Goal: Task Accomplishment & Management: Manage account settings

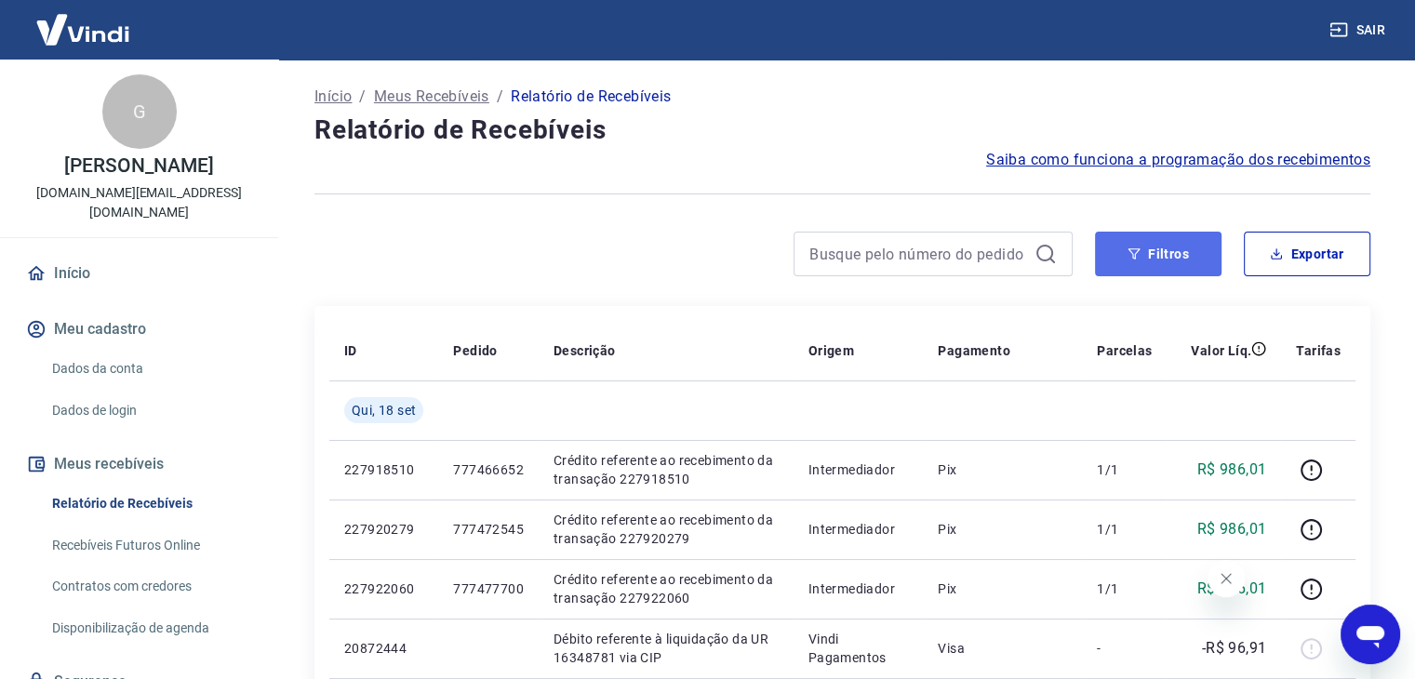
click at [1127, 265] on button "Filtros" at bounding box center [1158, 254] width 127 height 45
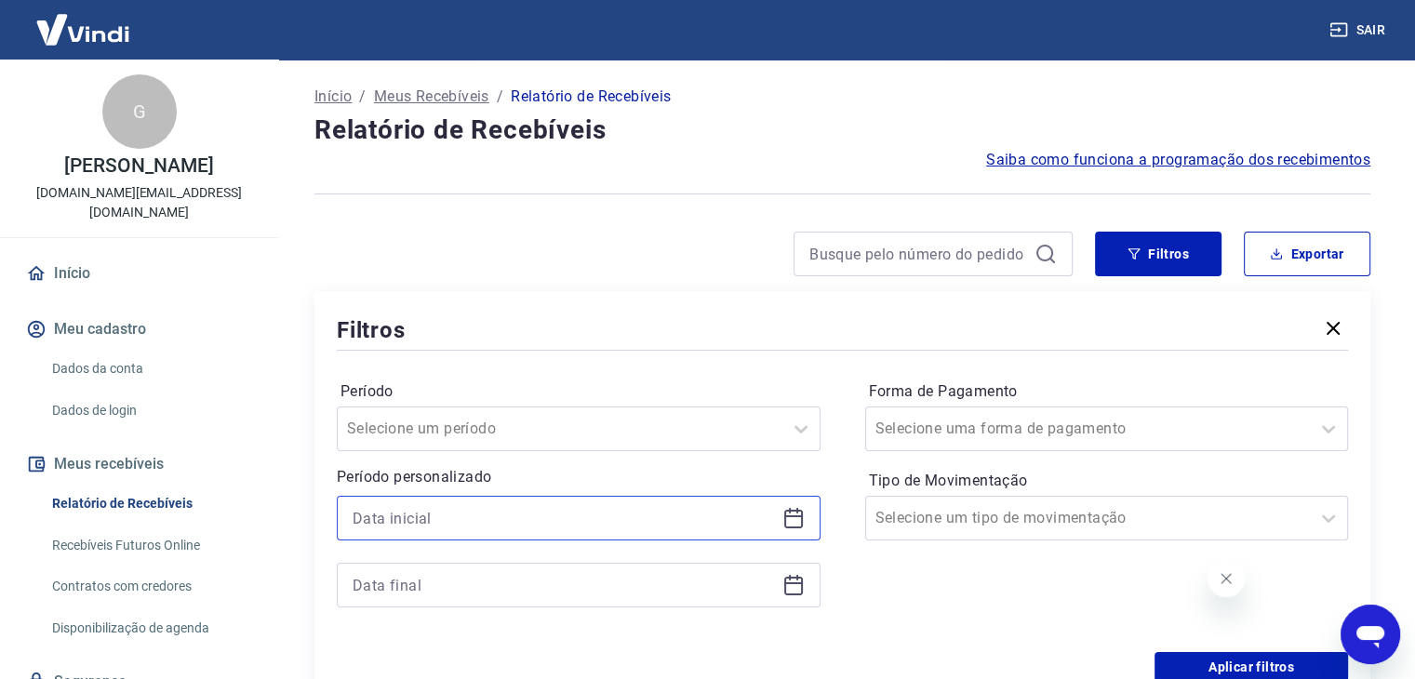
drag, startPoint x: 504, startPoint y: 524, endPoint x: 526, endPoint y: 509, distance: 26.1
click at [506, 524] on input at bounding box center [564, 518] width 422 height 28
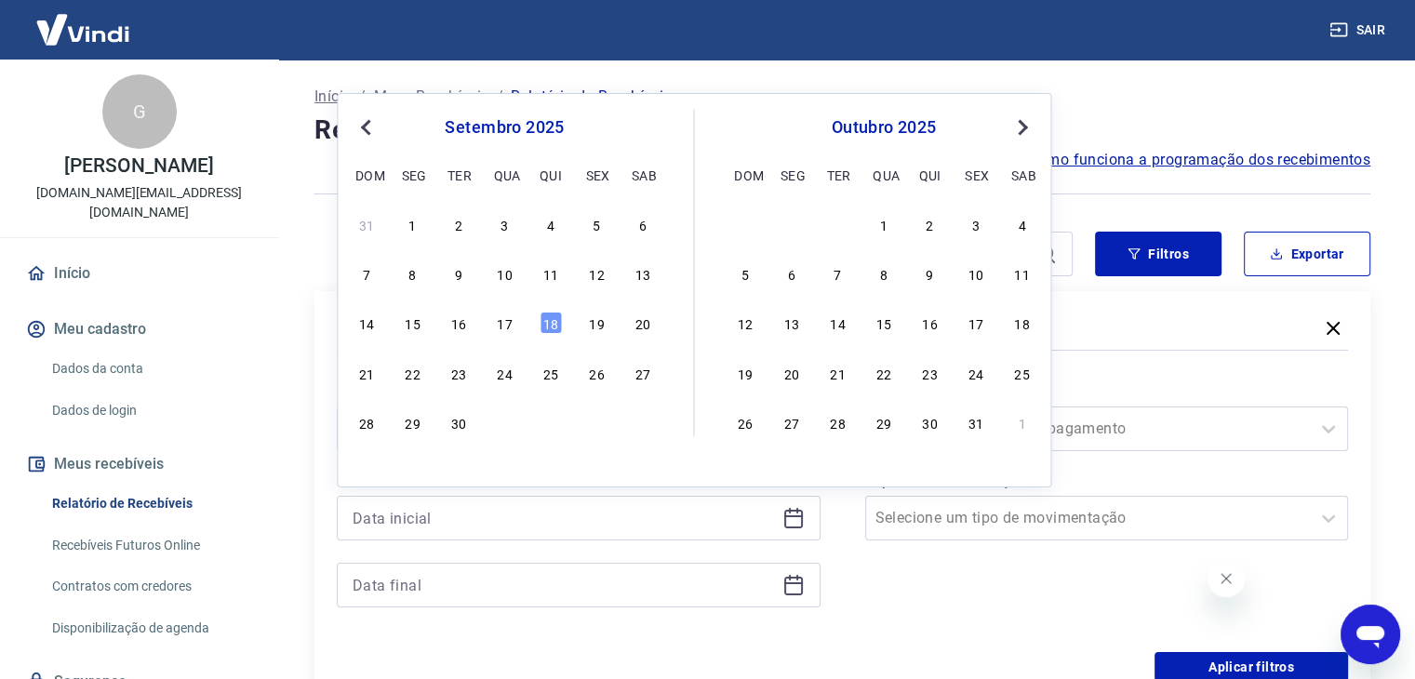
click at [537, 270] on div "7 8 9 10 11 12 13" at bounding box center [504, 274] width 303 height 27
click at [559, 273] on div "11" at bounding box center [551, 273] width 22 height 22
type input "11/09/2025"
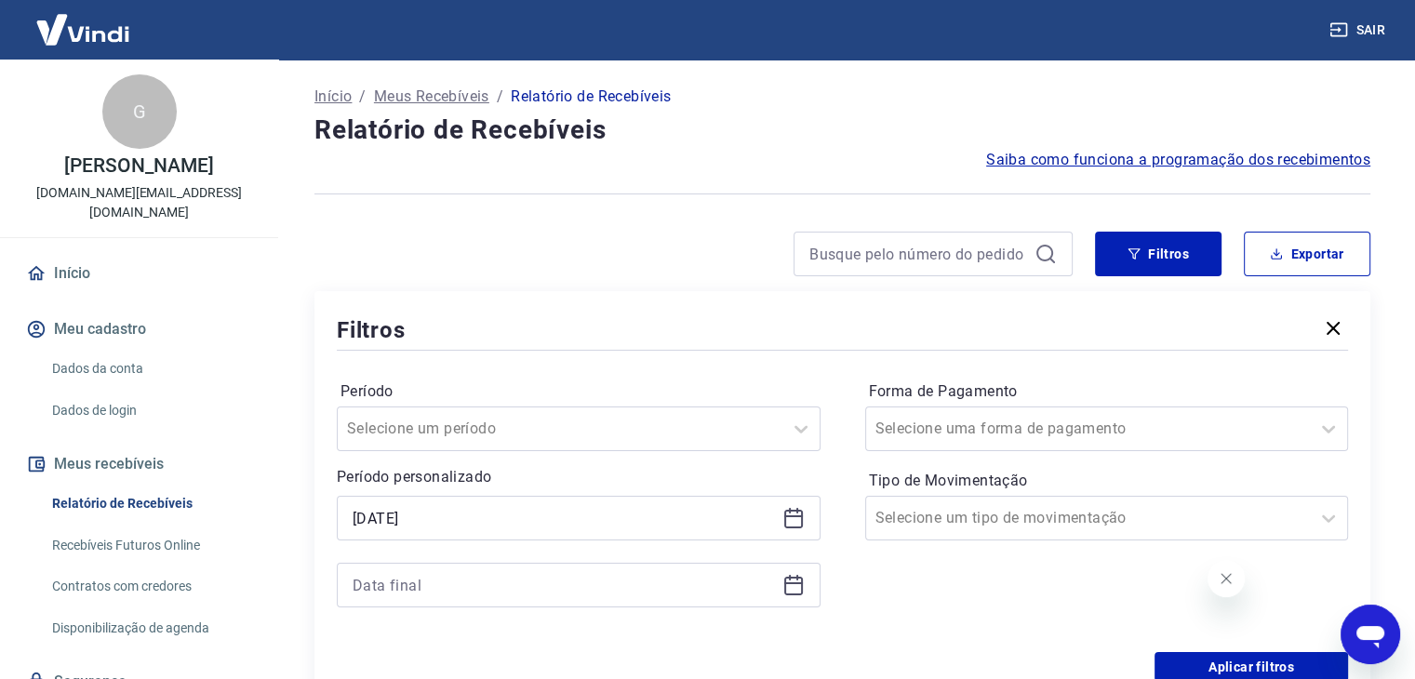
click at [461, 600] on div at bounding box center [579, 585] width 484 height 45
click at [457, 558] on div "Selected date: quinta-feira, 11 de setembro de 2025 11/09/2025" at bounding box center [579, 552] width 484 height 112
click at [448, 587] on input at bounding box center [564, 585] width 422 height 28
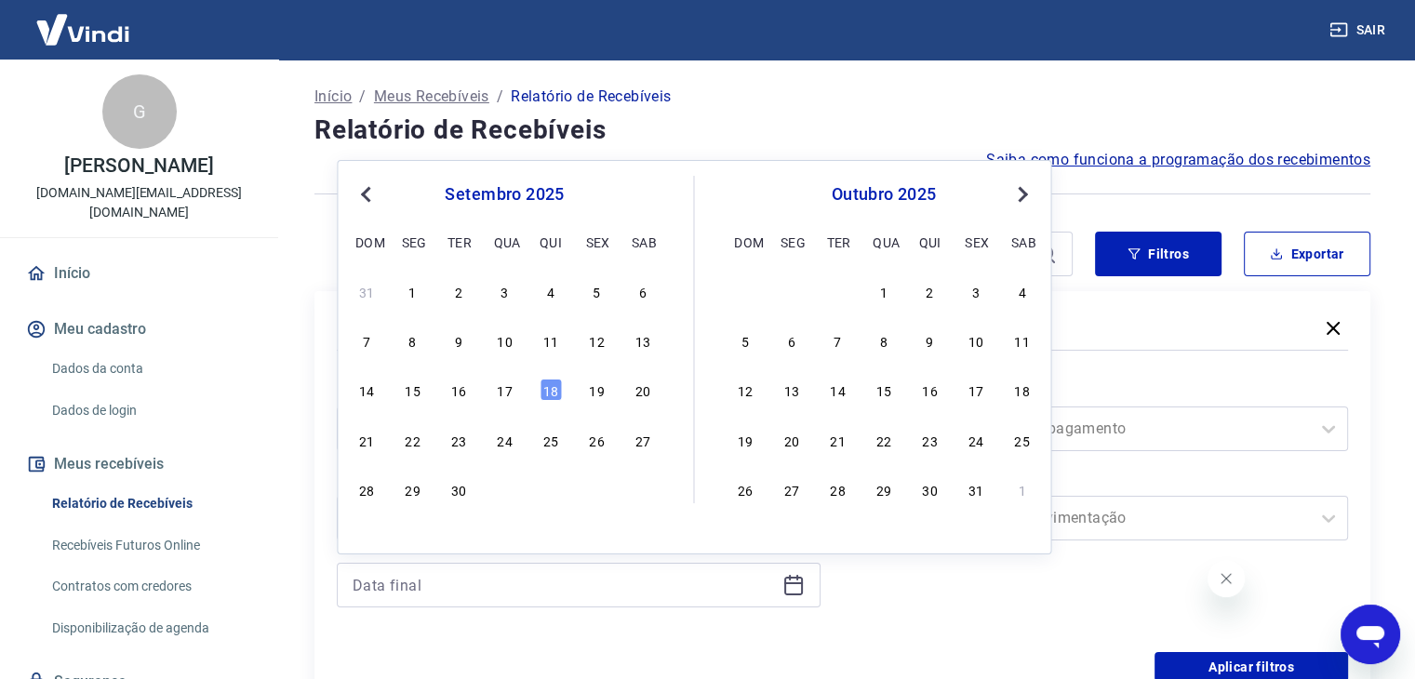
click at [367, 405] on div "31 1 2 3 4 5 6 7 8 9 10 11 12 13 14 15 16 17 18 19 20 21 22 23 24 25 26 27 28 2…" at bounding box center [504, 389] width 303 height 225
click at [368, 397] on div "14" at bounding box center [366, 390] width 22 height 22
type input "14/09/2025"
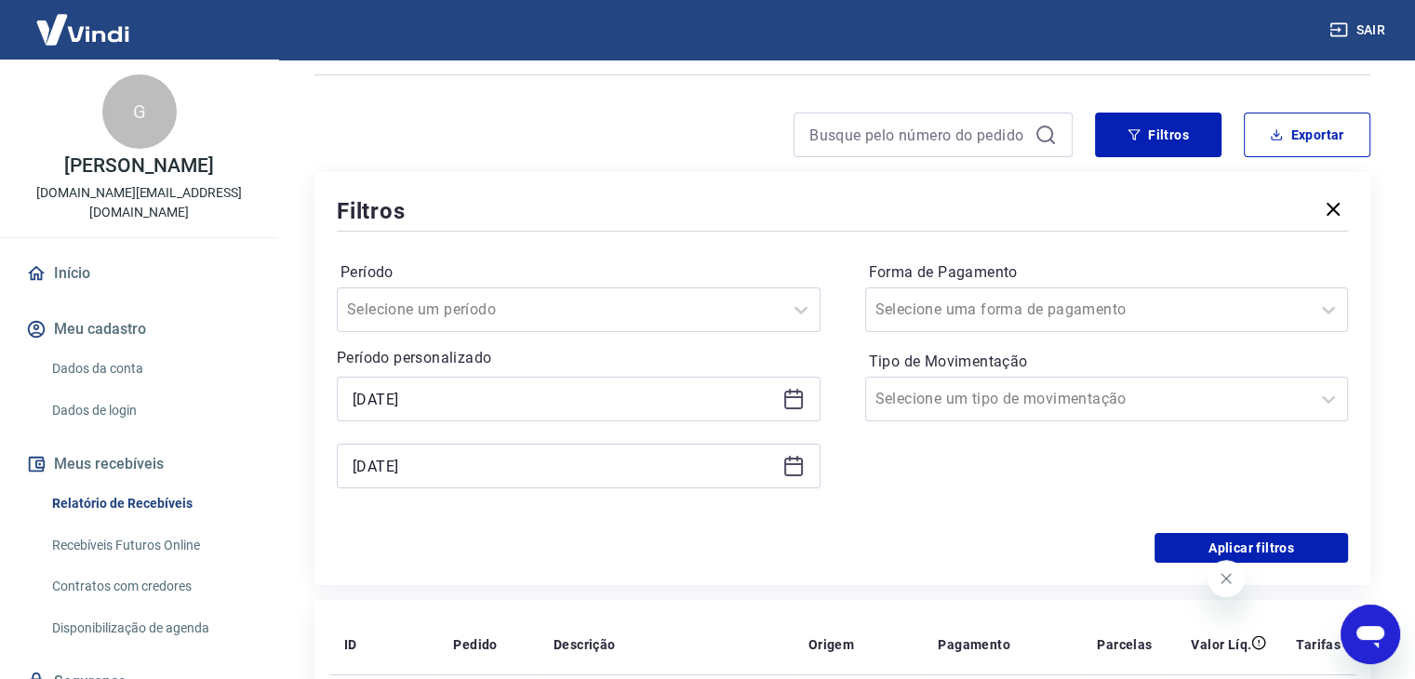
scroll to position [186, 0]
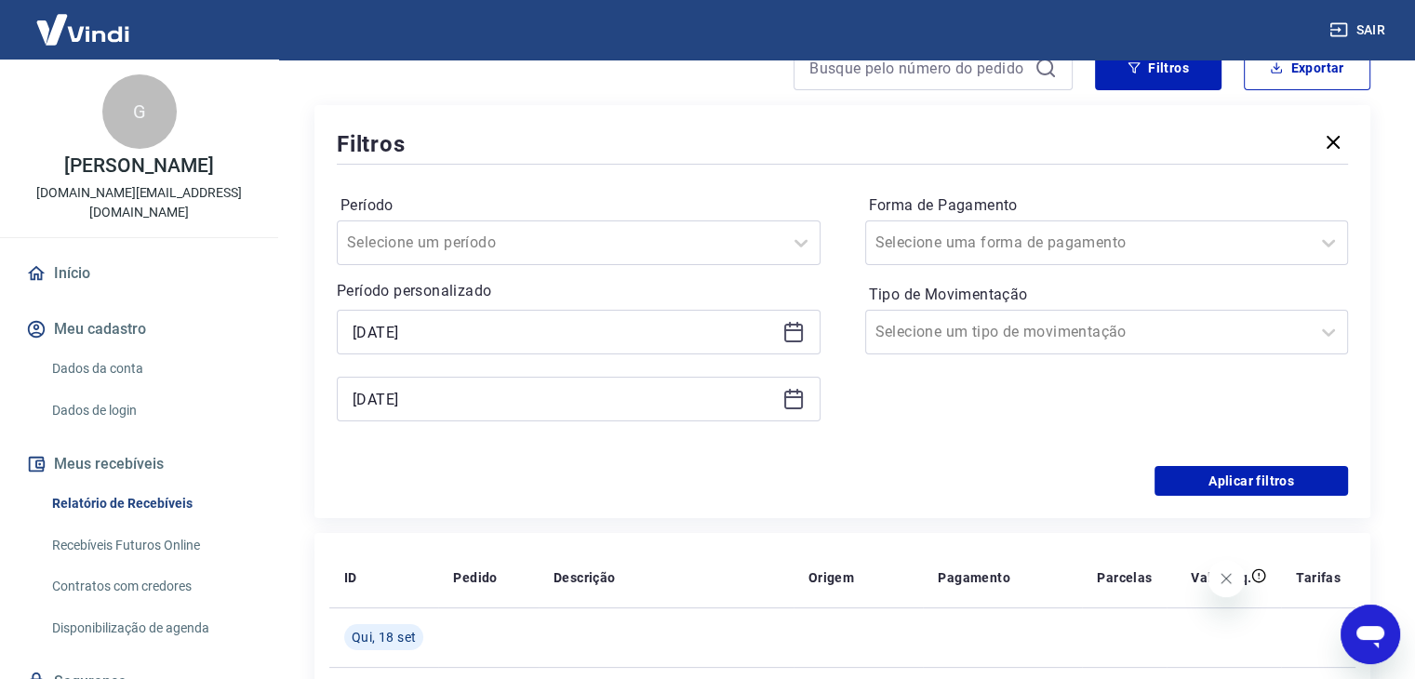
click at [1150, 429] on div "Forma de Pagamento Selecione uma forma de pagamento Tipo de Movimentação Seleci…" at bounding box center [1107, 317] width 484 height 253
click at [1196, 471] on button "Aplicar filtros" at bounding box center [1252, 481] width 194 height 30
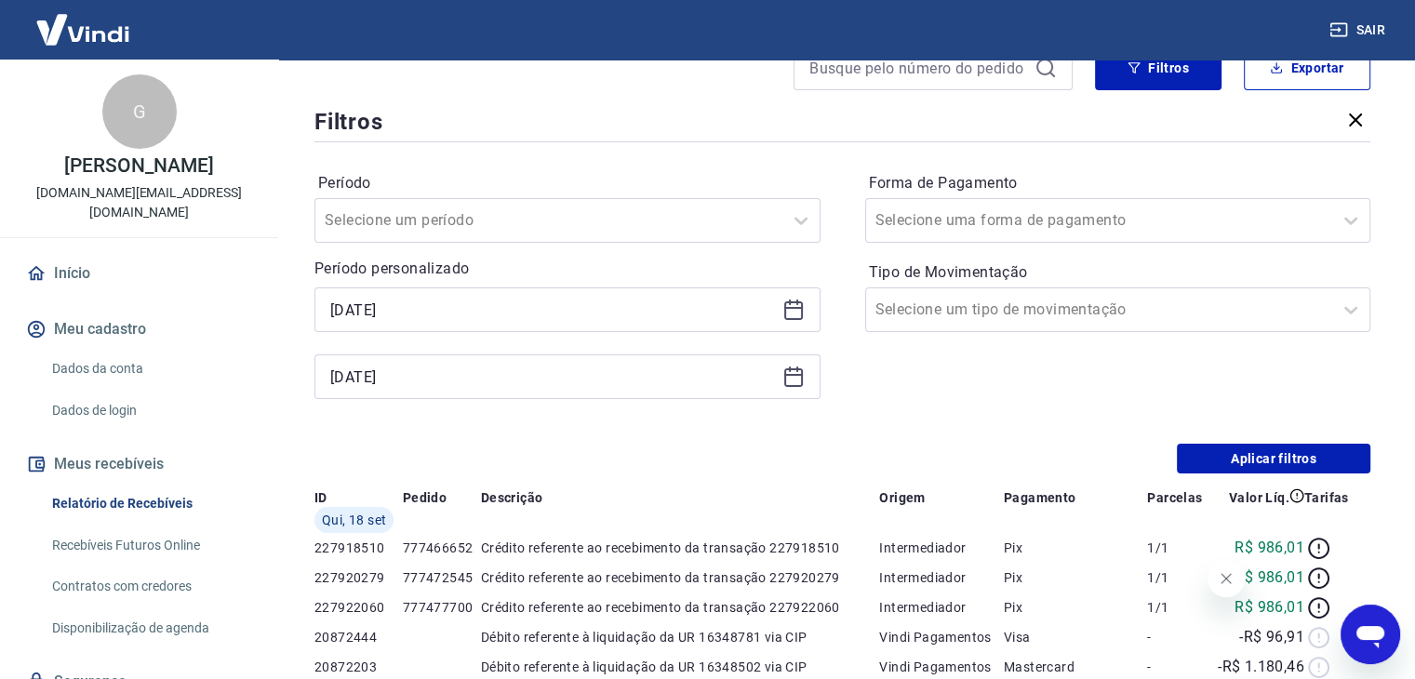
click at [1196, 474] on div "Início / Meus Recebíveis / Relatório de Recebíveis Relatório de Recebíveis Saib…" at bounding box center [842, 621] width 1101 height 1496
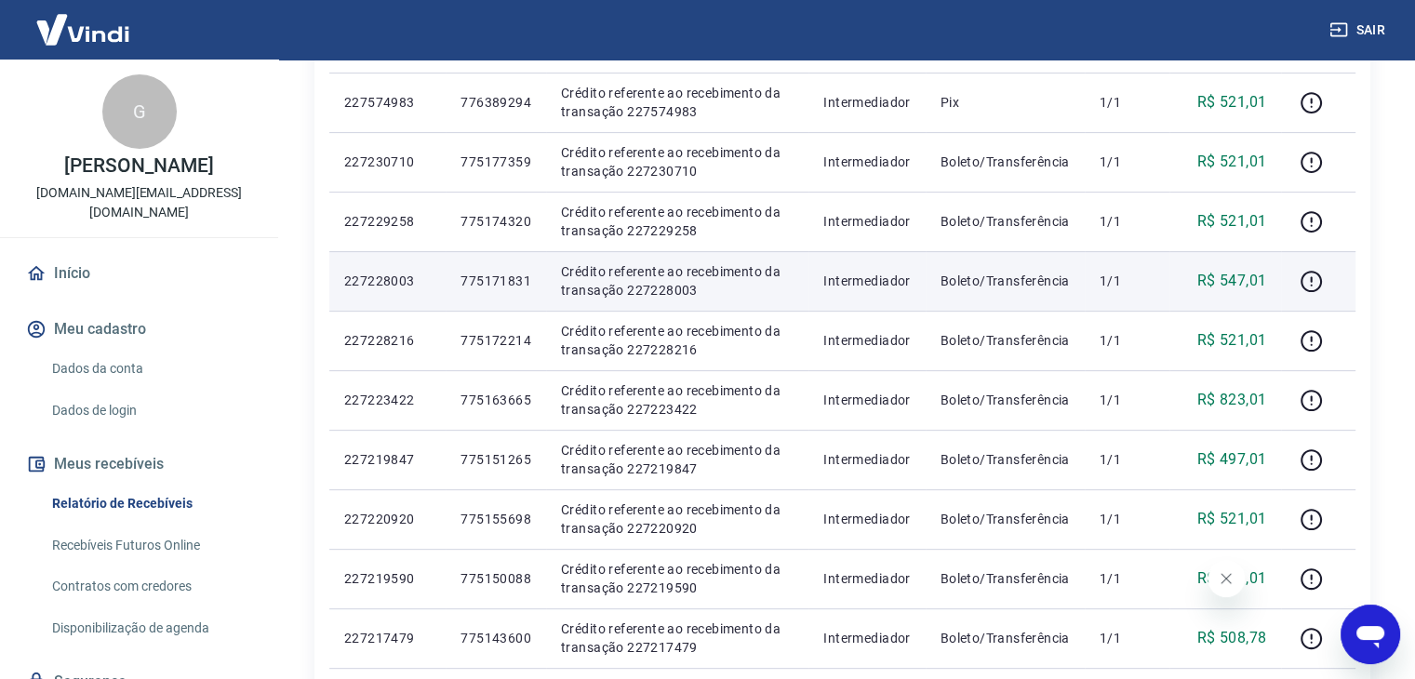
scroll to position [140, 0]
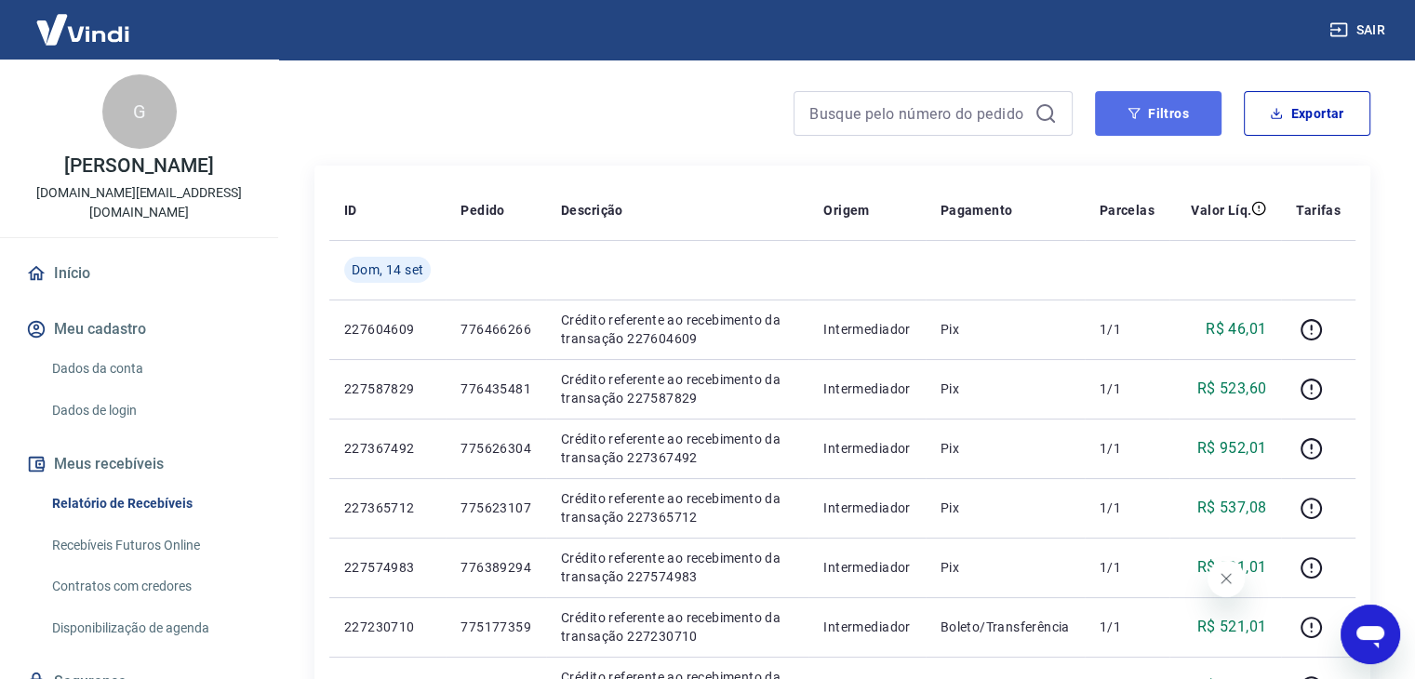
click at [1148, 110] on button "Filtros" at bounding box center [1158, 113] width 127 height 45
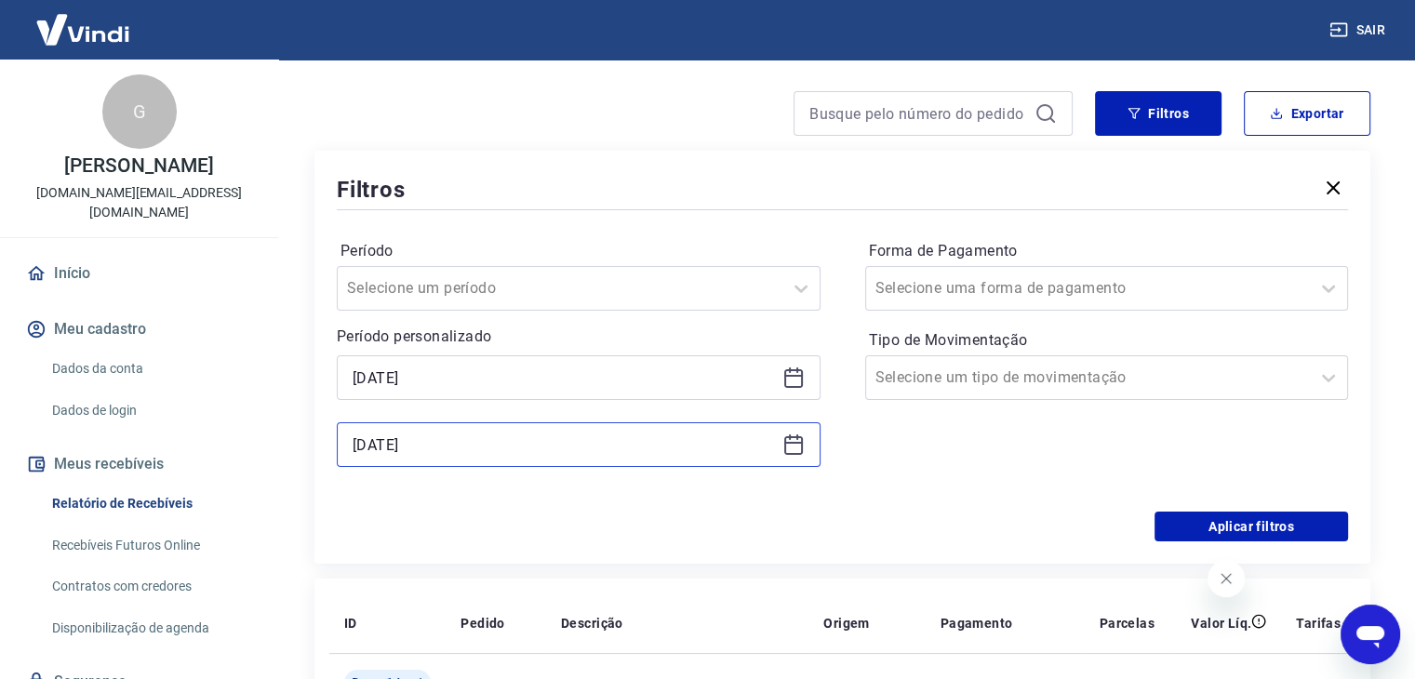
click at [528, 453] on input "14/09/2025" at bounding box center [564, 445] width 422 height 28
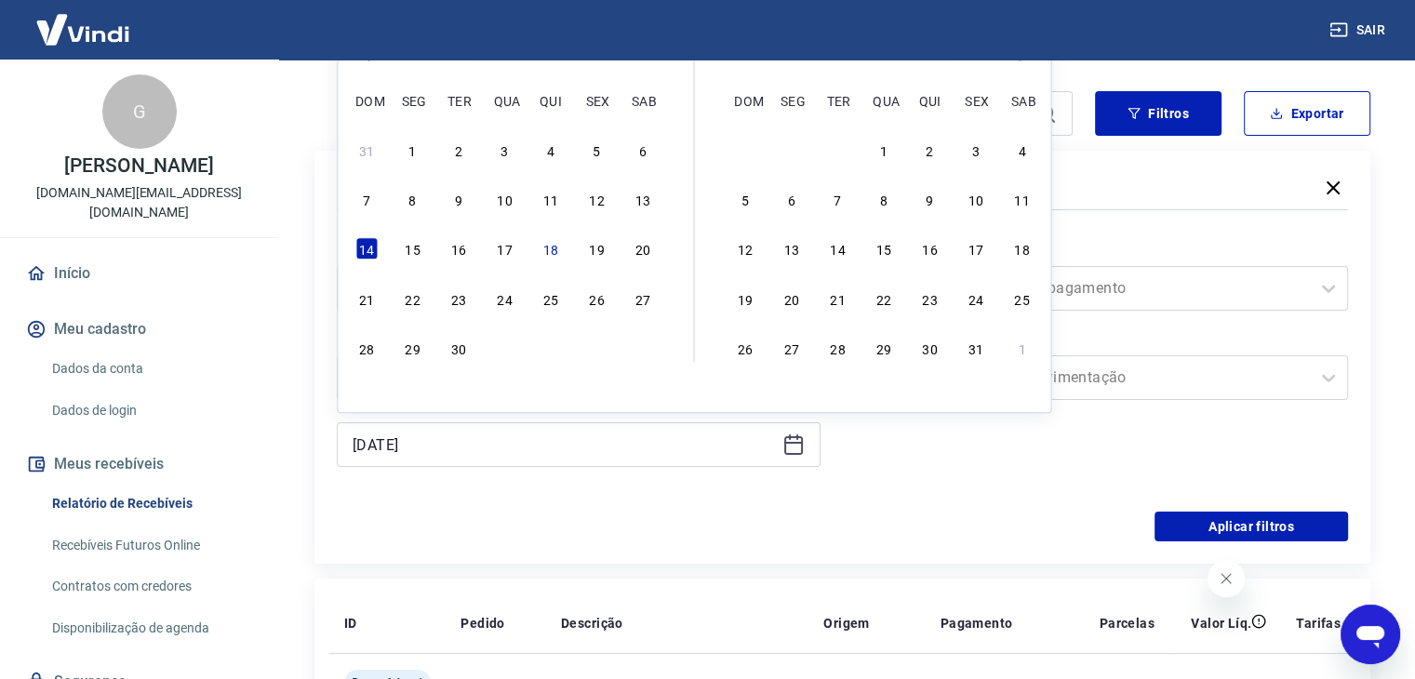
click at [614, 197] on div "7 8 9 10 11 12 13" at bounding box center [504, 199] width 303 height 27
click at [651, 200] on div "13" at bounding box center [643, 199] width 22 height 22
type input "[DATE]"
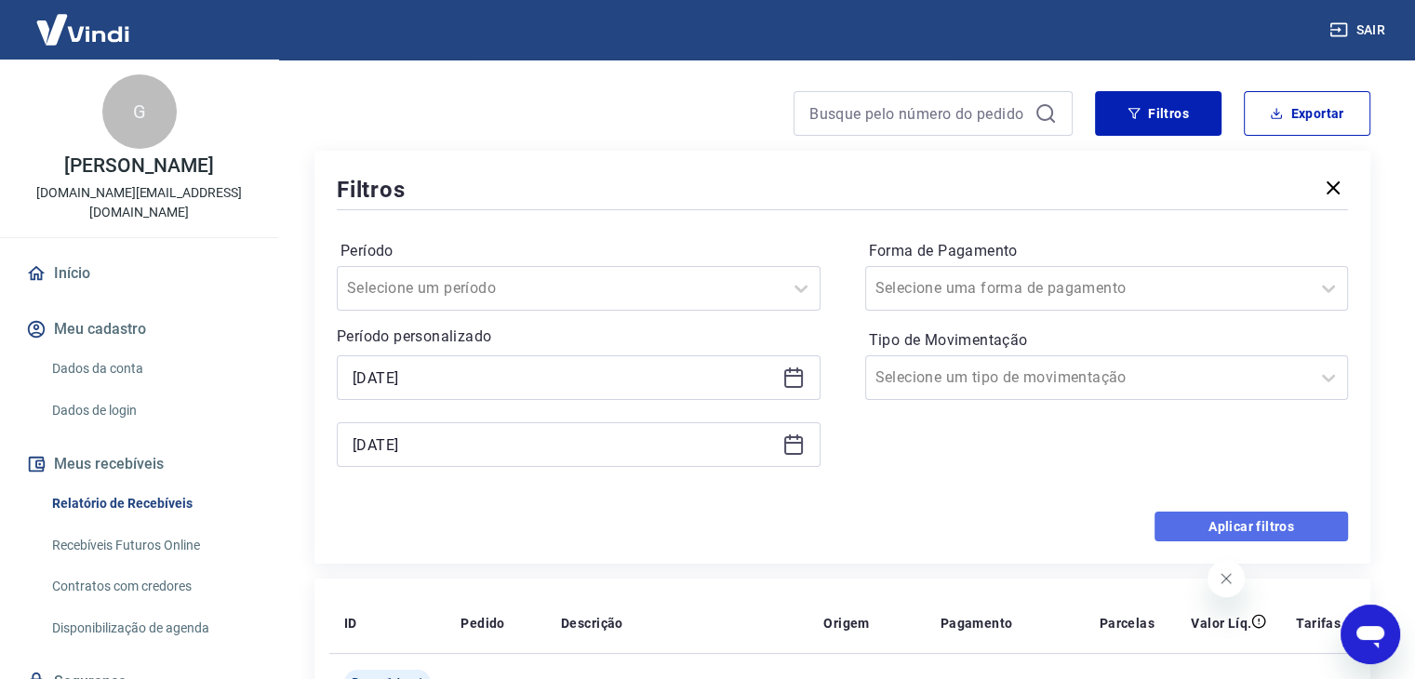
click at [1189, 524] on button "Aplicar filtros" at bounding box center [1252, 527] width 194 height 30
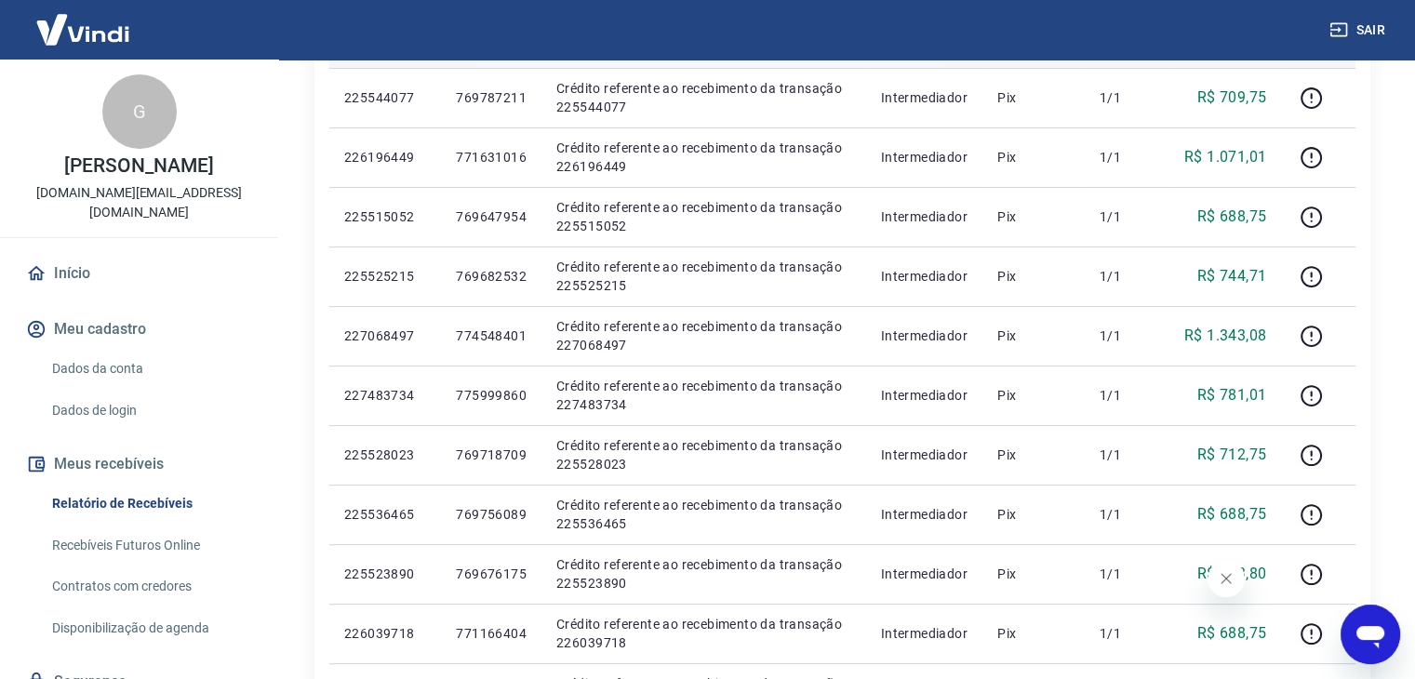
scroll to position [140, 0]
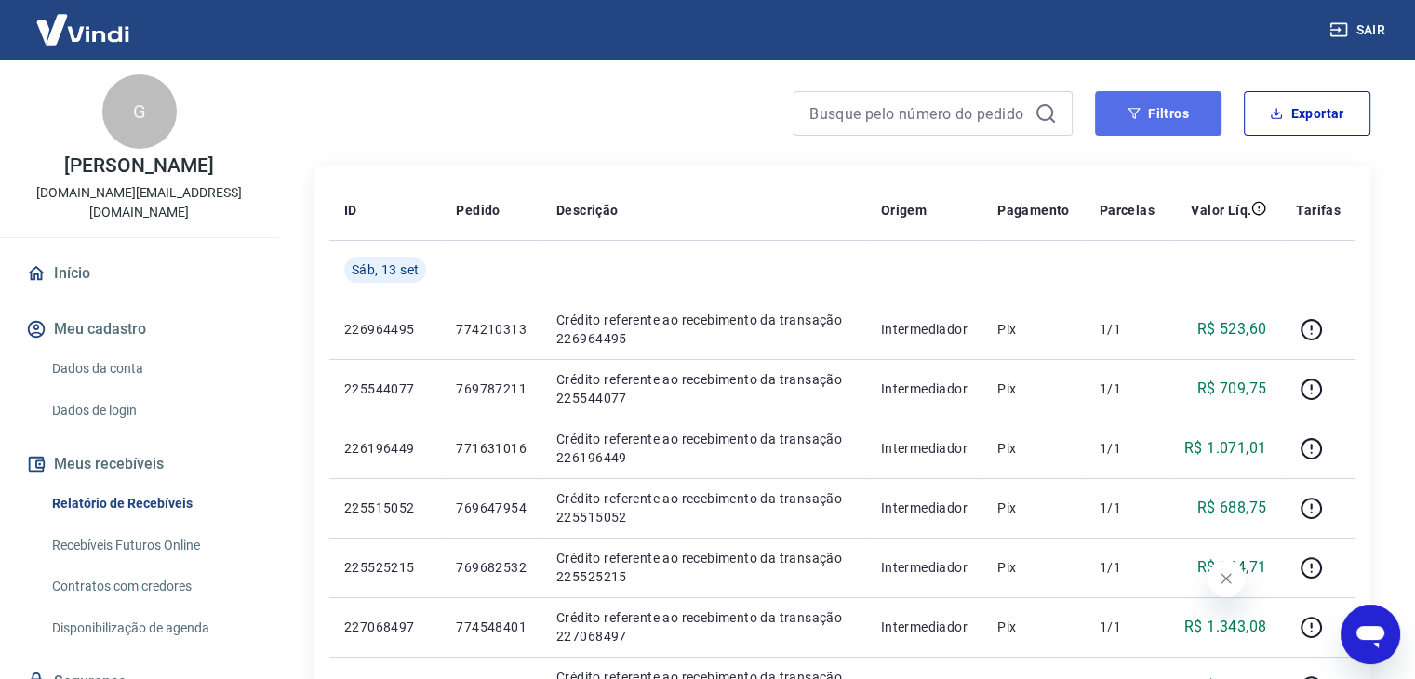
click at [1149, 129] on button "Filtros" at bounding box center [1158, 113] width 127 height 45
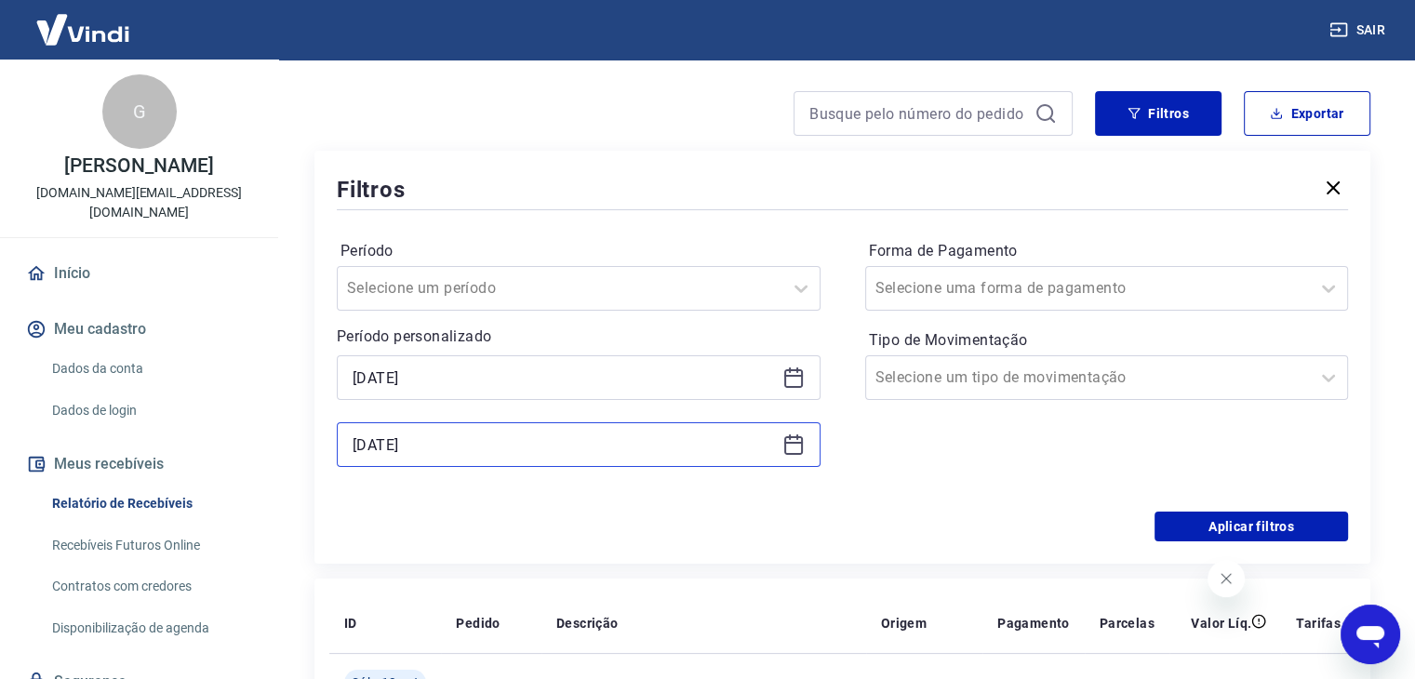
click at [606, 436] on input "[DATE]" at bounding box center [564, 445] width 422 height 28
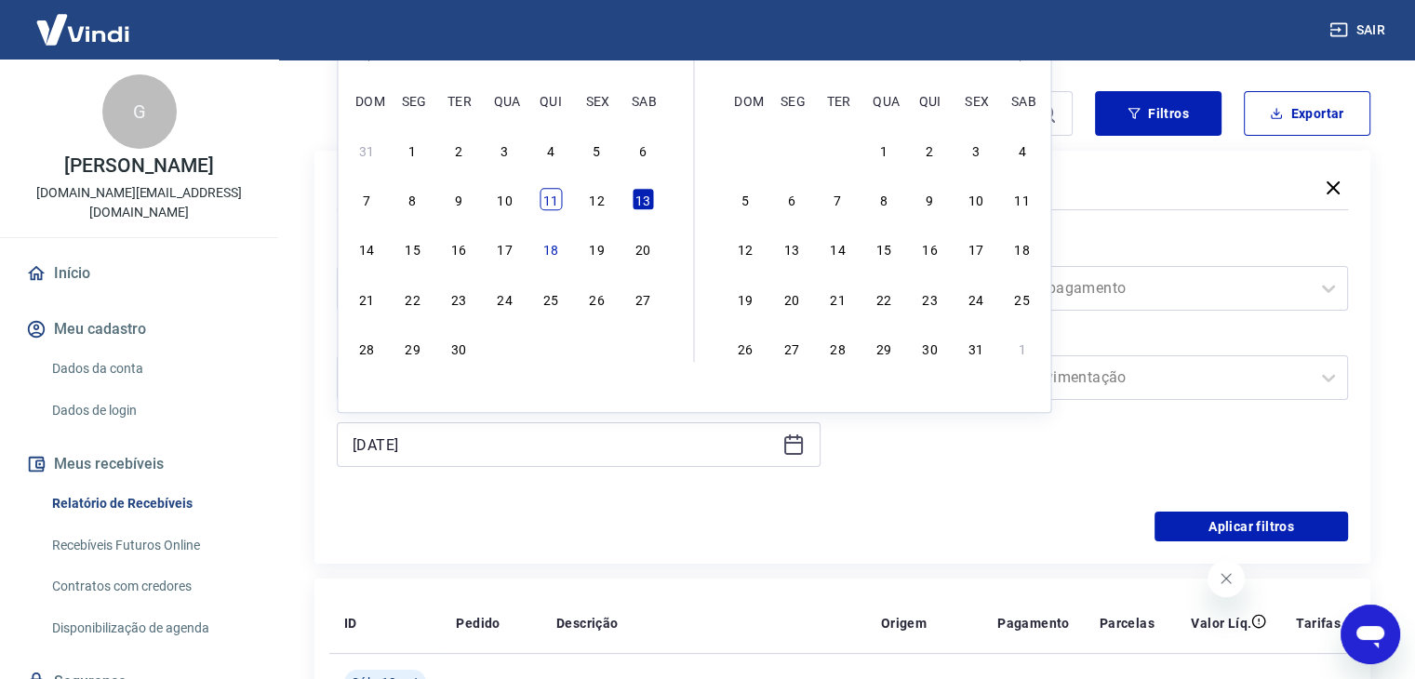
click at [558, 205] on div "11" at bounding box center [551, 199] width 22 height 22
type input "11/09/2025"
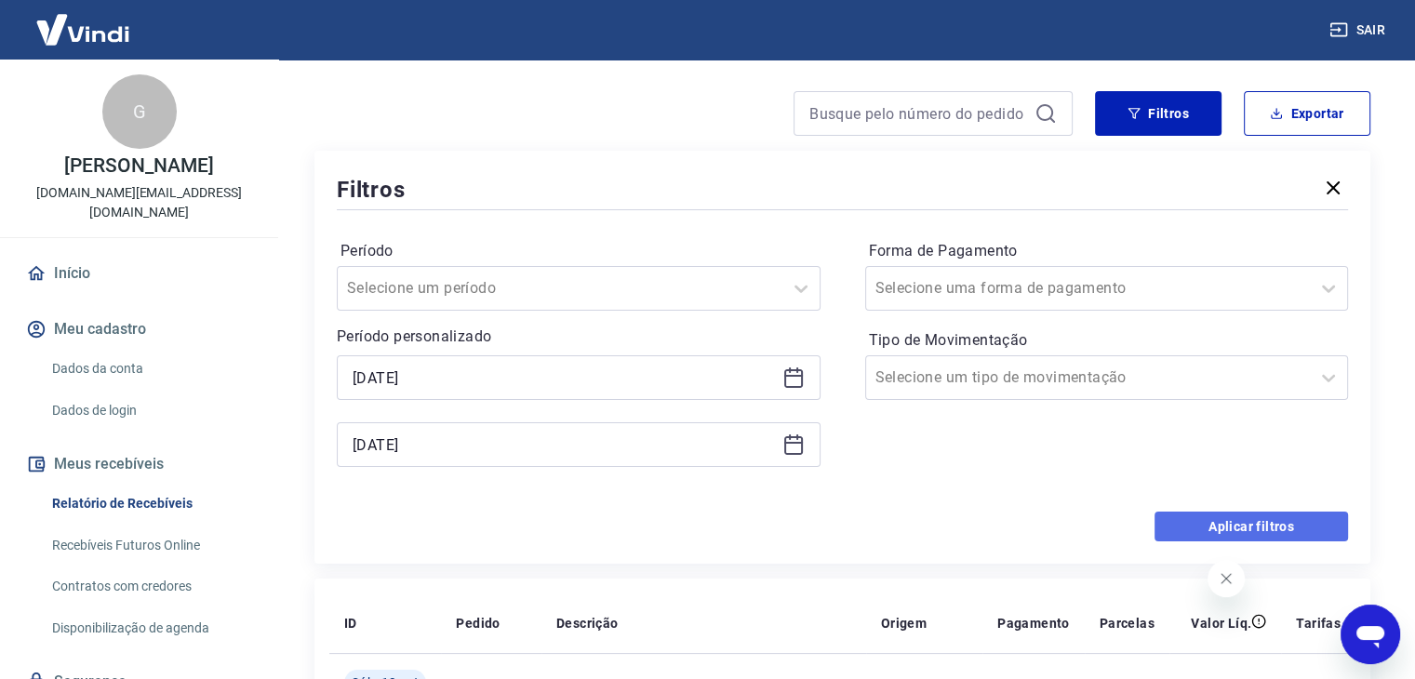
click at [1163, 523] on button "Aplicar filtros" at bounding box center [1252, 527] width 194 height 30
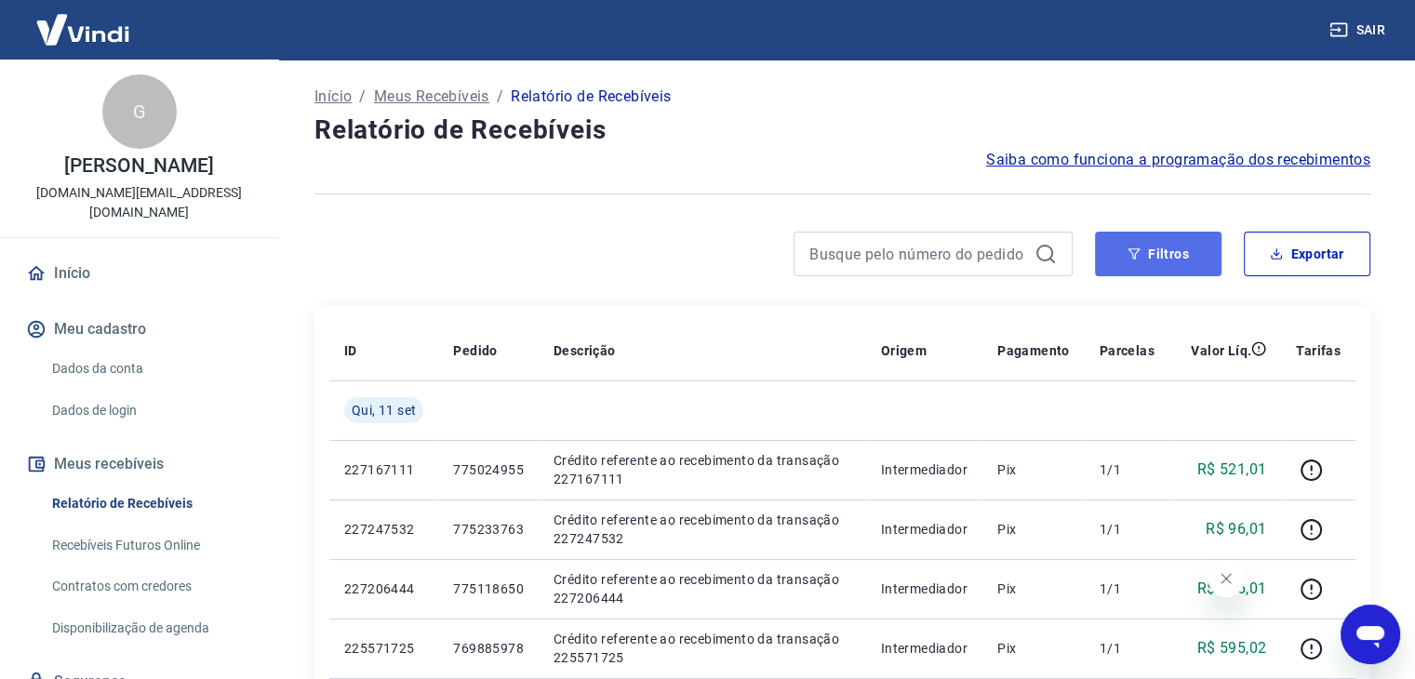
click at [1165, 255] on button "Filtros" at bounding box center [1158, 254] width 127 height 45
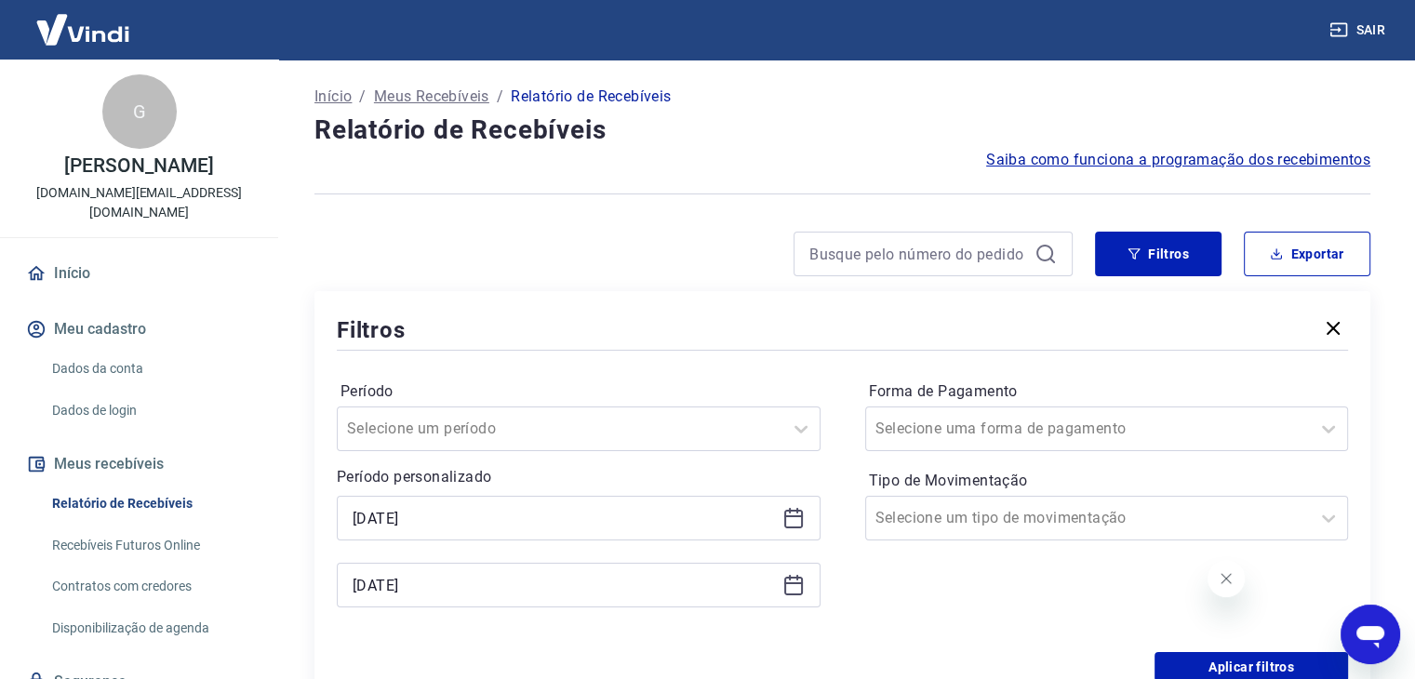
click at [536, 552] on div "11/09/2025 11/09/2025" at bounding box center [579, 552] width 484 height 112
click at [532, 590] on input "11/09/2025" at bounding box center [564, 585] width 422 height 28
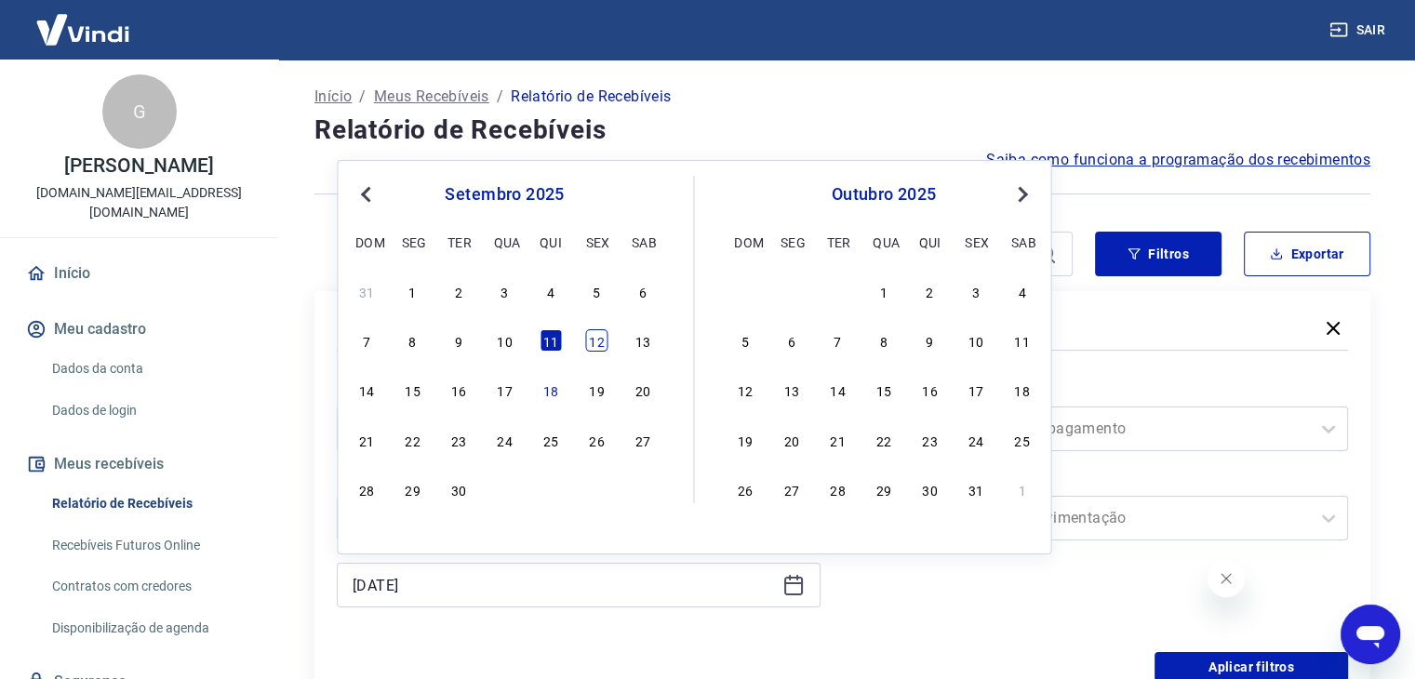
click at [595, 341] on div "12" at bounding box center [596, 340] width 22 height 22
type input "12/09/2025"
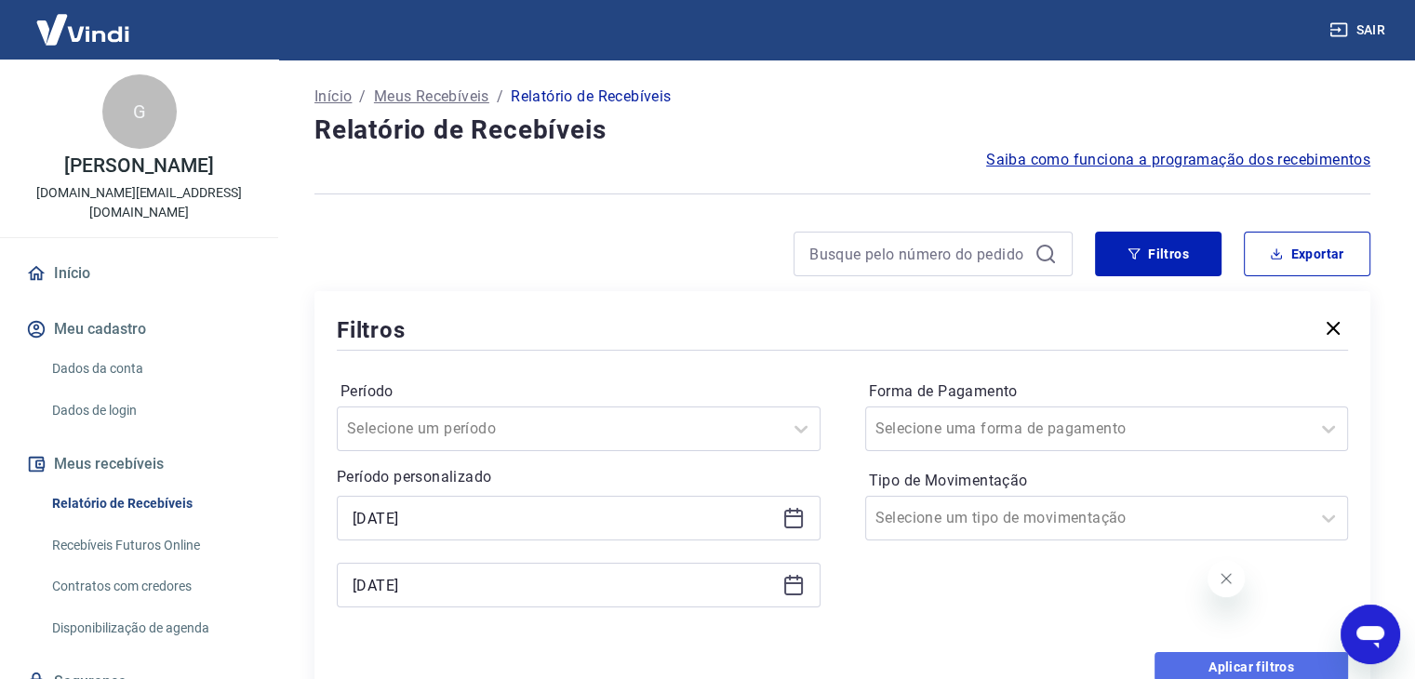
click at [1220, 663] on button "Aplicar filtros" at bounding box center [1252, 667] width 194 height 30
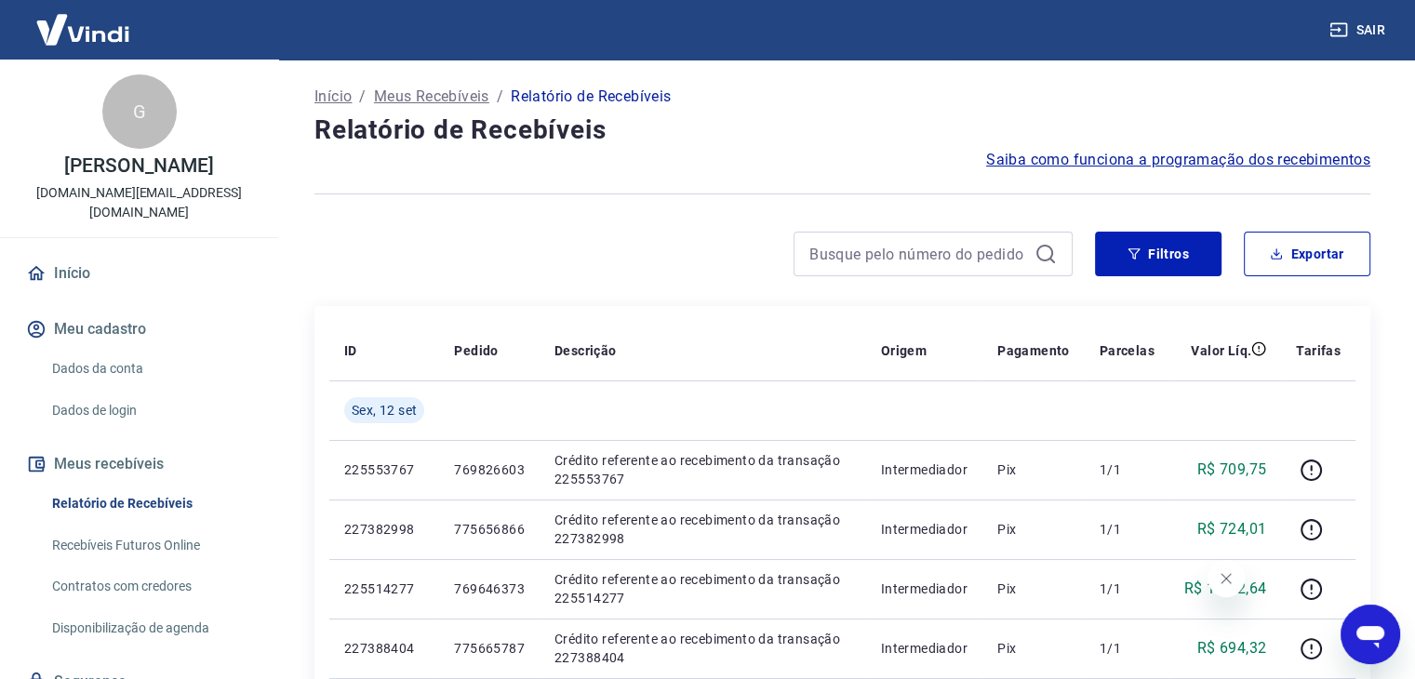
click at [1282, 280] on div "Filtros Exportar" at bounding box center [842, 262] width 1056 height 60
click at [1289, 252] on button "Exportar" at bounding box center [1307, 254] width 127 height 45
type input "11/09/2025"
type input "12/09/2025"
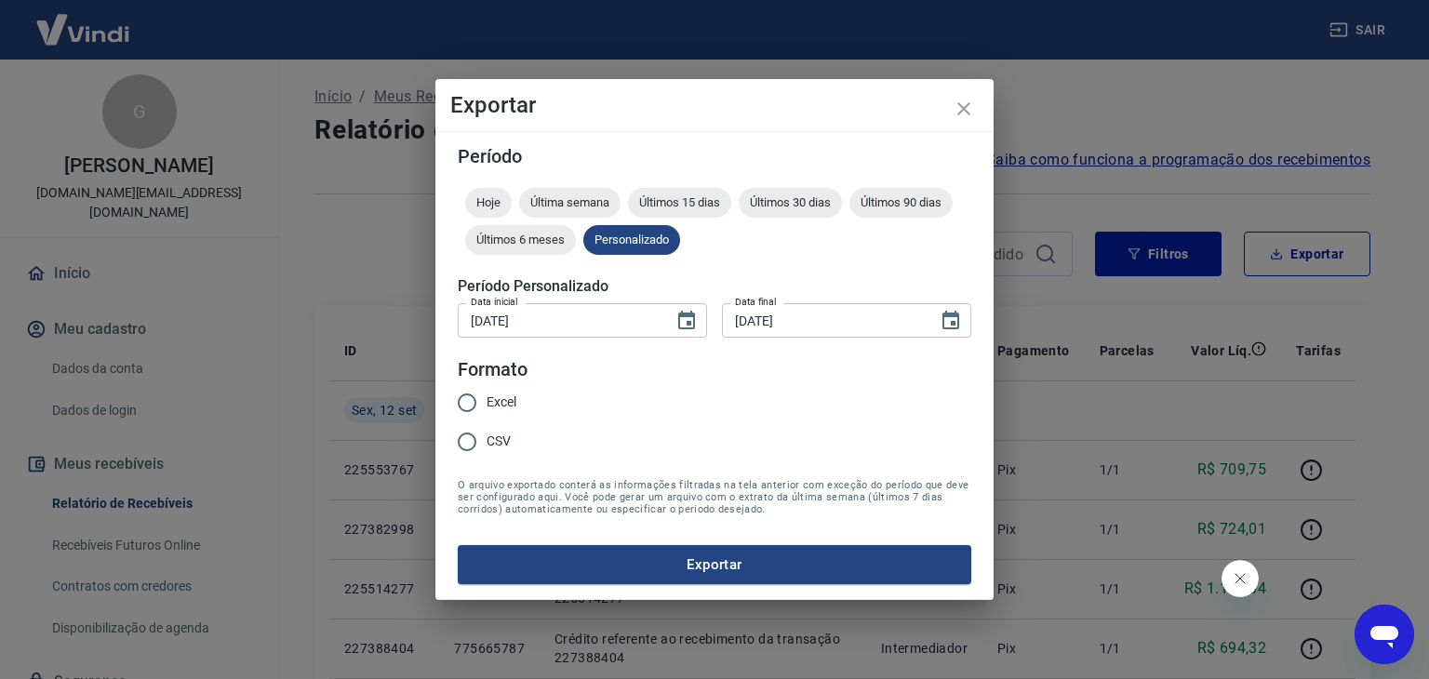
click at [521, 401] on div "Excel CSV" at bounding box center [494, 423] width 73 height 81
click at [476, 393] on input "Excel" at bounding box center [467, 402] width 39 height 39
radio input "true"
click at [677, 536] on form "Período Hoje Última semana Últimos 15 dias Últimos 30 dias Últimos 90 dias Últi…" at bounding box center [715, 365] width 514 height 437
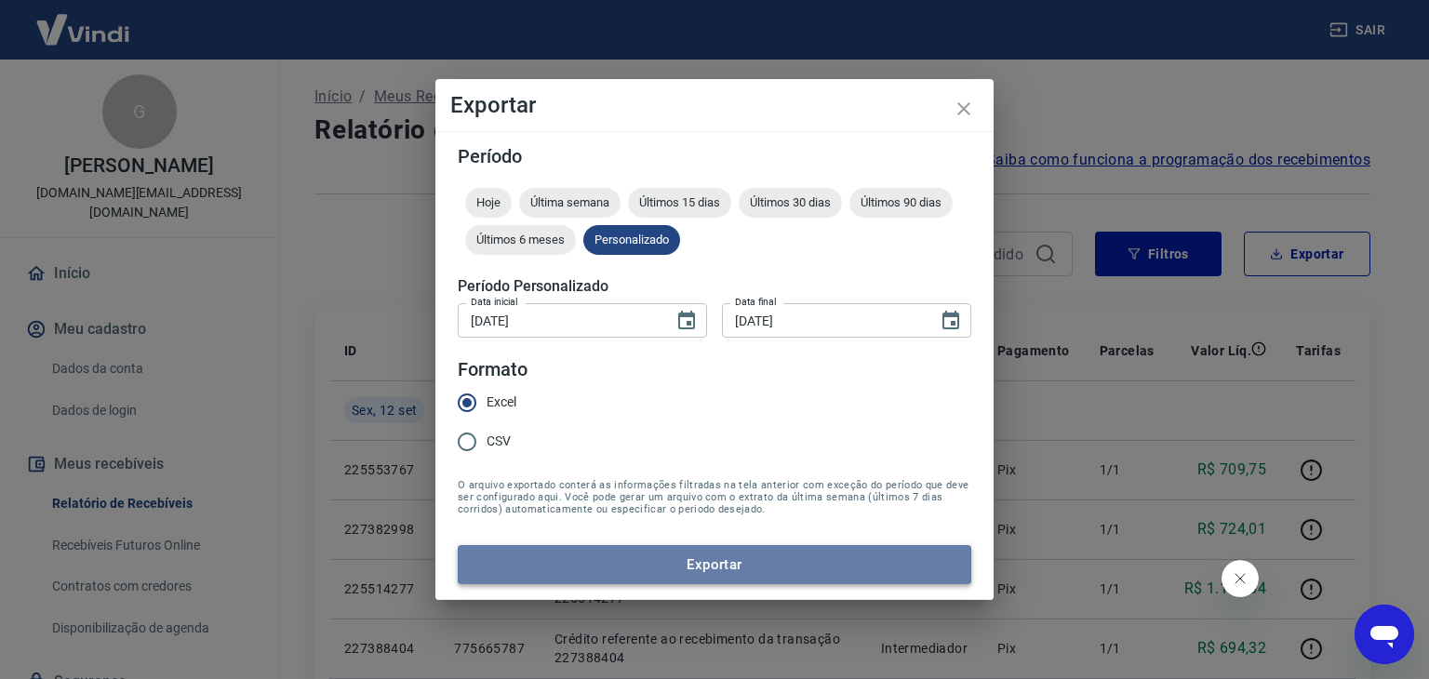
click at [682, 559] on button "Exportar" at bounding box center [715, 564] width 514 height 39
click at [682, 559] on form "Período Hoje Última semana Últimos 15 dias Últimos 30 dias Últimos 90 dias Últi…" at bounding box center [715, 365] width 514 height 437
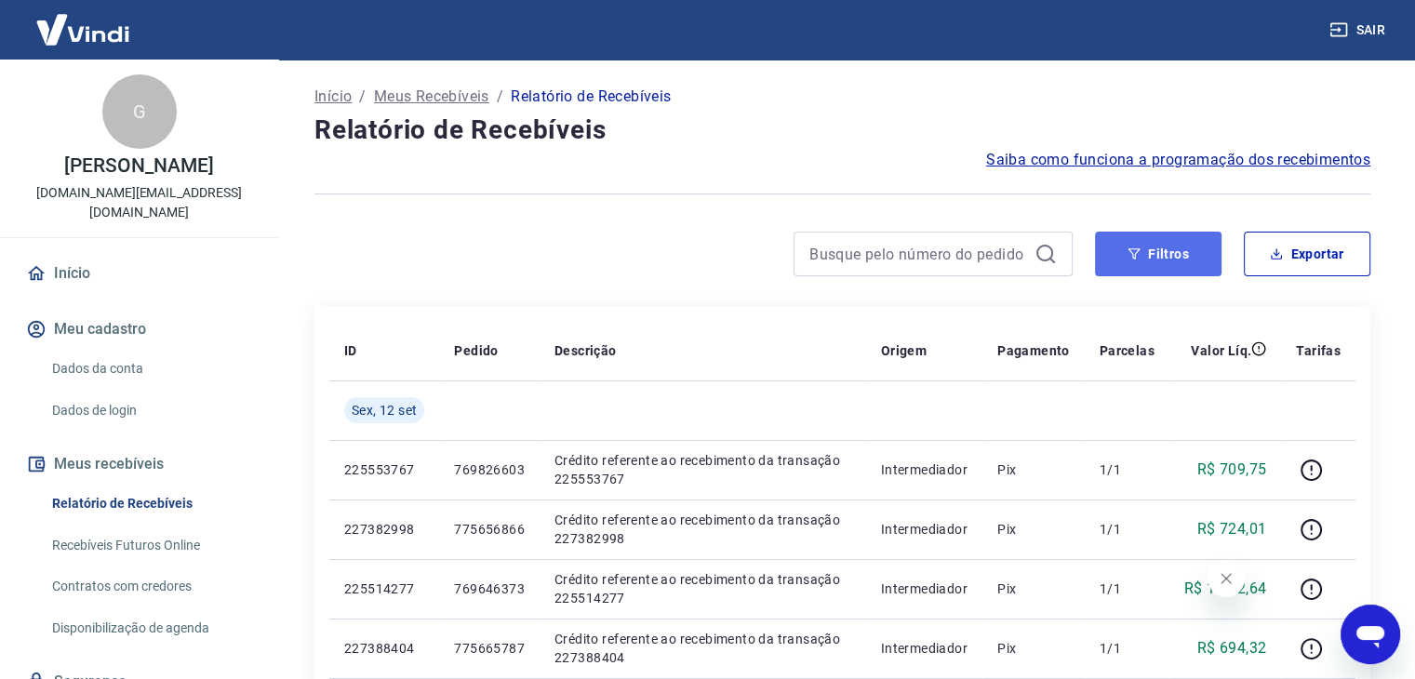
click at [1142, 247] on button "Filtros" at bounding box center [1158, 254] width 127 height 45
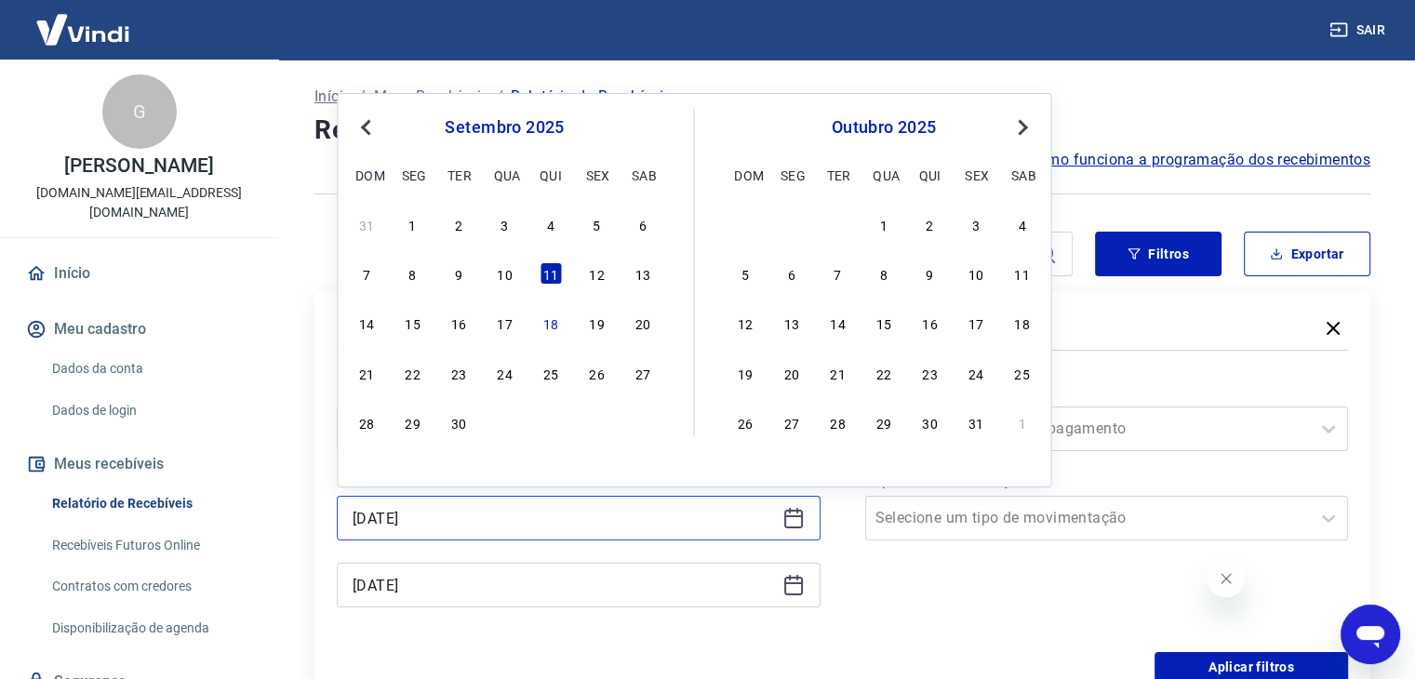
click at [517, 514] on input "11/09/2025" at bounding box center [564, 518] width 422 height 28
click at [647, 276] on div "13" at bounding box center [643, 273] width 22 height 22
type input "[DATE]"
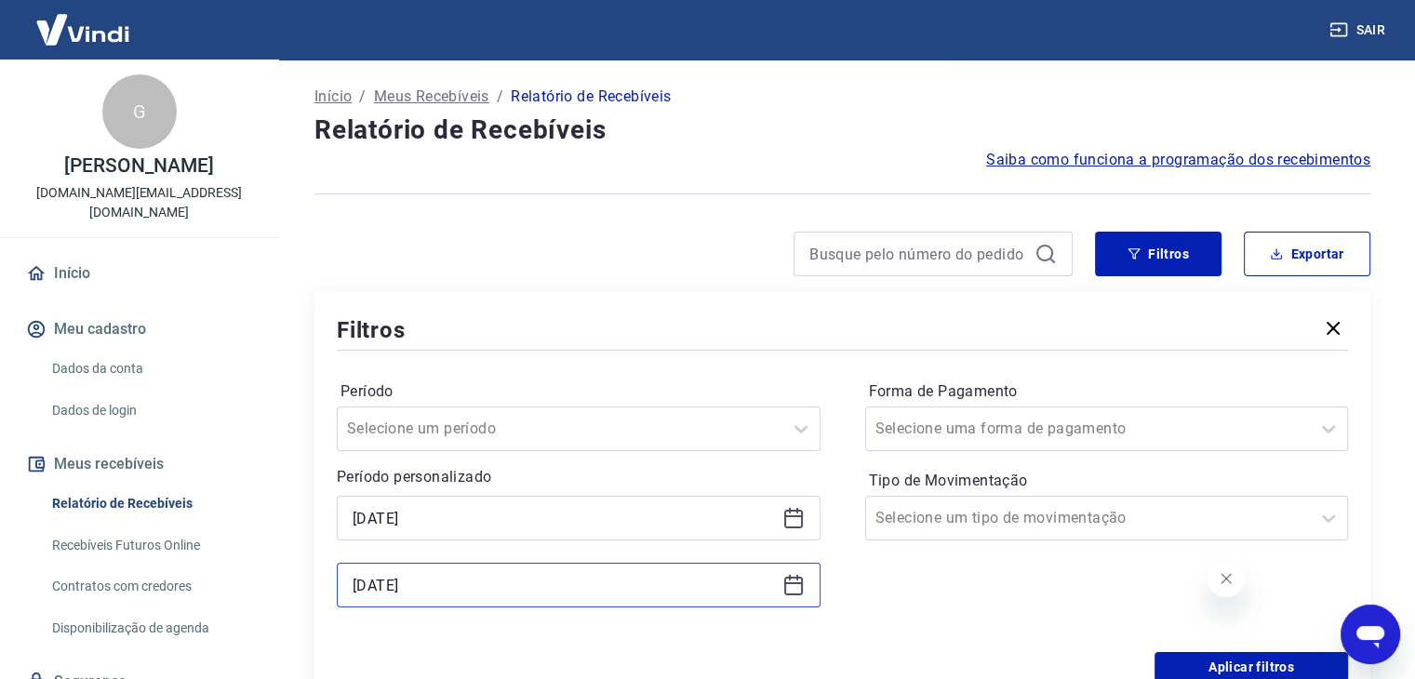
click at [484, 574] on input "12/09/2025" at bounding box center [564, 585] width 422 height 28
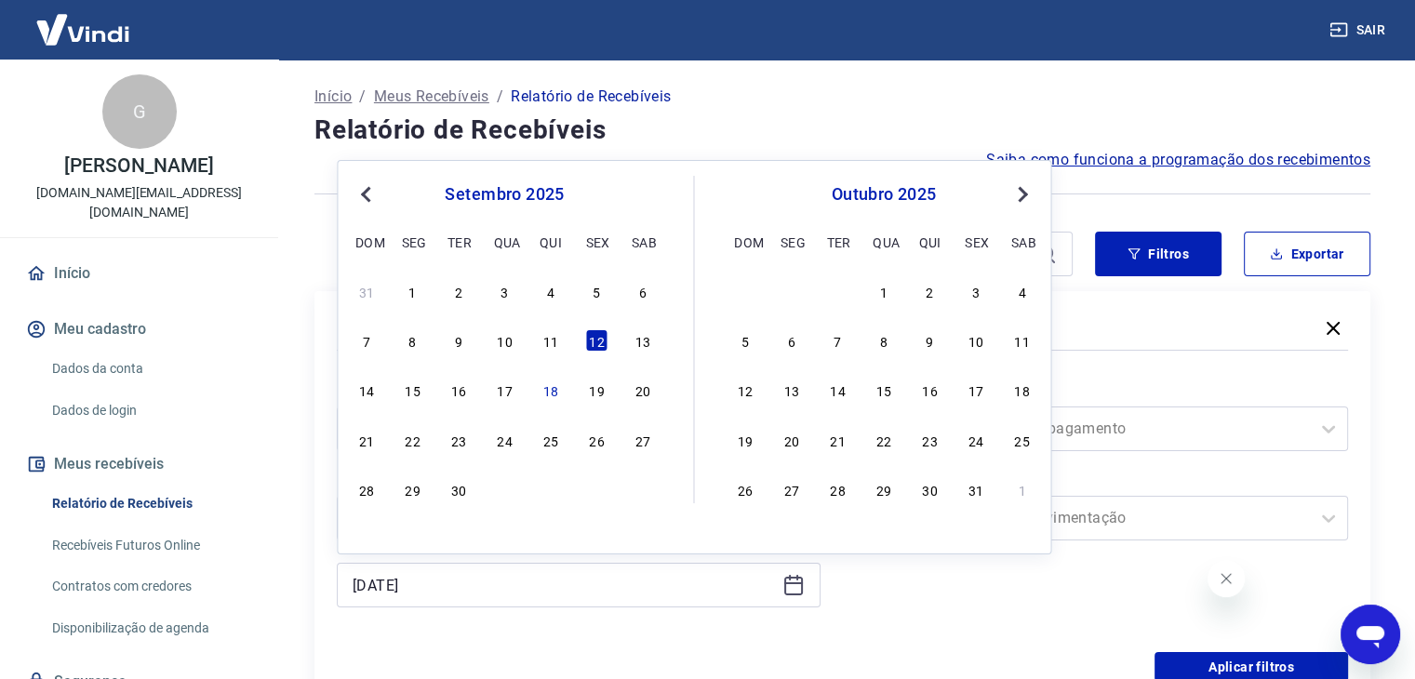
click at [378, 381] on div "14 15 16 17 18 19 20" at bounding box center [504, 390] width 303 height 27
drag, startPoint x: 372, startPoint y: 381, endPoint x: 782, endPoint y: 440, distance: 414.5
click at [372, 382] on div "14" at bounding box center [366, 390] width 22 height 22
type input "14/09/2025"
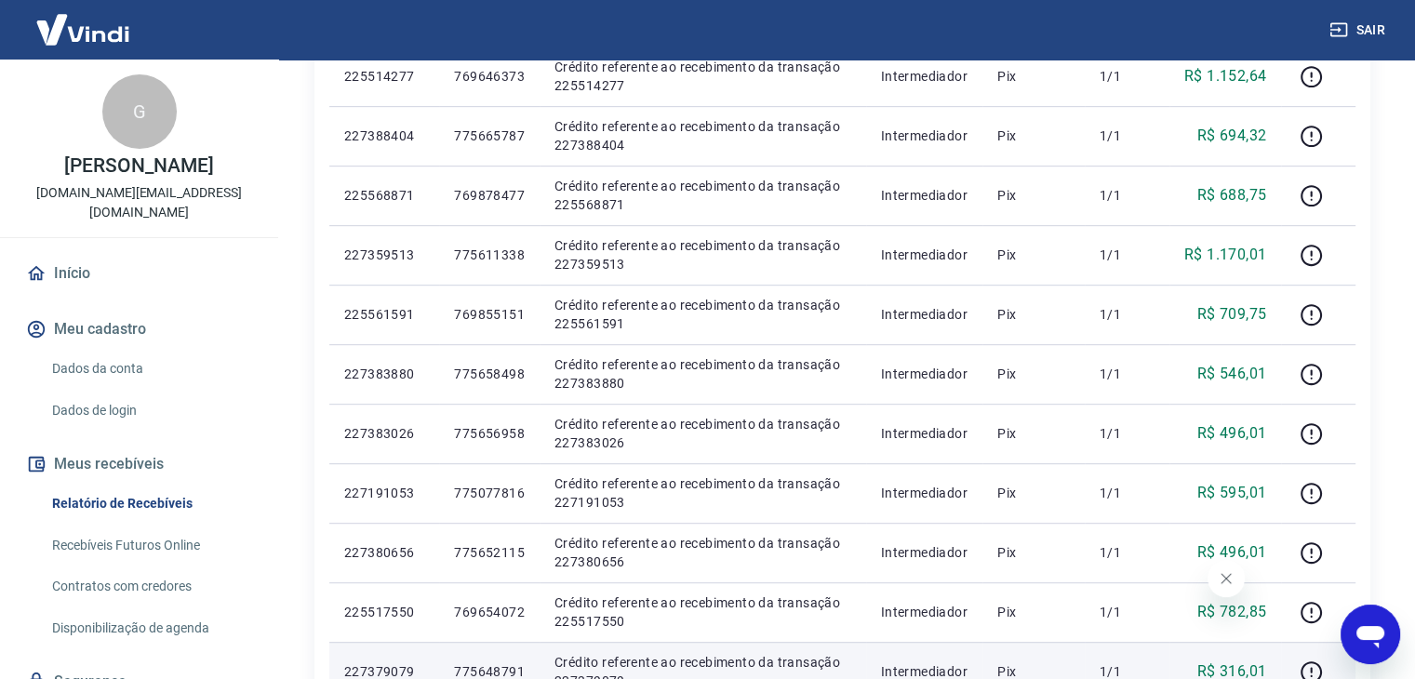
scroll to position [461, 0]
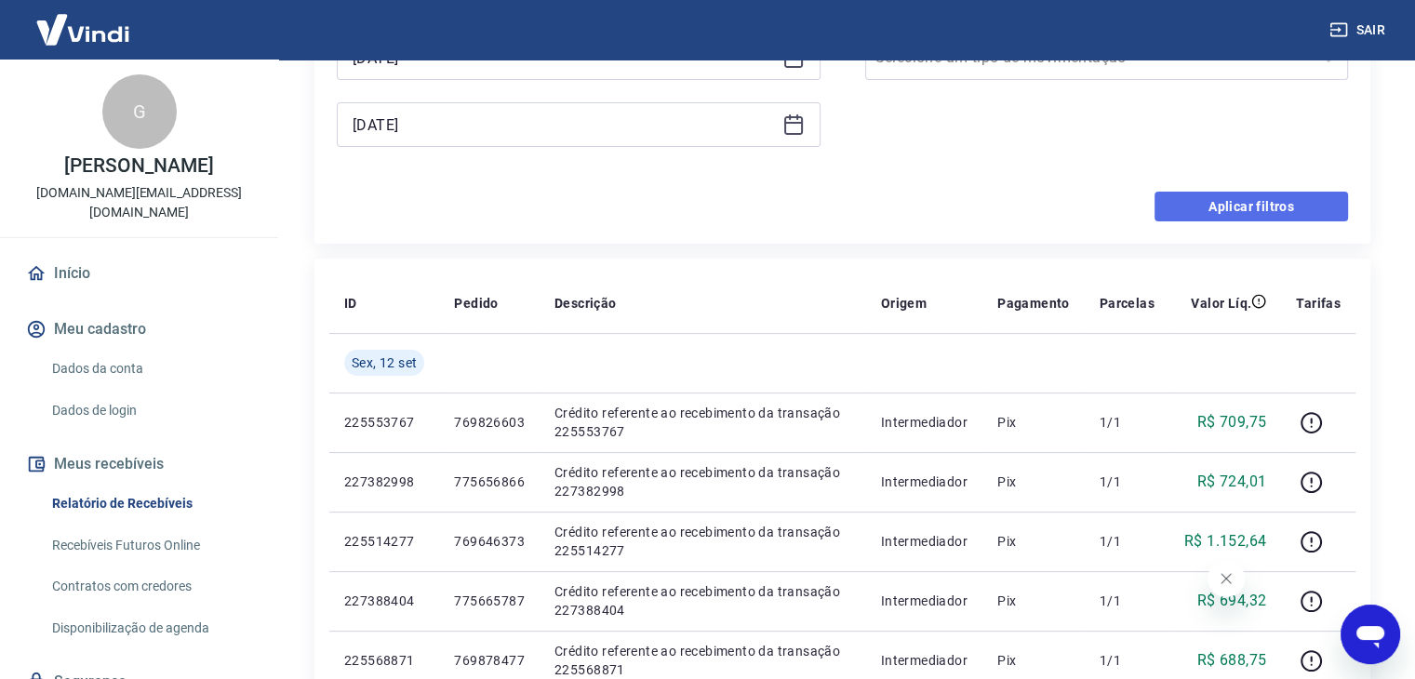
click at [1244, 207] on button "Aplicar filtros" at bounding box center [1252, 207] width 194 height 30
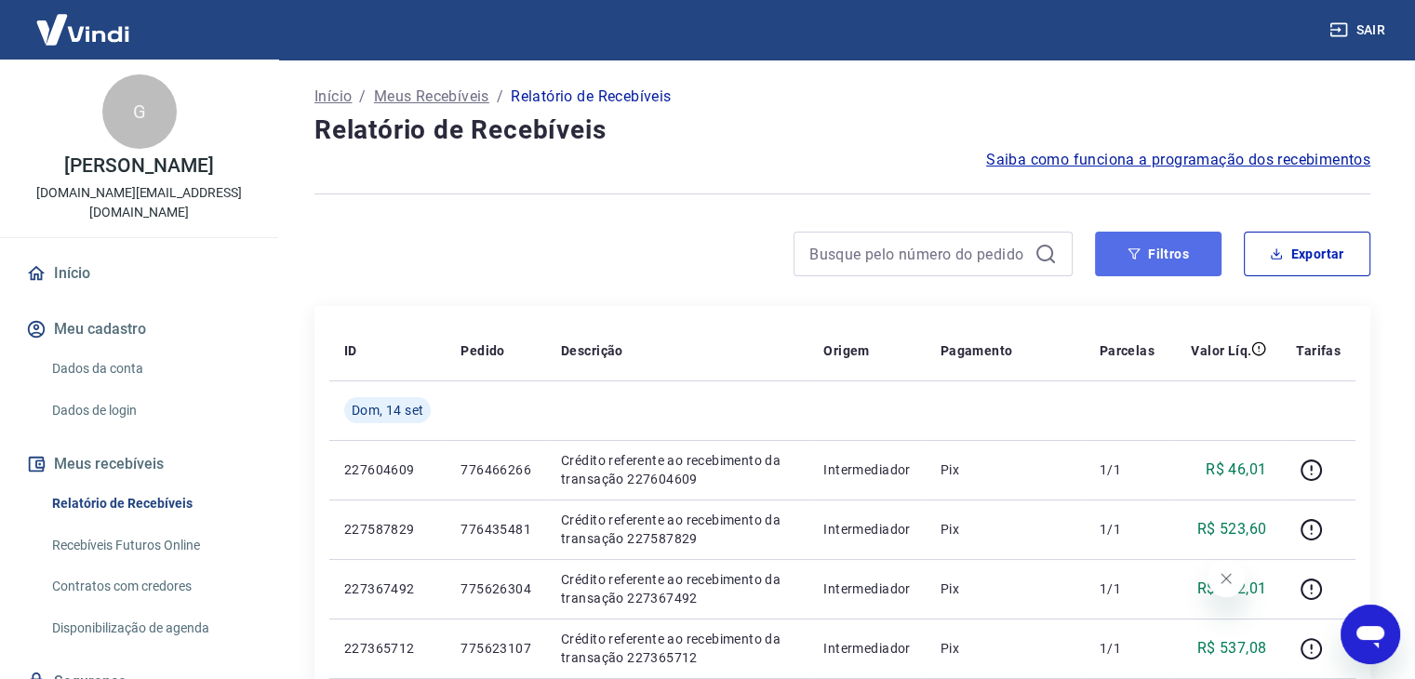
click at [1165, 257] on button "Filtros" at bounding box center [1158, 254] width 127 height 45
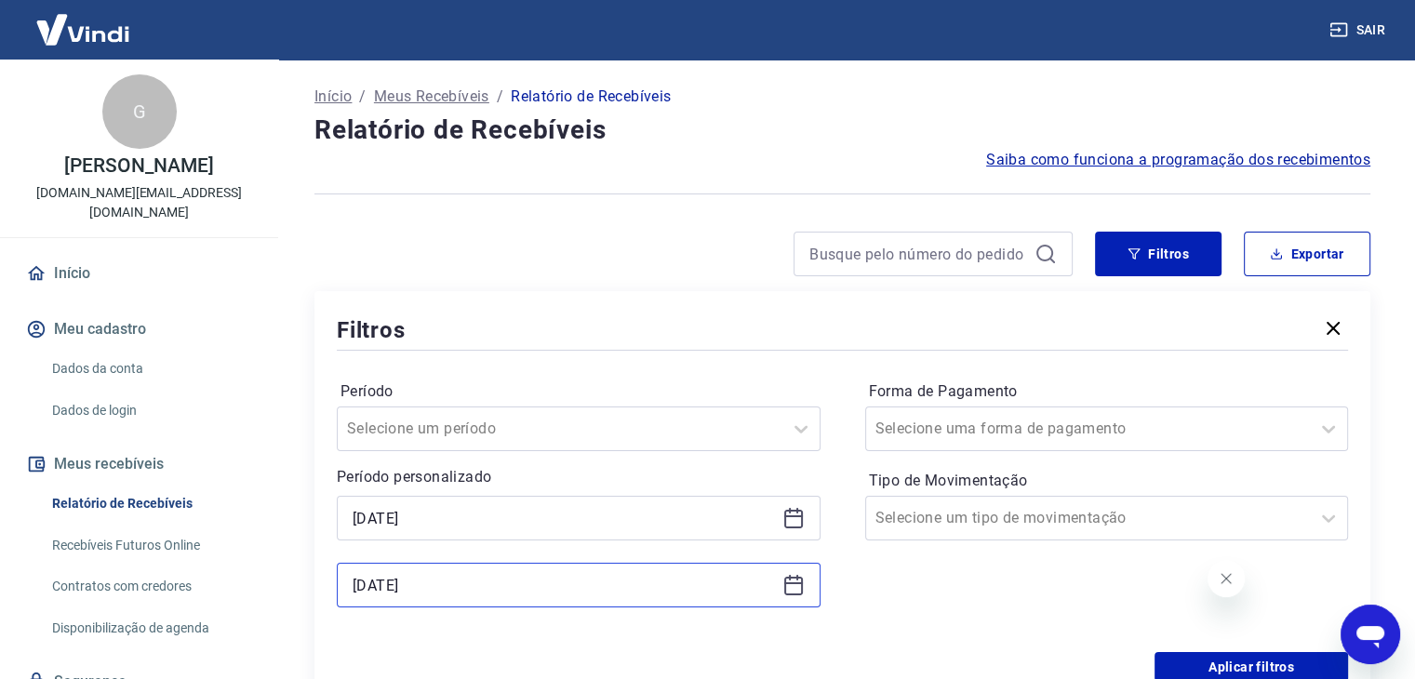
click at [515, 578] on input "14/09/2025" at bounding box center [564, 585] width 422 height 28
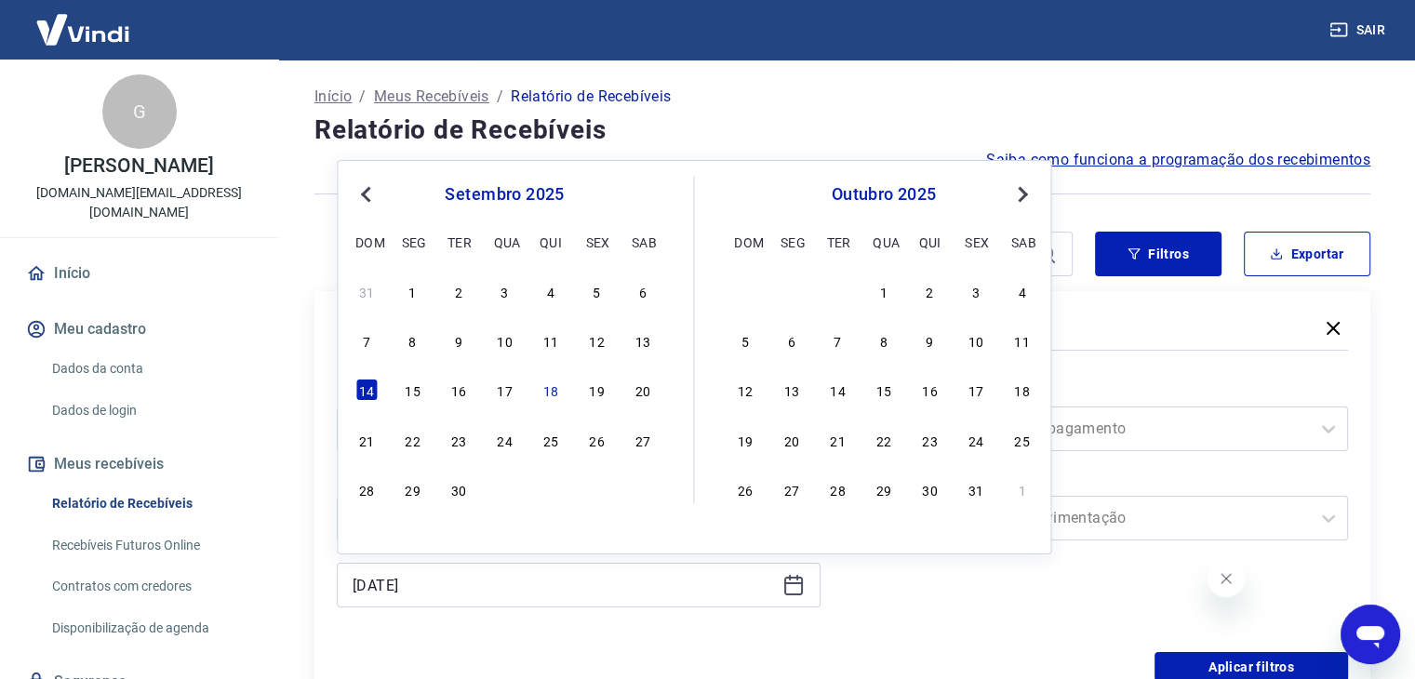
click at [641, 342] on div "13" at bounding box center [643, 340] width 22 height 22
type input "[DATE]"
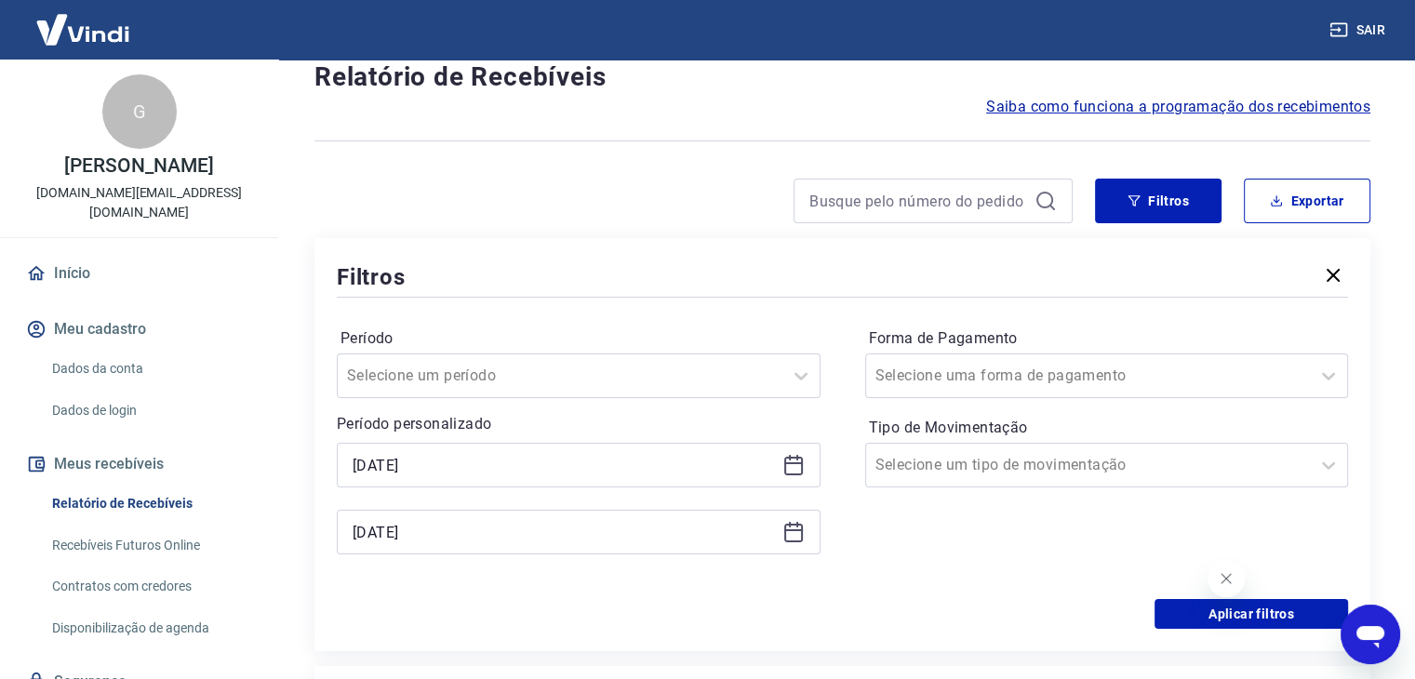
scroll to position [279, 0]
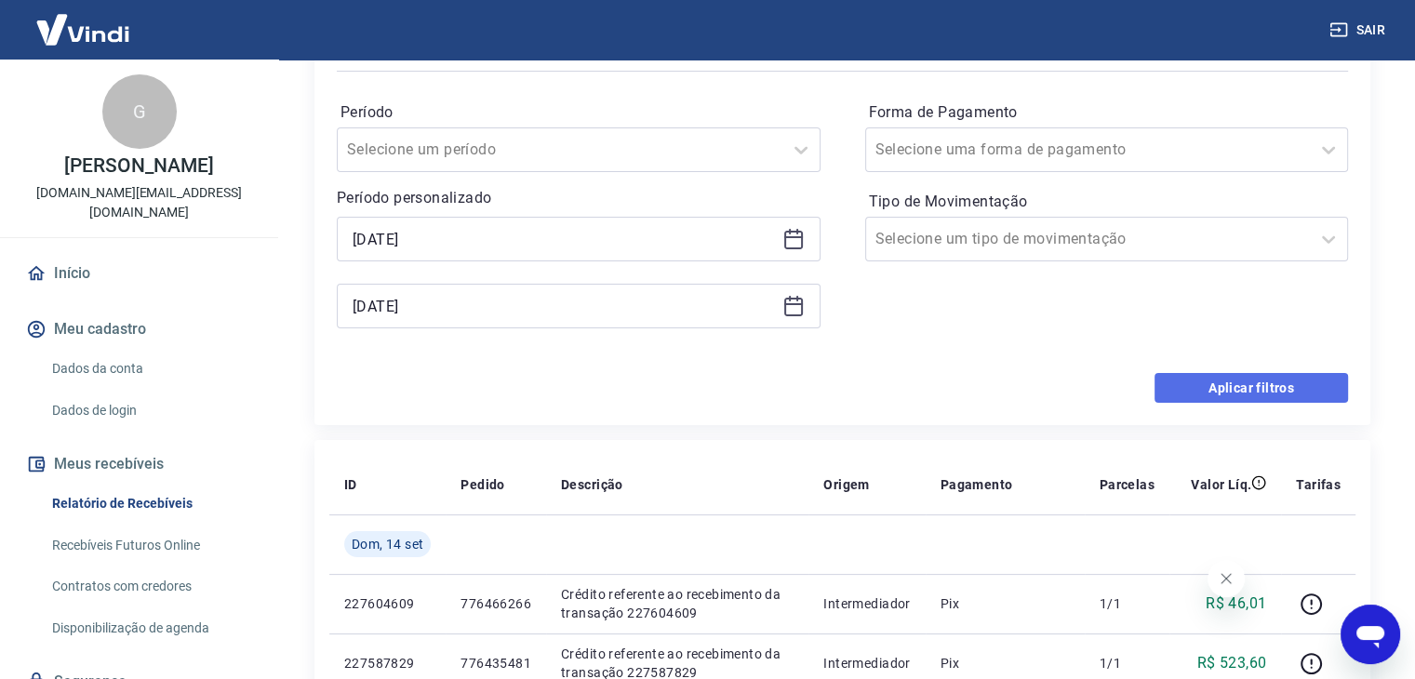
click at [1200, 394] on button "Aplicar filtros" at bounding box center [1252, 388] width 194 height 30
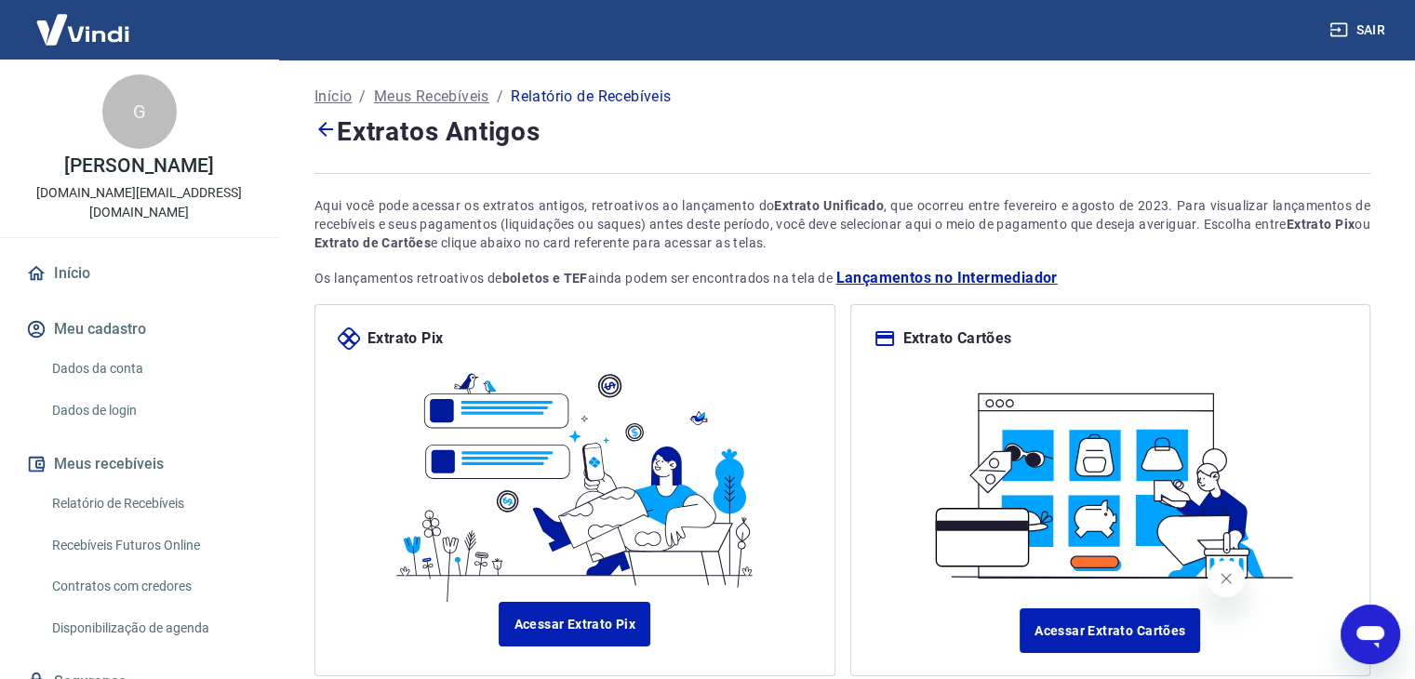
click at [478, 104] on p "Meus Recebíveis" at bounding box center [431, 97] width 115 height 22
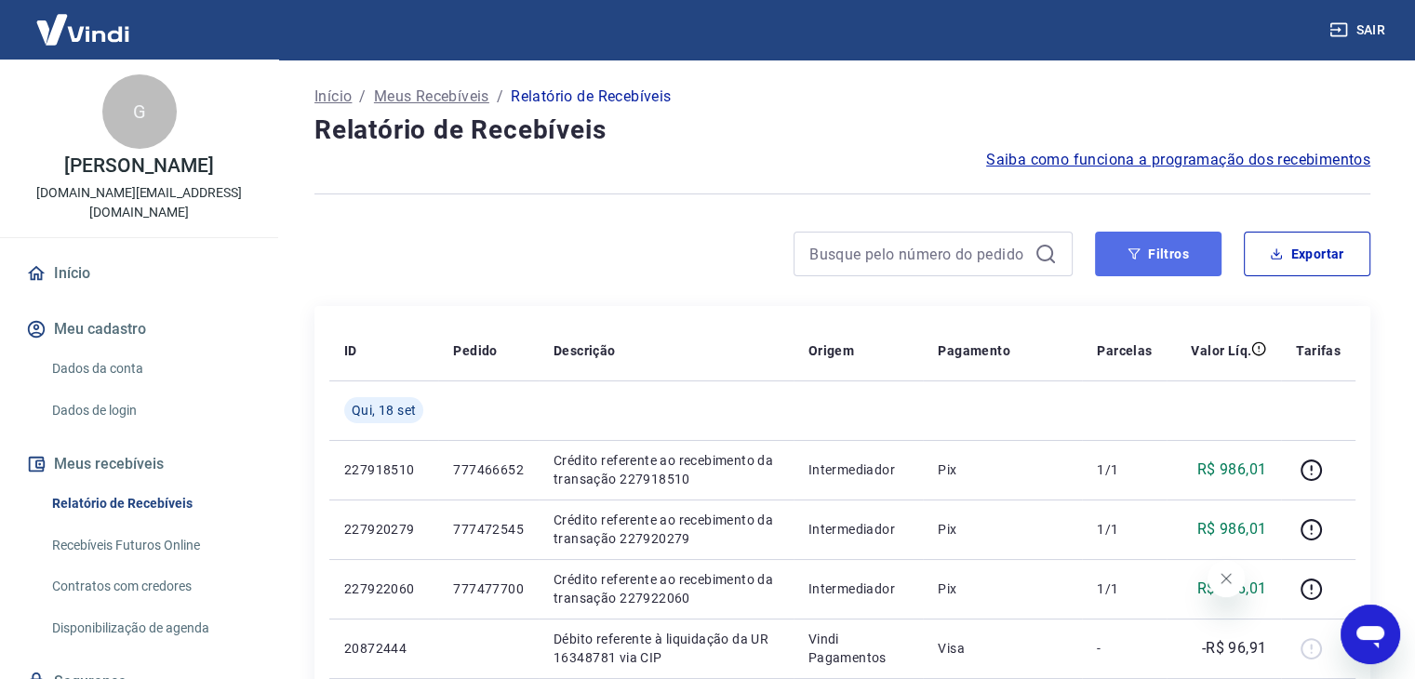
click at [1176, 272] on button "Filtros" at bounding box center [1158, 254] width 127 height 45
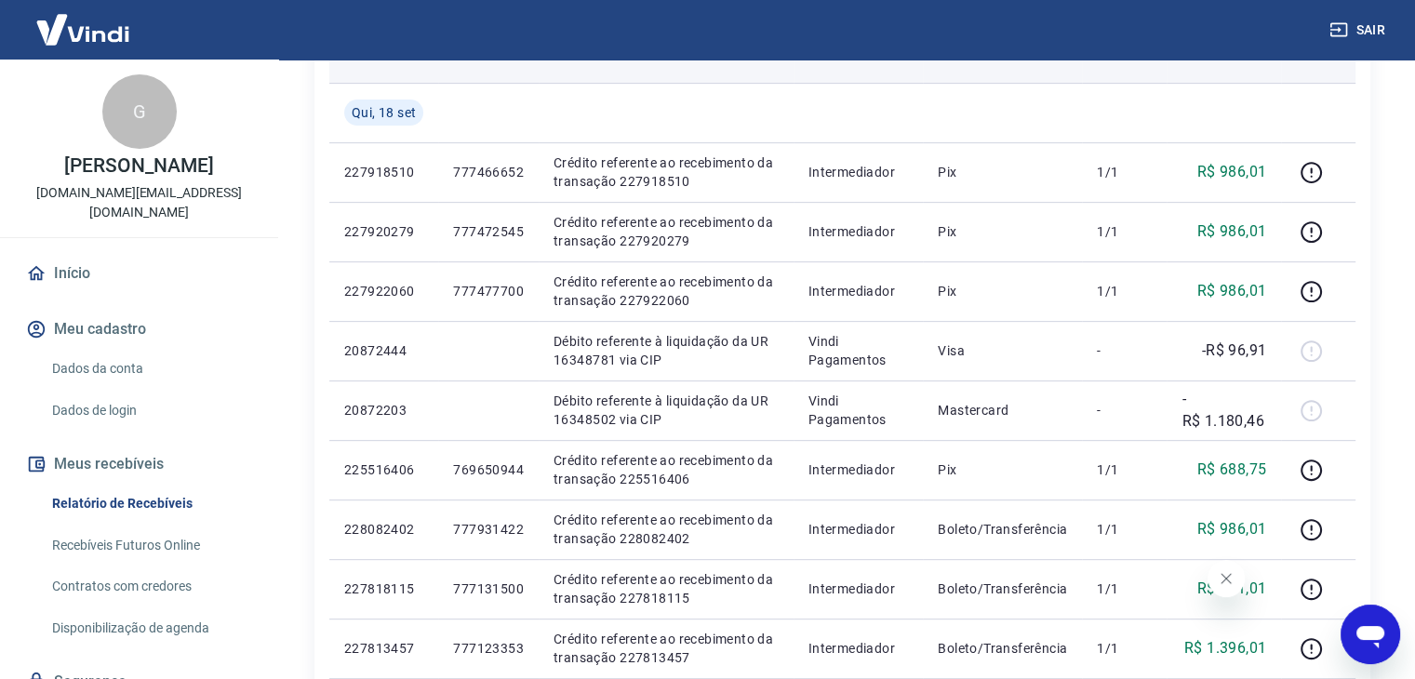
scroll to position [93, 0]
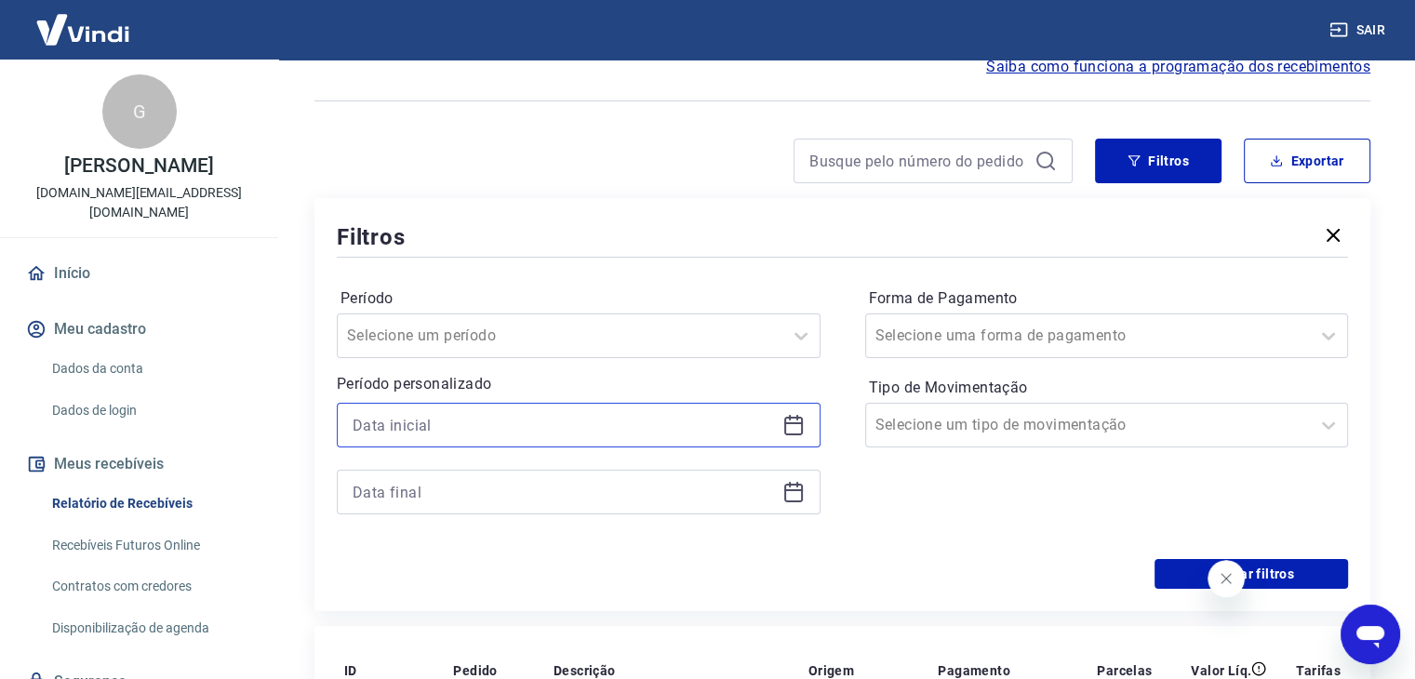
click at [567, 422] on input at bounding box center [564, 425] width 422 height 28
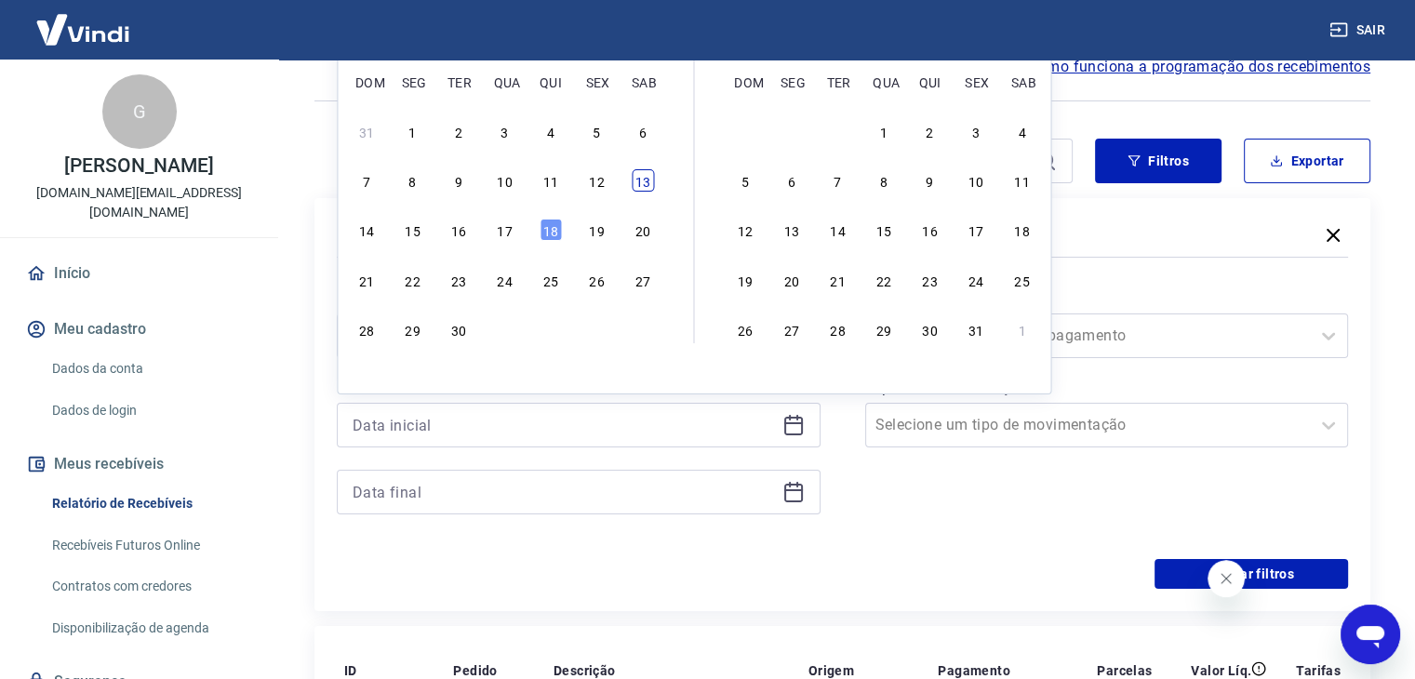
click at [648, 186] on div "13" at bounding box center [643, 180] width 22 height 22
type input "[DATE]"
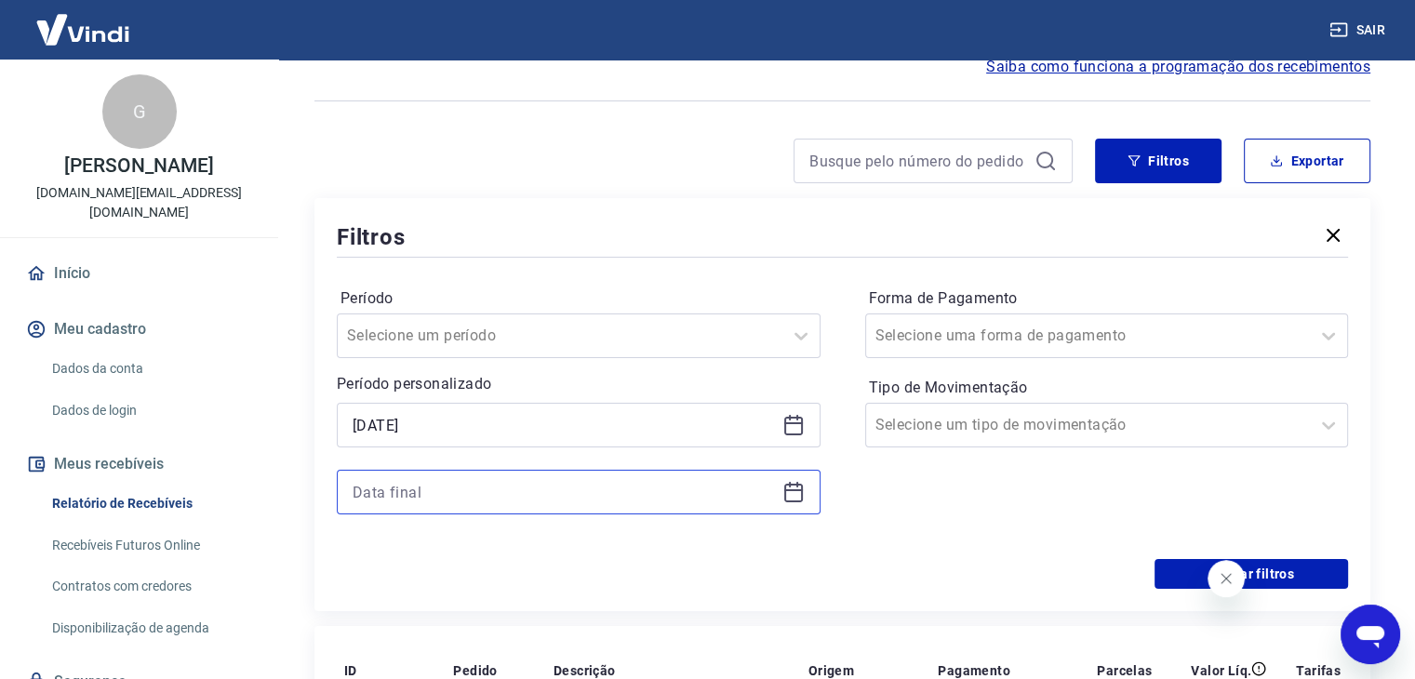
click at [519, 498] on input at bounding box center [564, 492] width 422 height 28
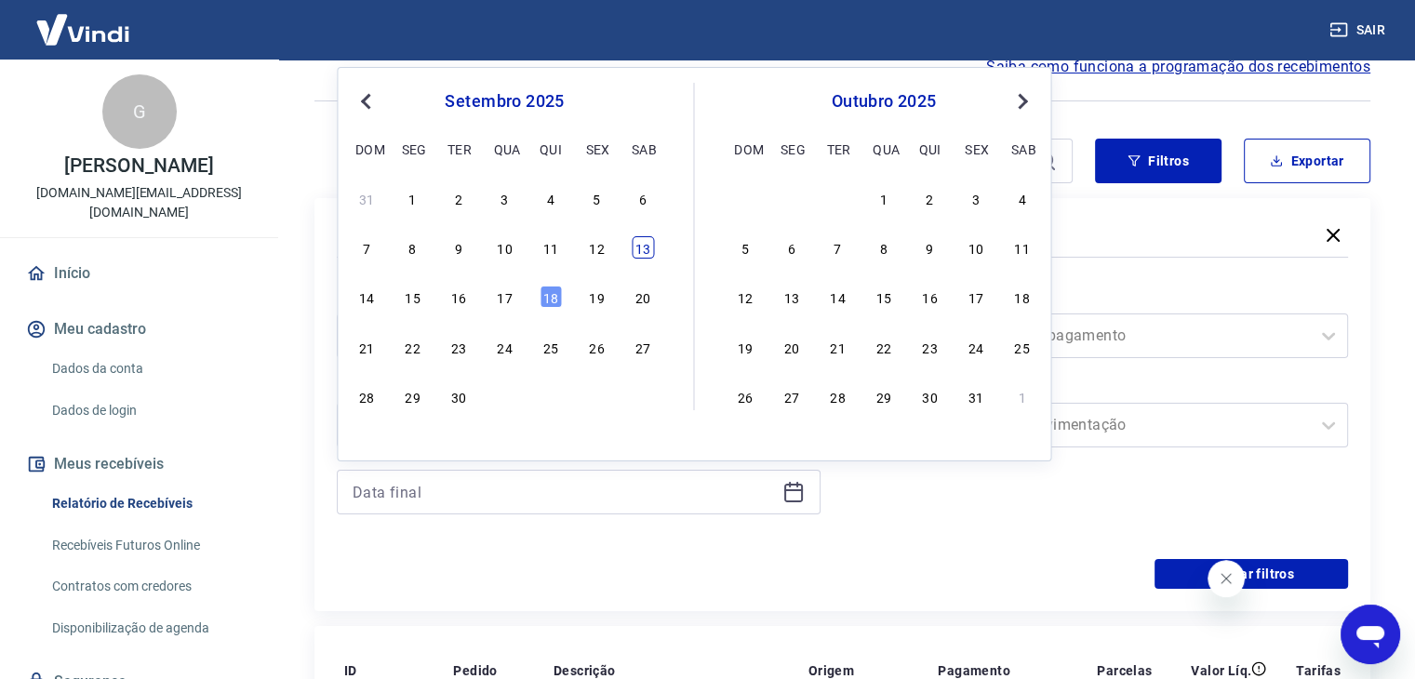
click at [641, 252] on div "13" at bounding box center [643, 247] width 22 height 22
type input "[DATE]"
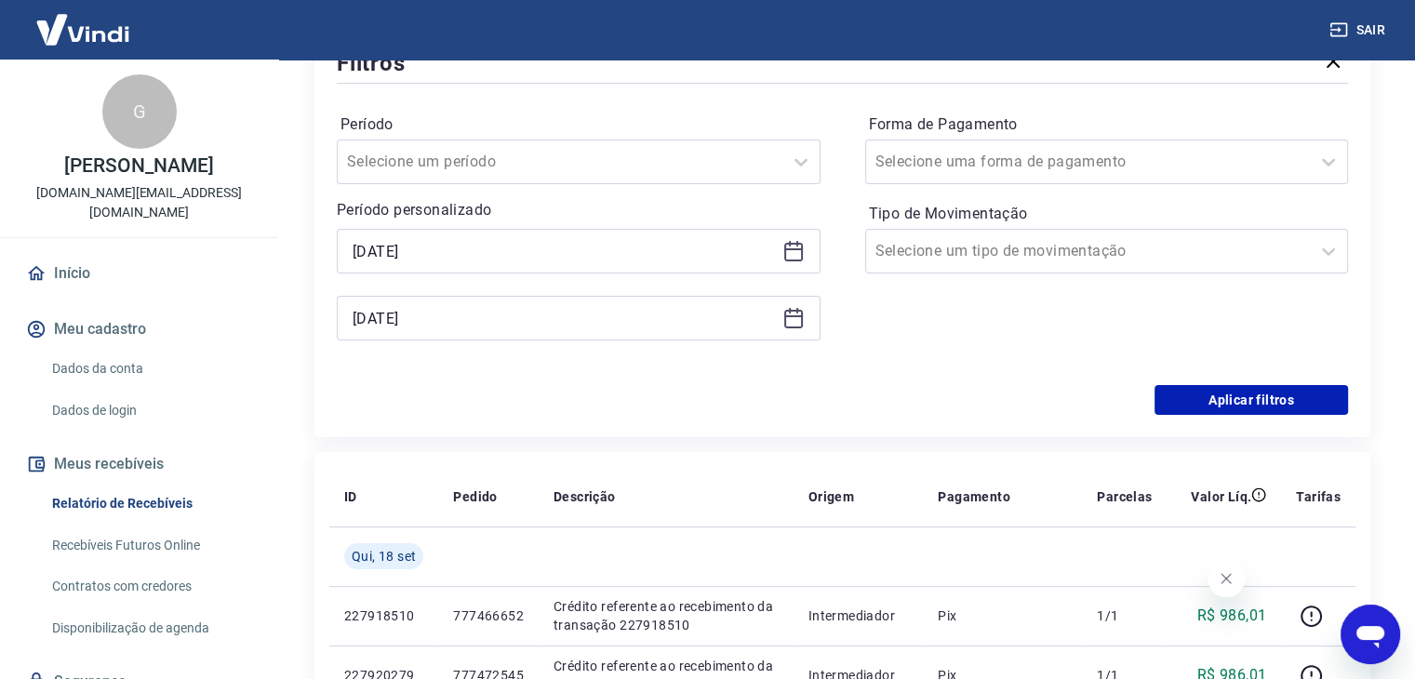
scroll to position [279, 0]
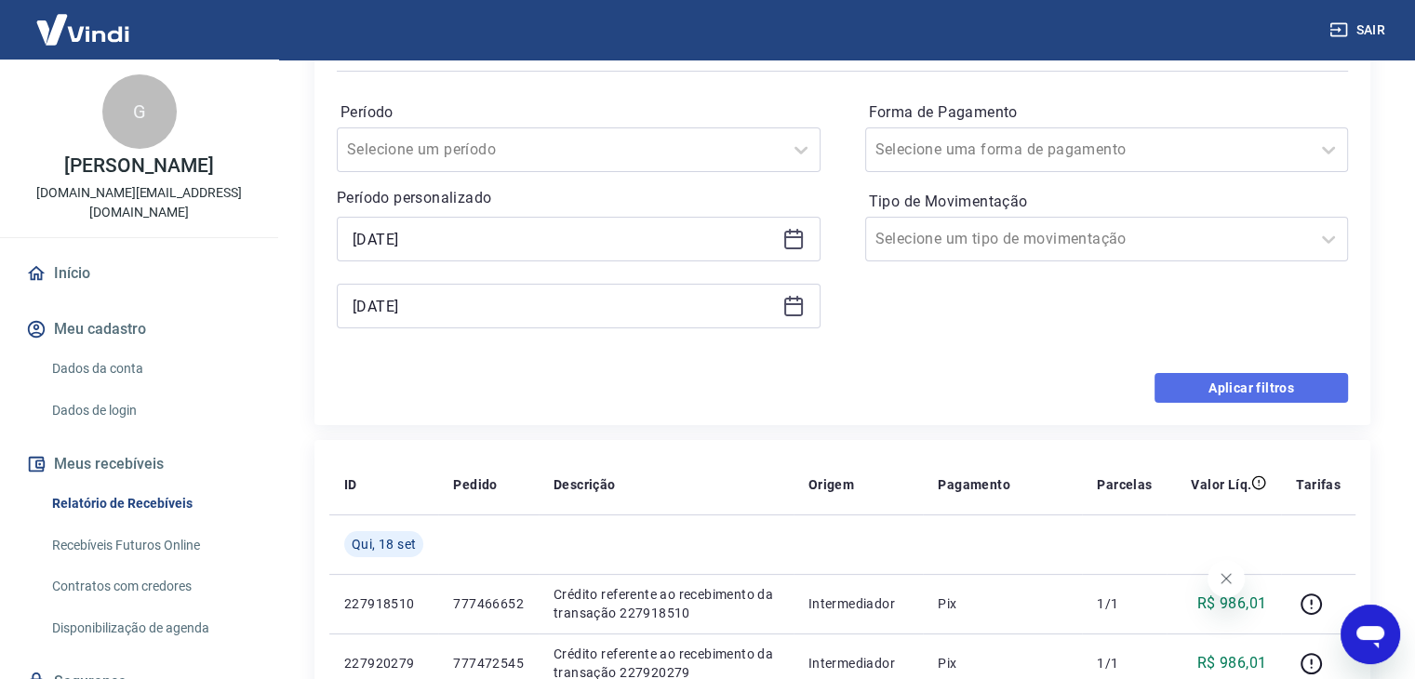
click at [1195, 384] on button "Aplicar filtros" at bounding box center [1252, 388] width 194 height 30
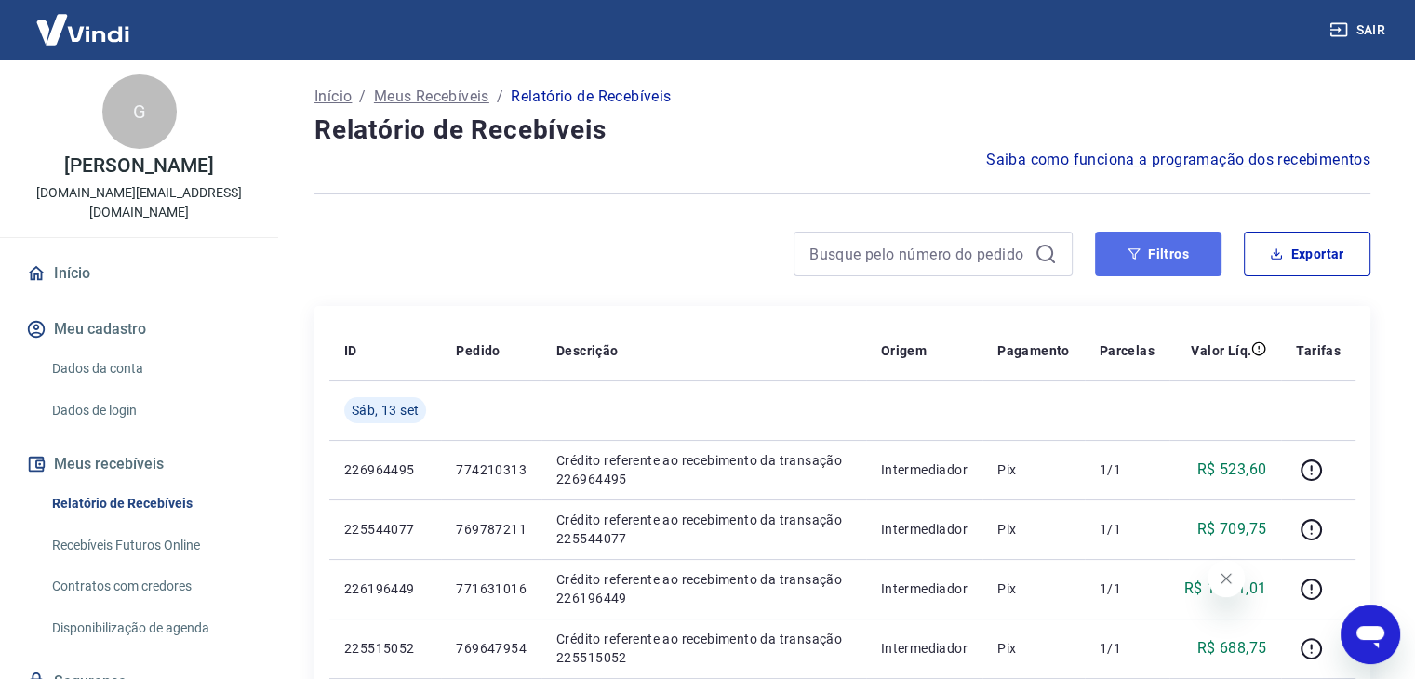
click at [1169, 242] on button "Filtros" at bounding box center [1158, 254] width 127 height 45
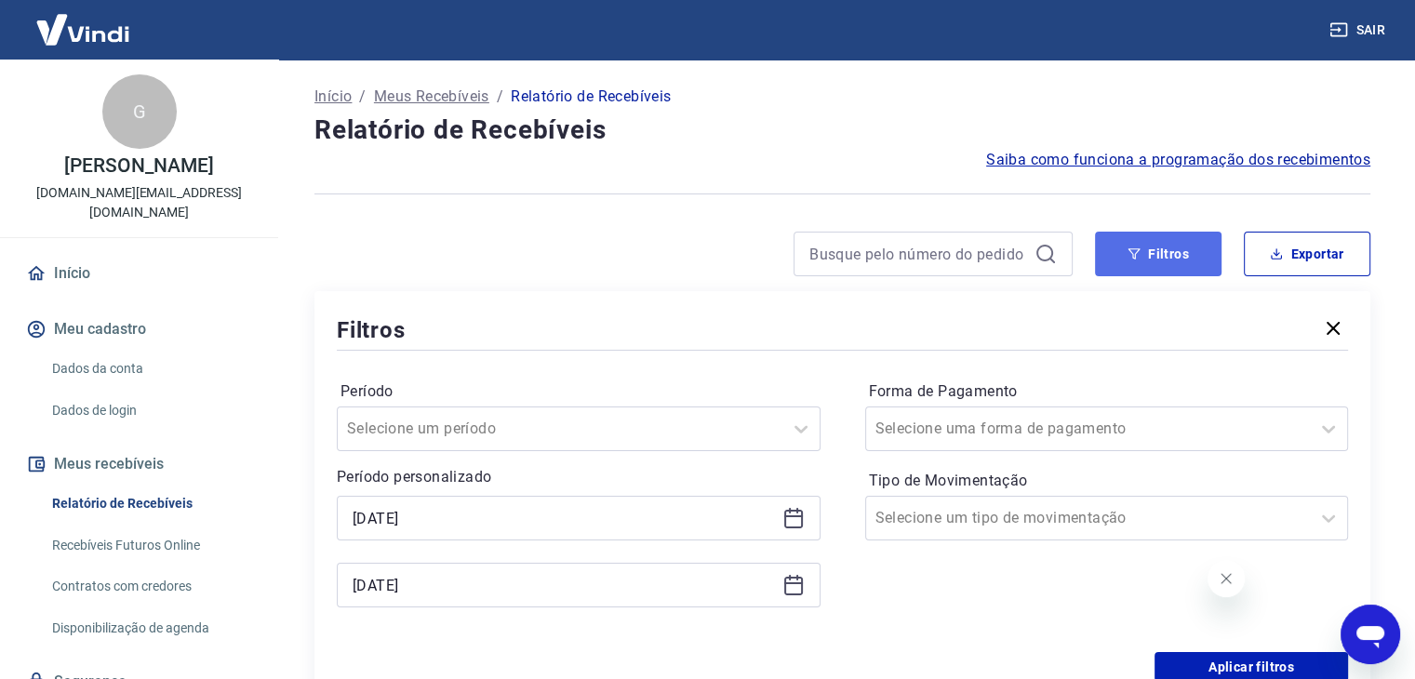
click at [1169, 247] on button "Filtros" at bounding box center [1158, 254] width 127 height 45
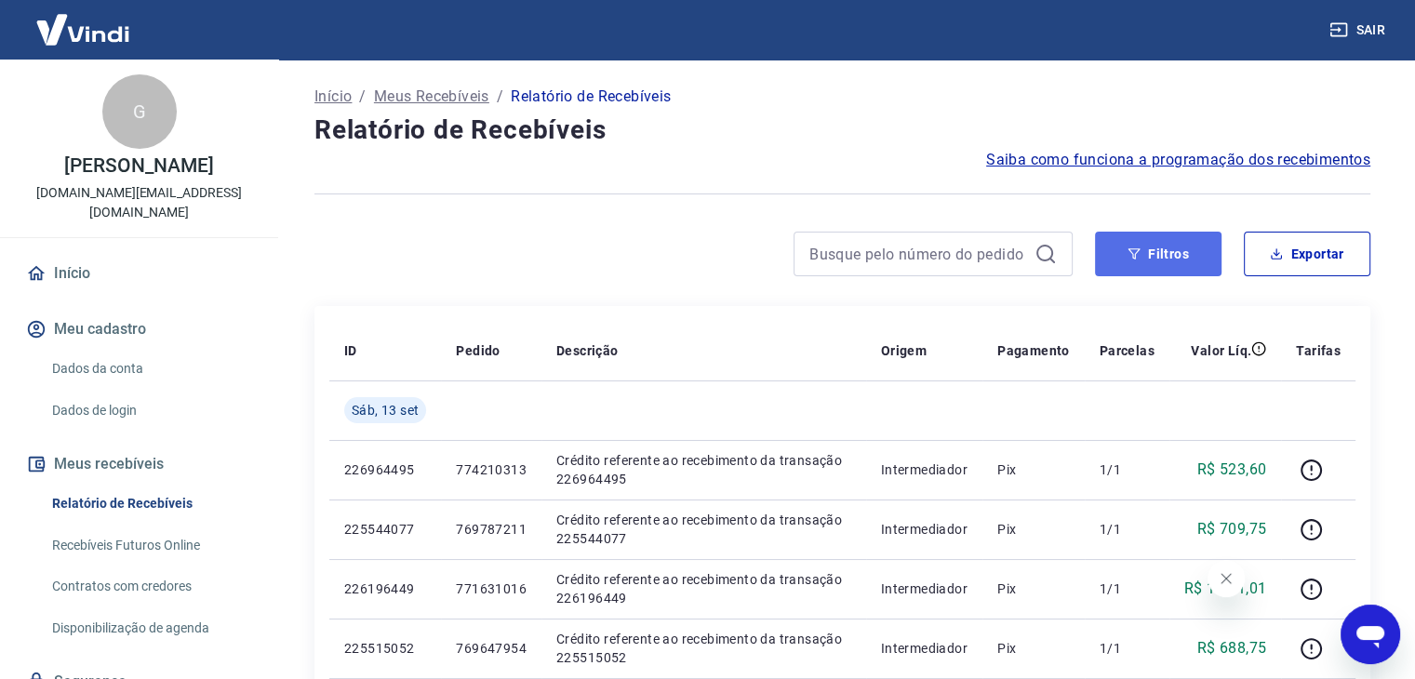
click at [1169, 247] on button "Filtros" at bounding box center [1158, 254] width 127 height 45
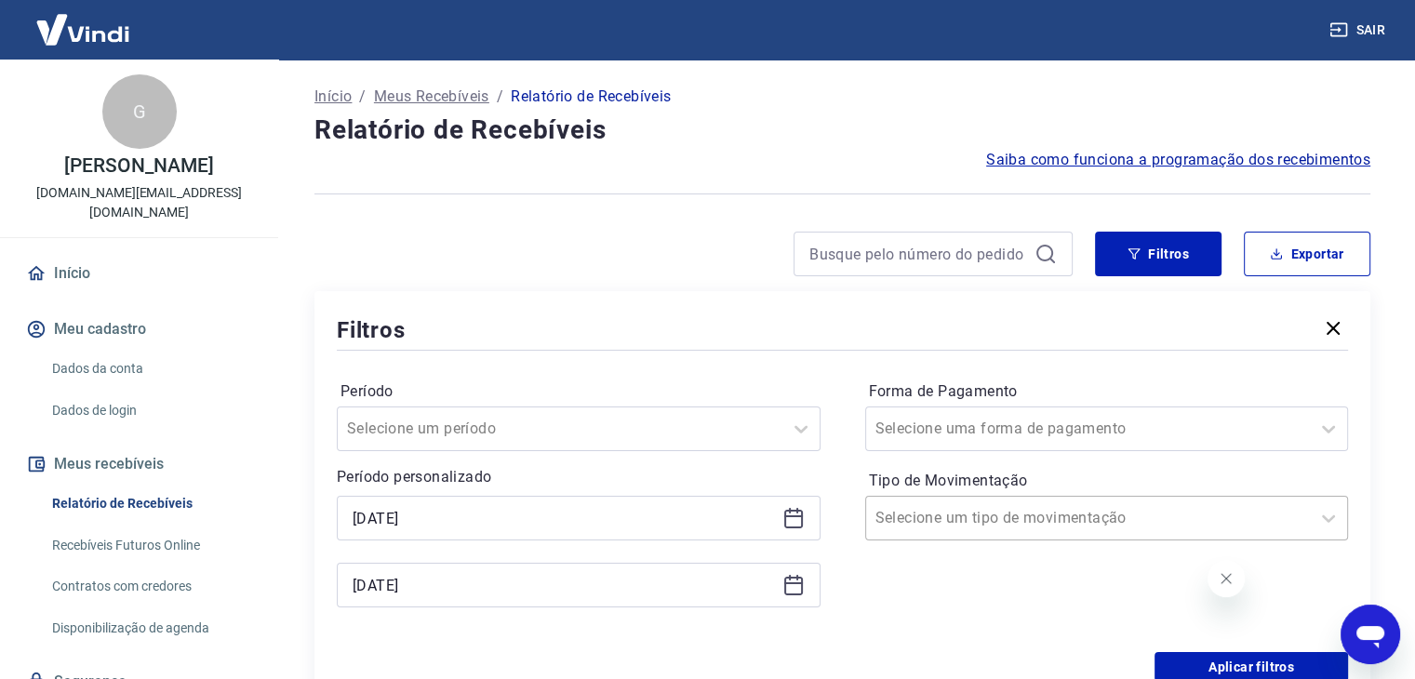
click at [1035, 503] on div "Selecione um tipo de movimentação" at bounding box center [1088, 517] width 445 height 33
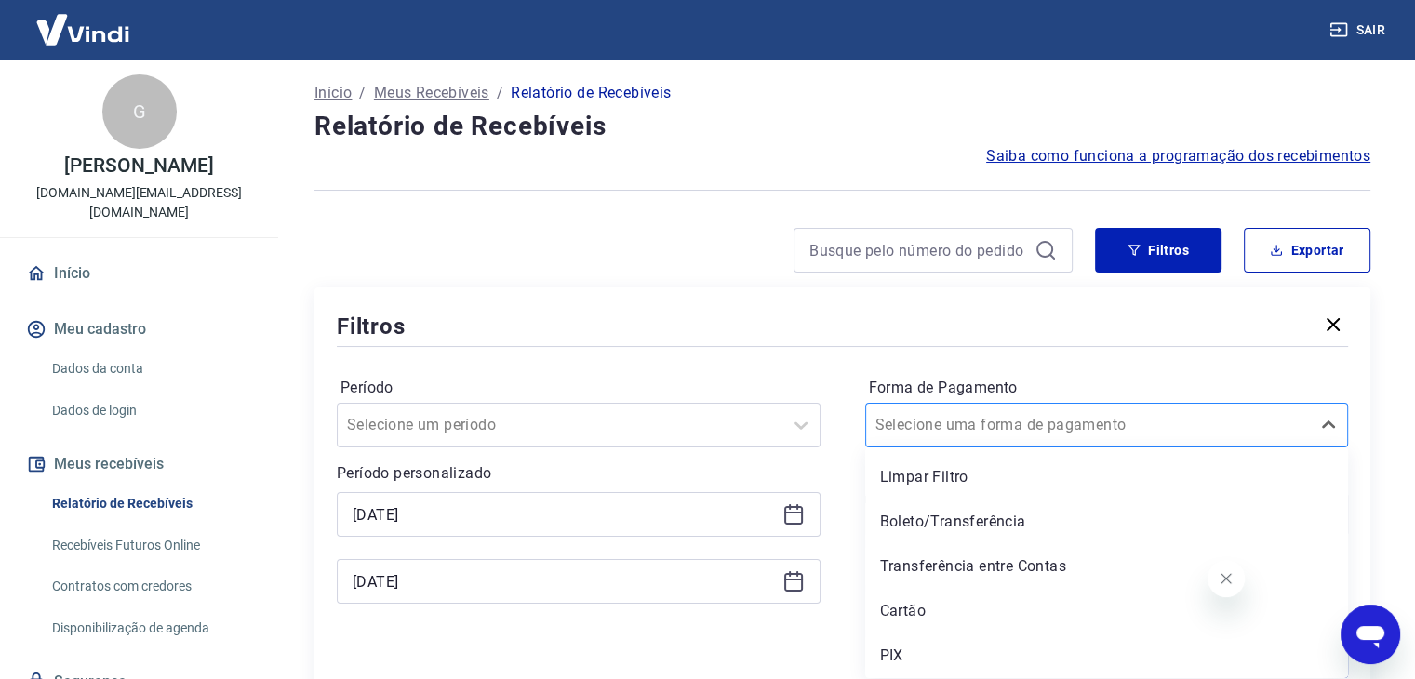
click at [1049, 436] on div at bounding box center [1088, 425] width 426 height 26
click at [1049, 427] on div at bounding box center [1088, 425] width 426 height 26
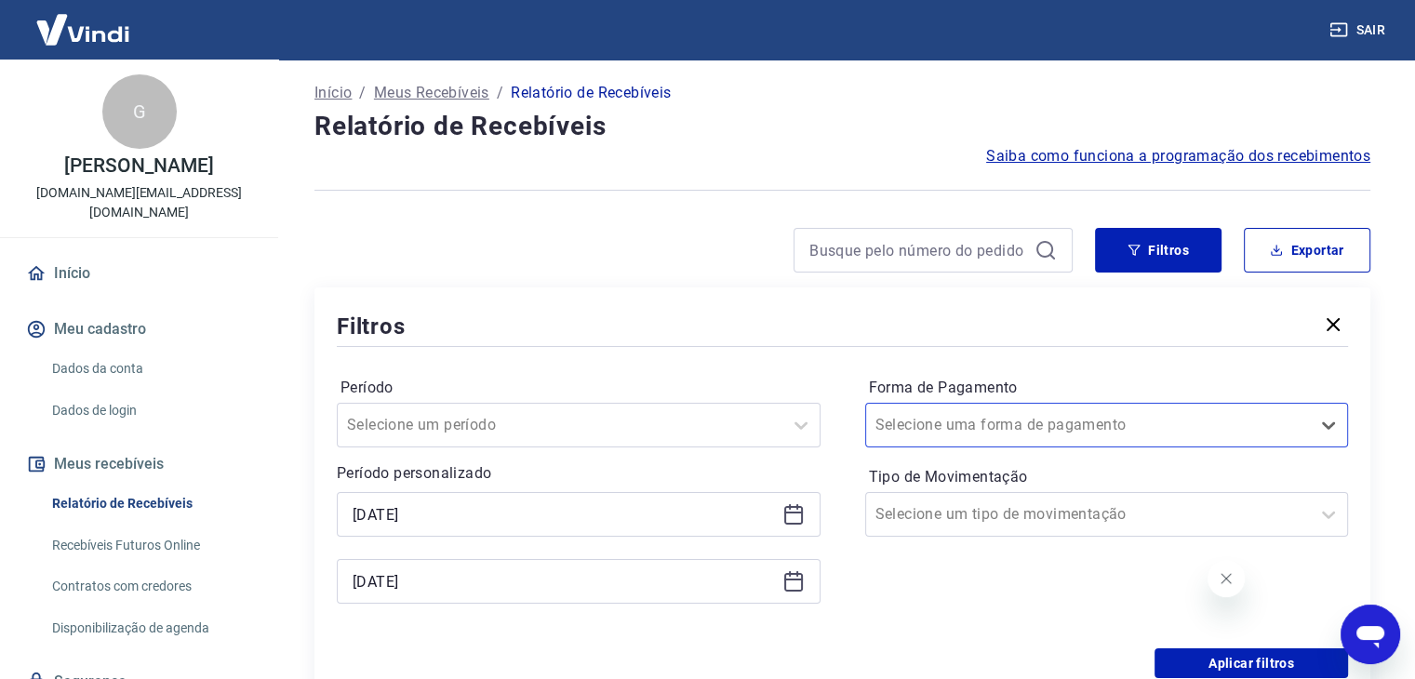
click at [1329, 320] on icon "button" at bounding box center [1333, 324] width 13 height 13
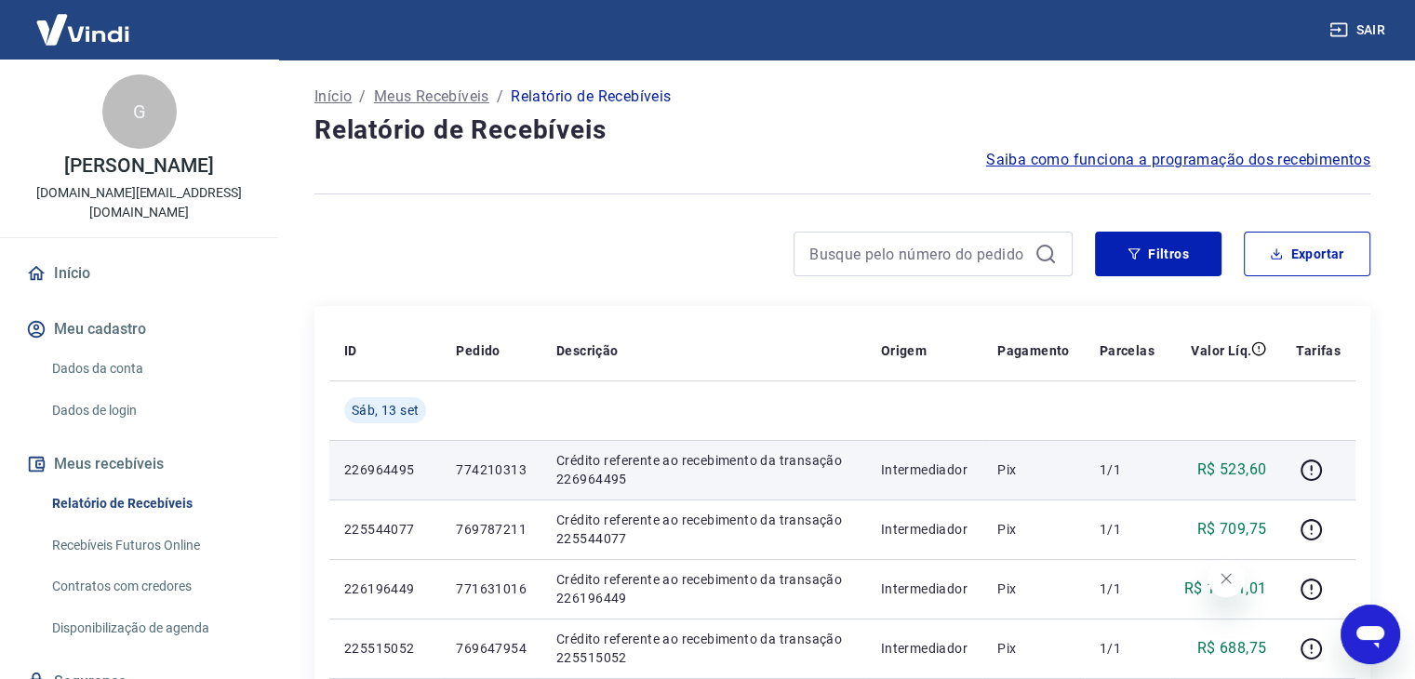
scroll to position [0, 0]
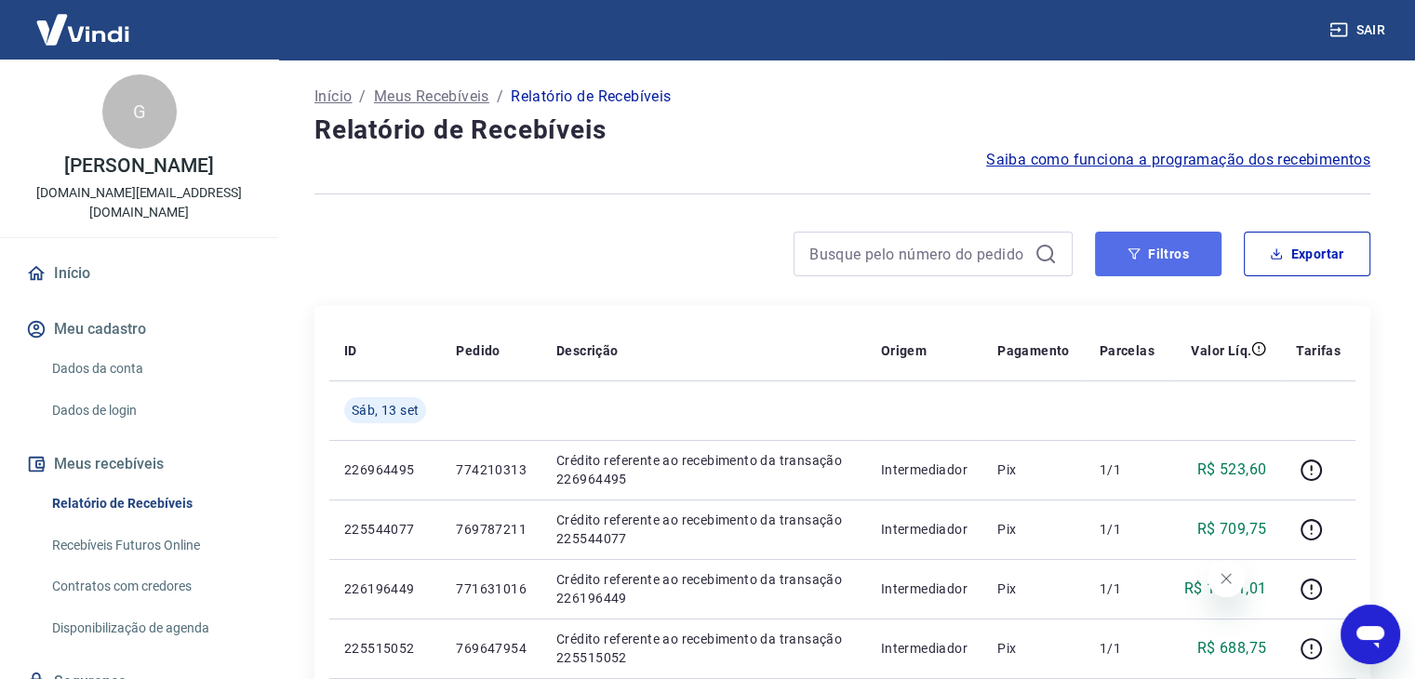
click at [1183, 260] on button "Filtros" at bounding box center [1158, 254] width 127 height 45
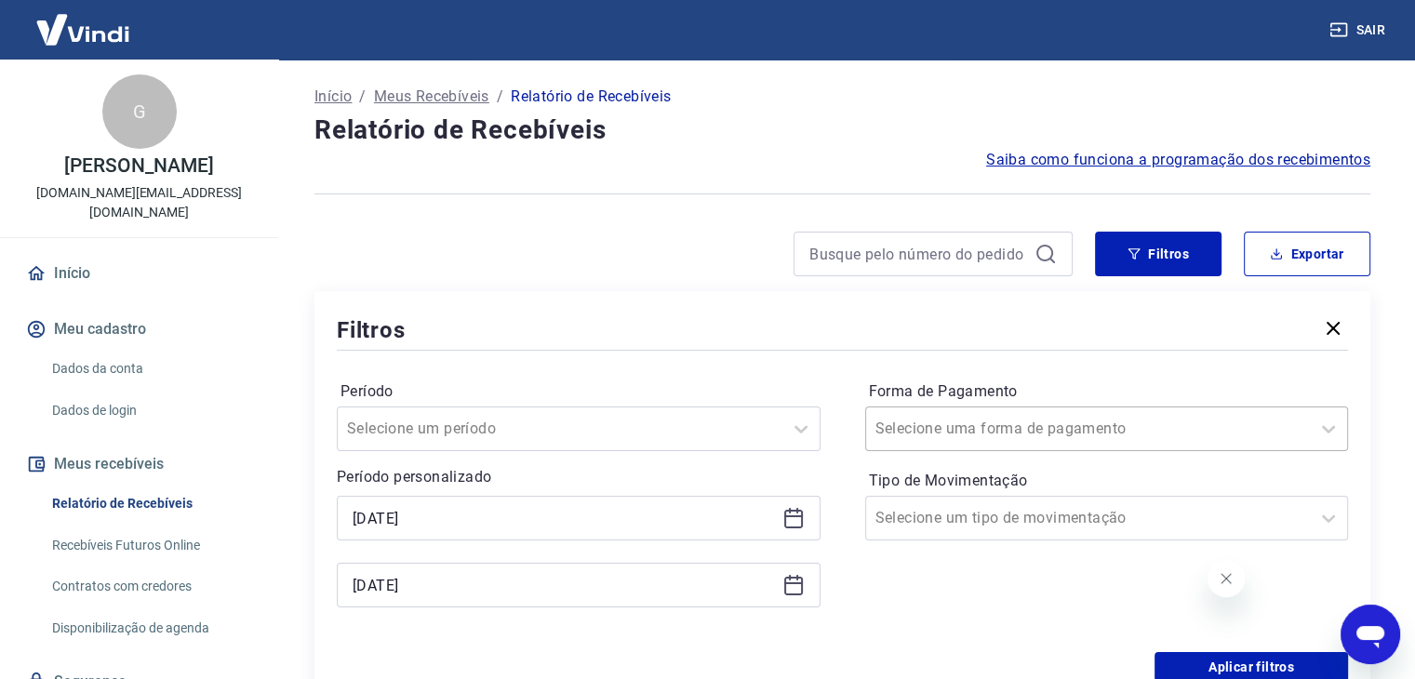
click at [1105, 418] on div at bounding box center [1088, 429] width 426 height 26
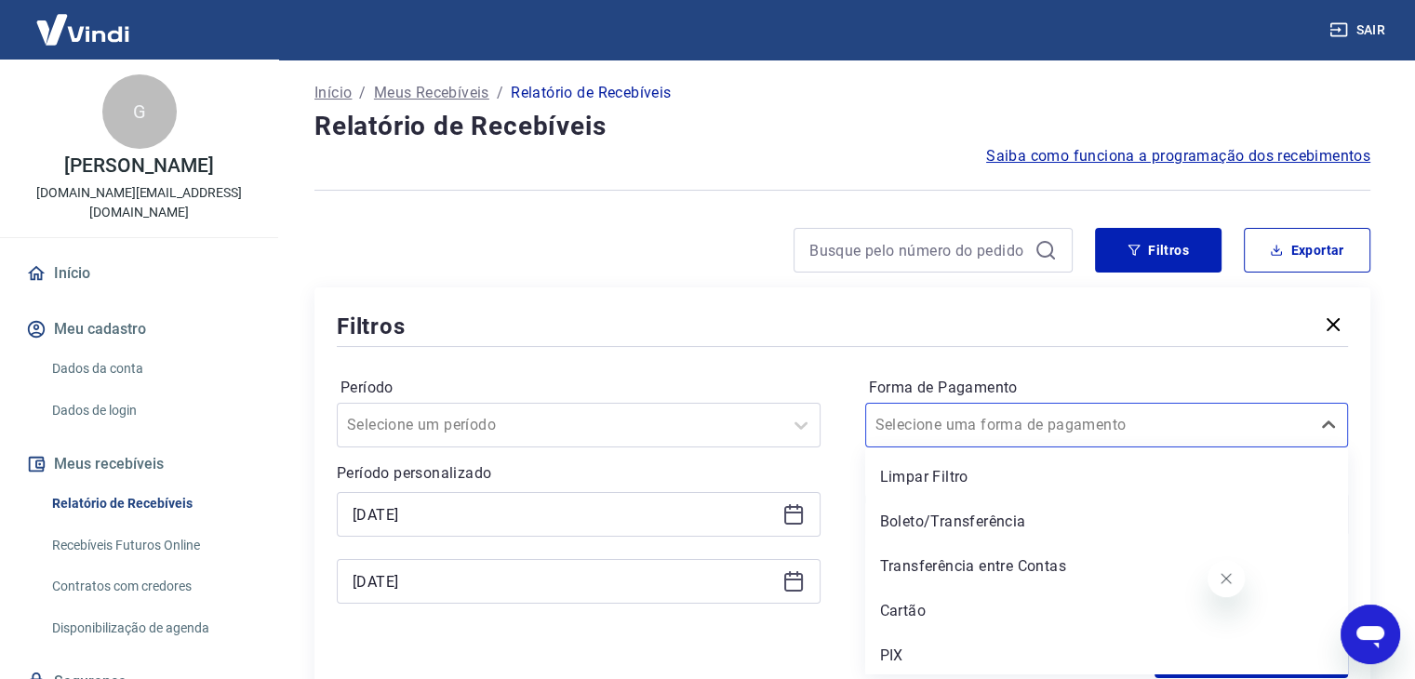
click at [951, 656] on div "PIX" at bounding box center [1107, 655] width 484 height 37
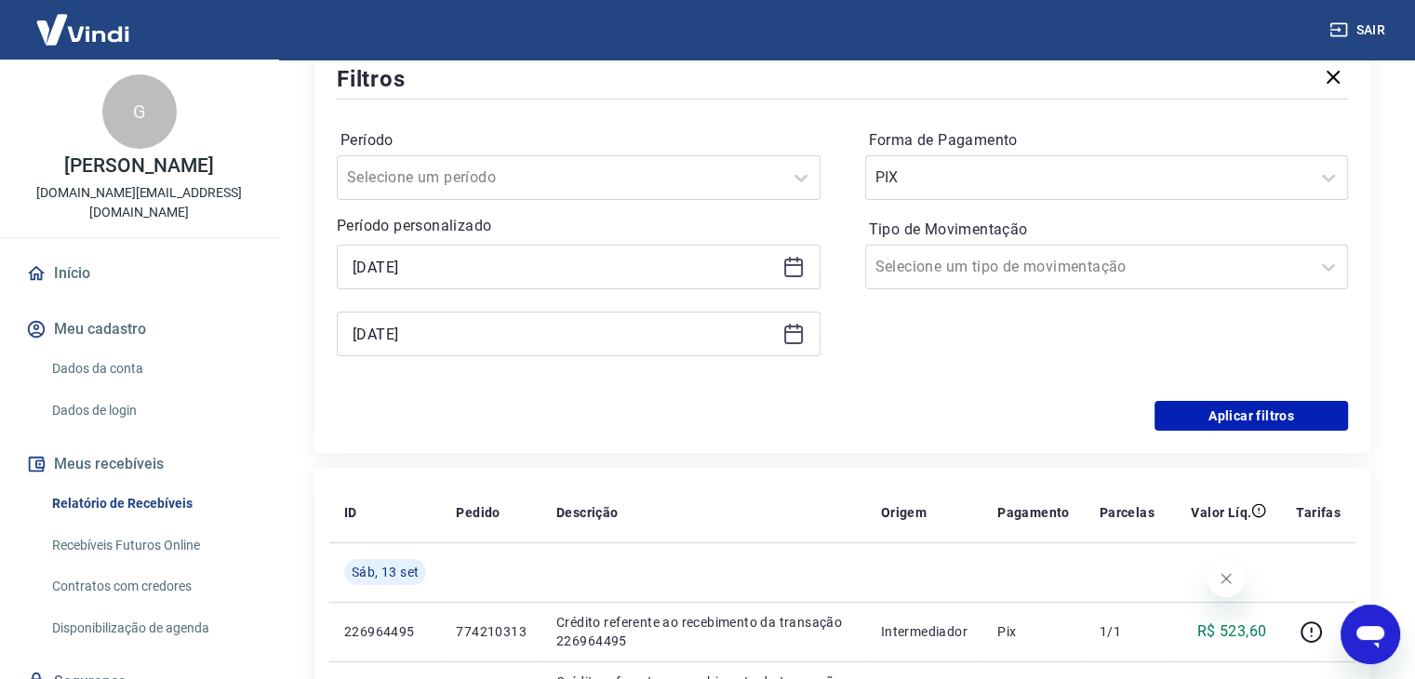
scroll to position [283, 0]
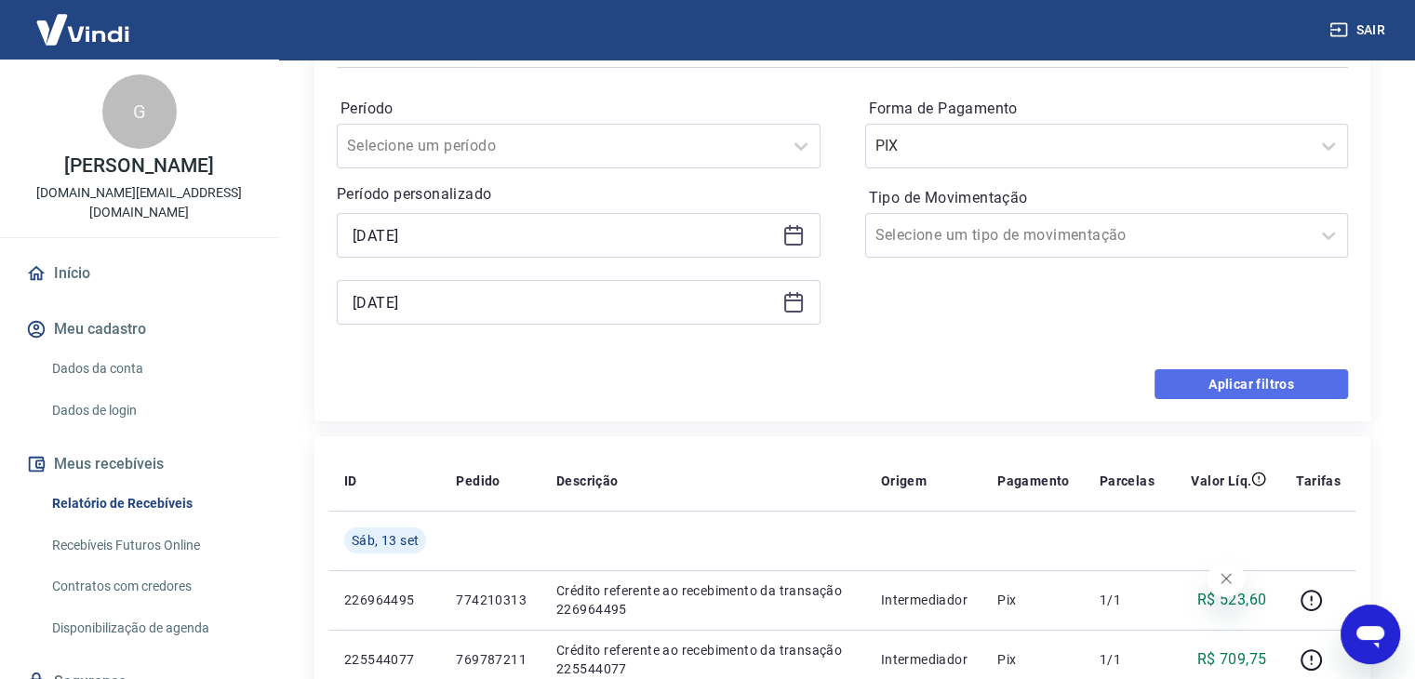
click at [1206, 381] on button "Aplicar filtros" at bounding box center [1252, 384] width 194 height 30
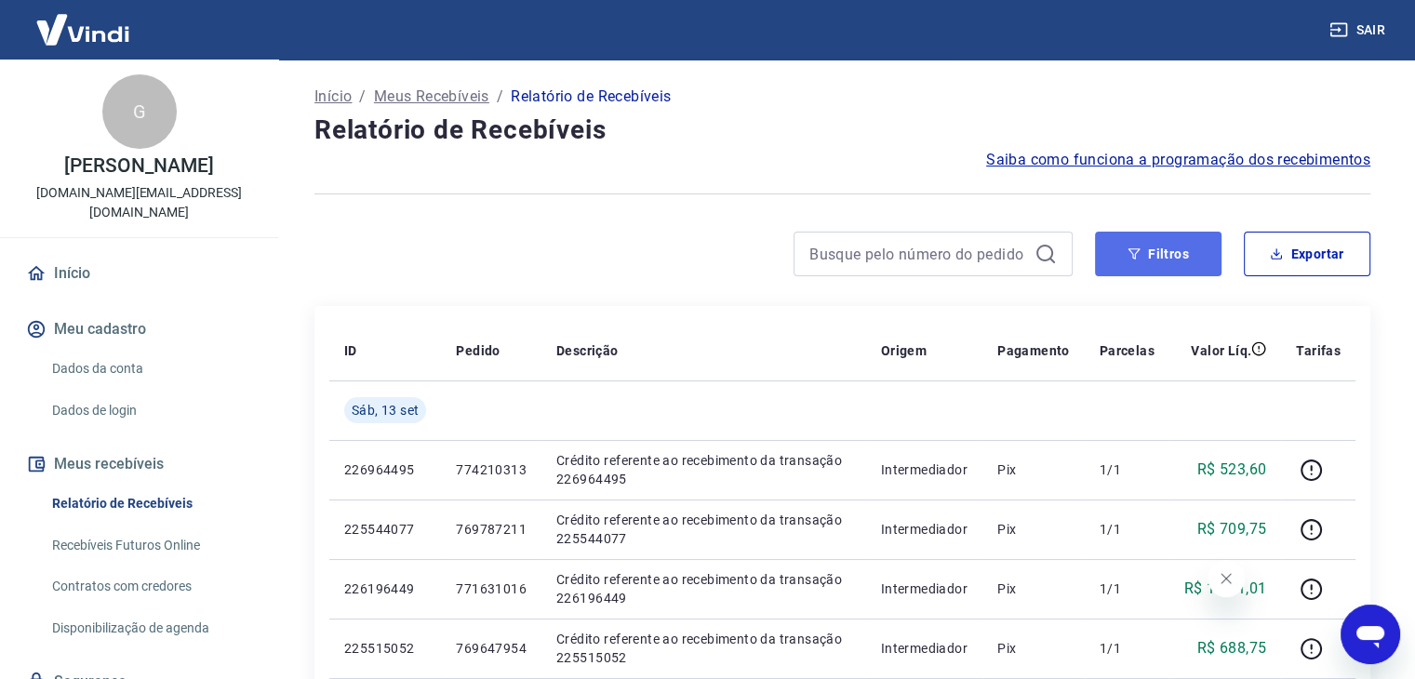
click at [1176, 261] on button "Filtros" at bounding box center [1158, 254] width 127 height 45
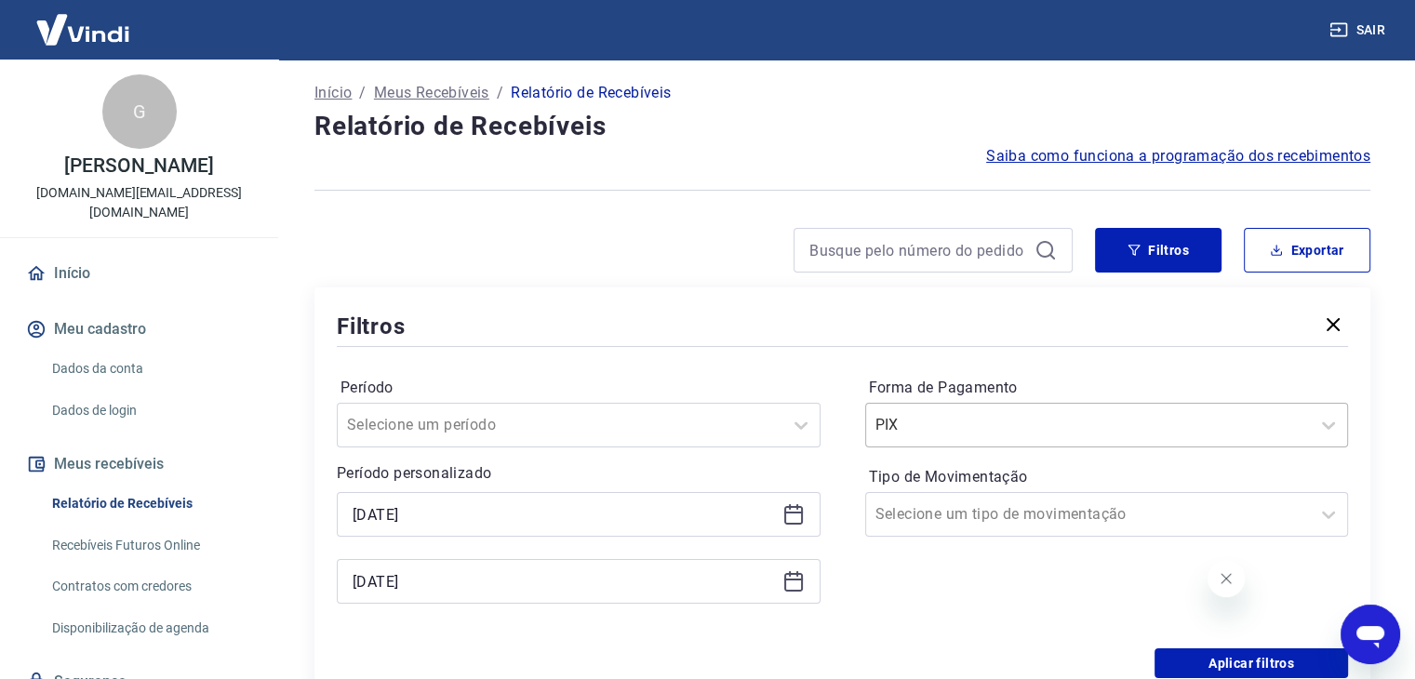
click at [1042, 425] on input "Forma de Pagamento" at bounding box center [969, 425] width 188 height 22
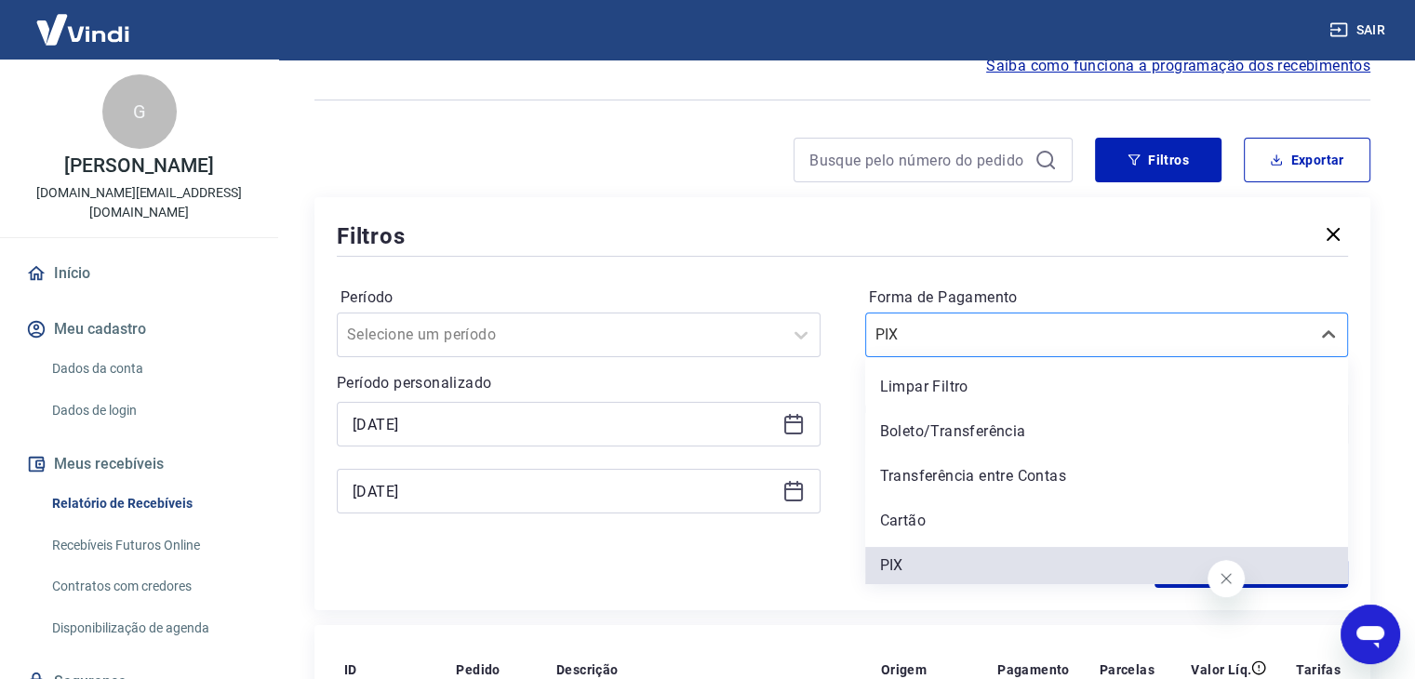
scroll to position [97, 0]
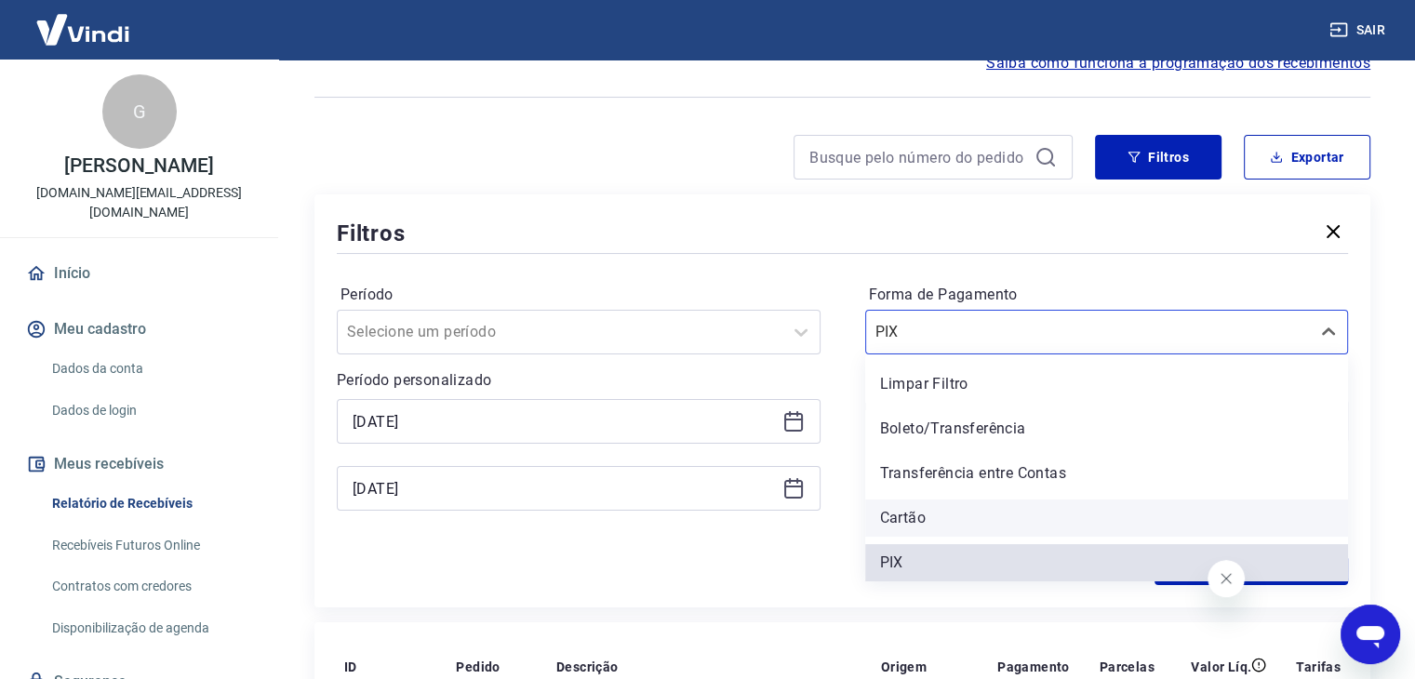
click at [1010, 503] on div "Cartão" at bounding box center [1107, 518] width 484 height 37
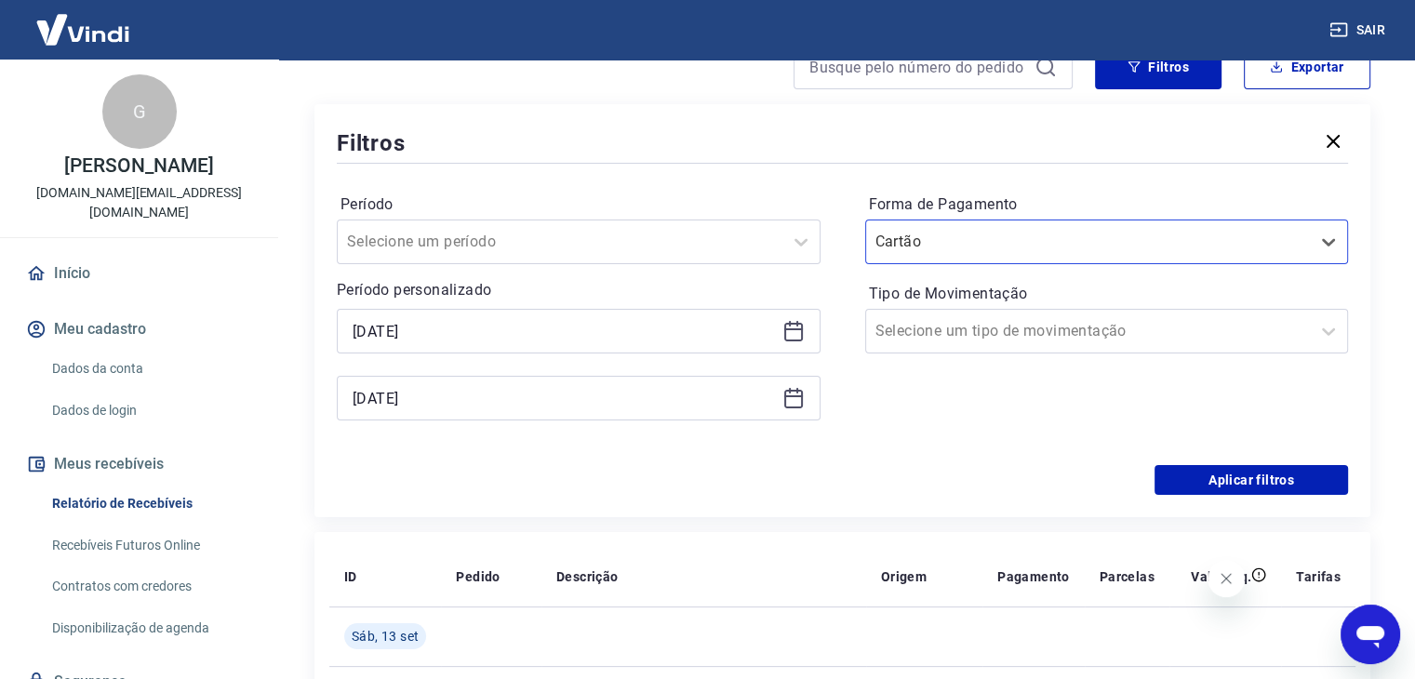
scroll to position [190, 0]
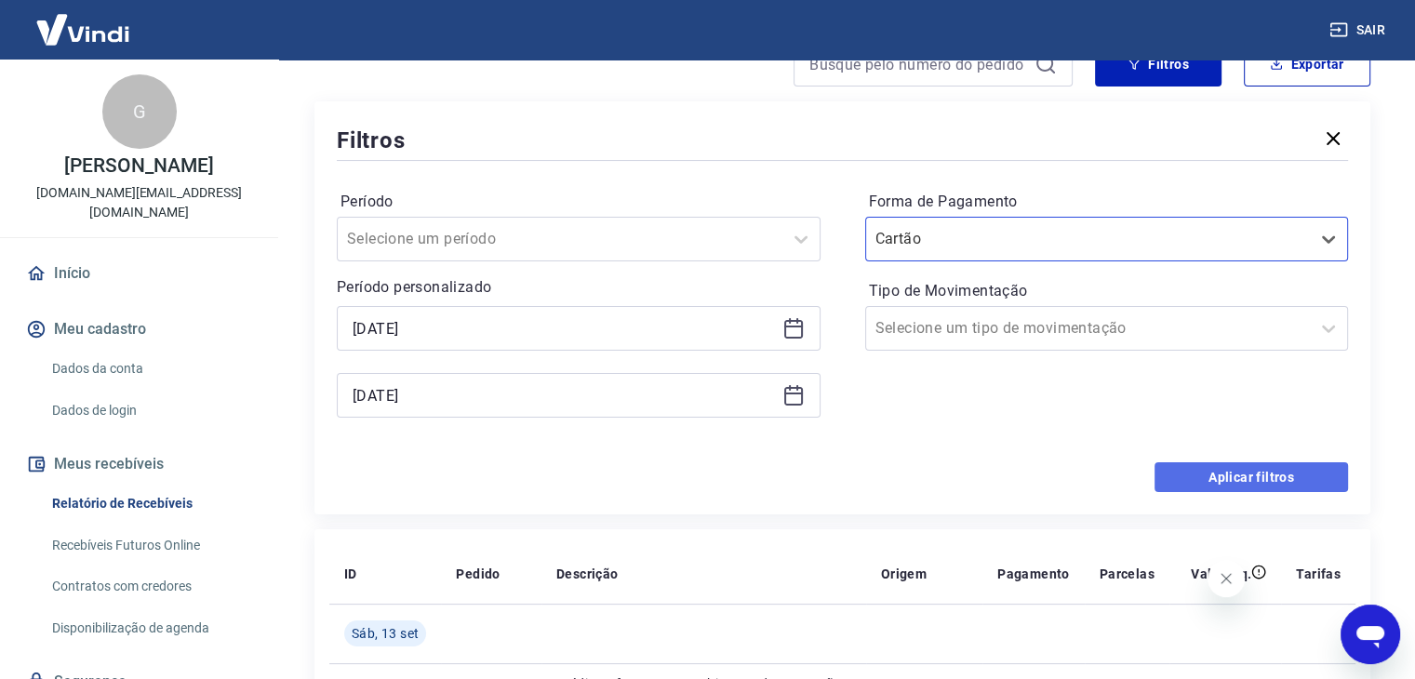
click at [1217, 470] on button "Aplicar filtros" at bounding box center [1252, 477] width 194 height 30
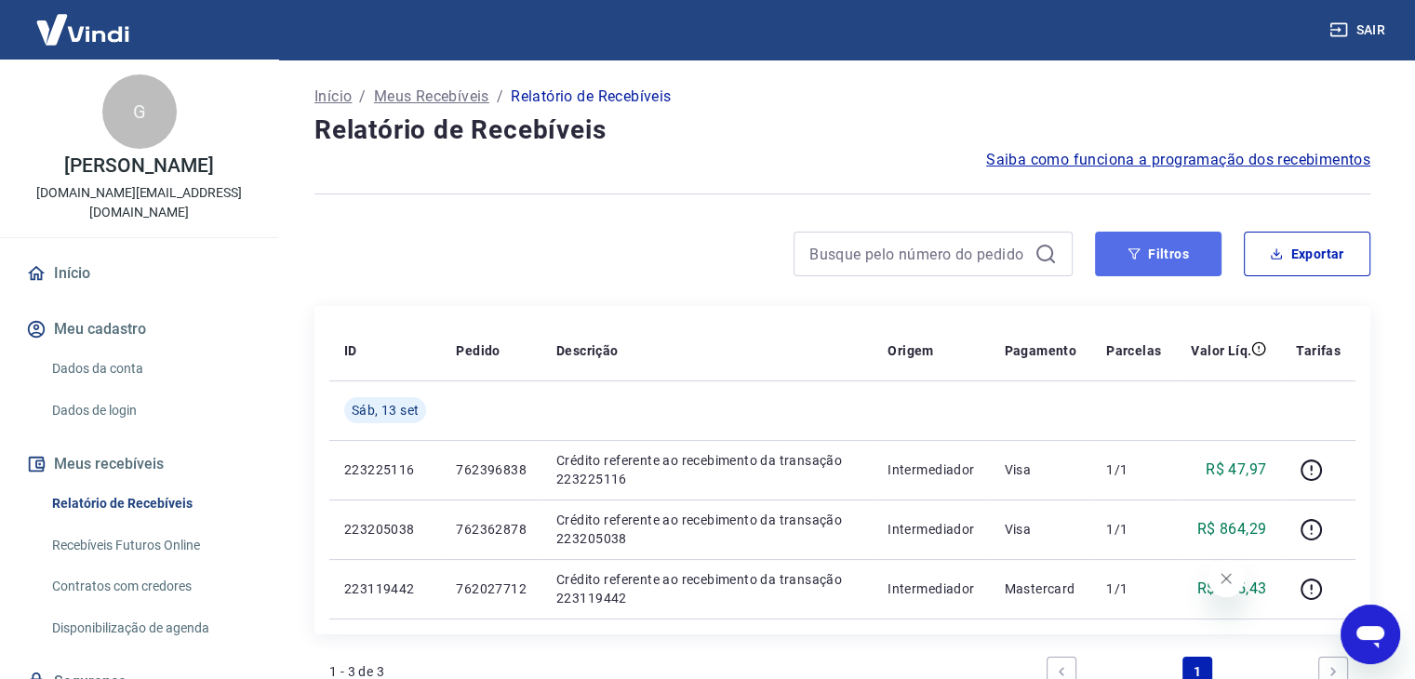
click at [1162, 233] on button "Filtros" at bounding box center [1158, 254] width 127 height 45
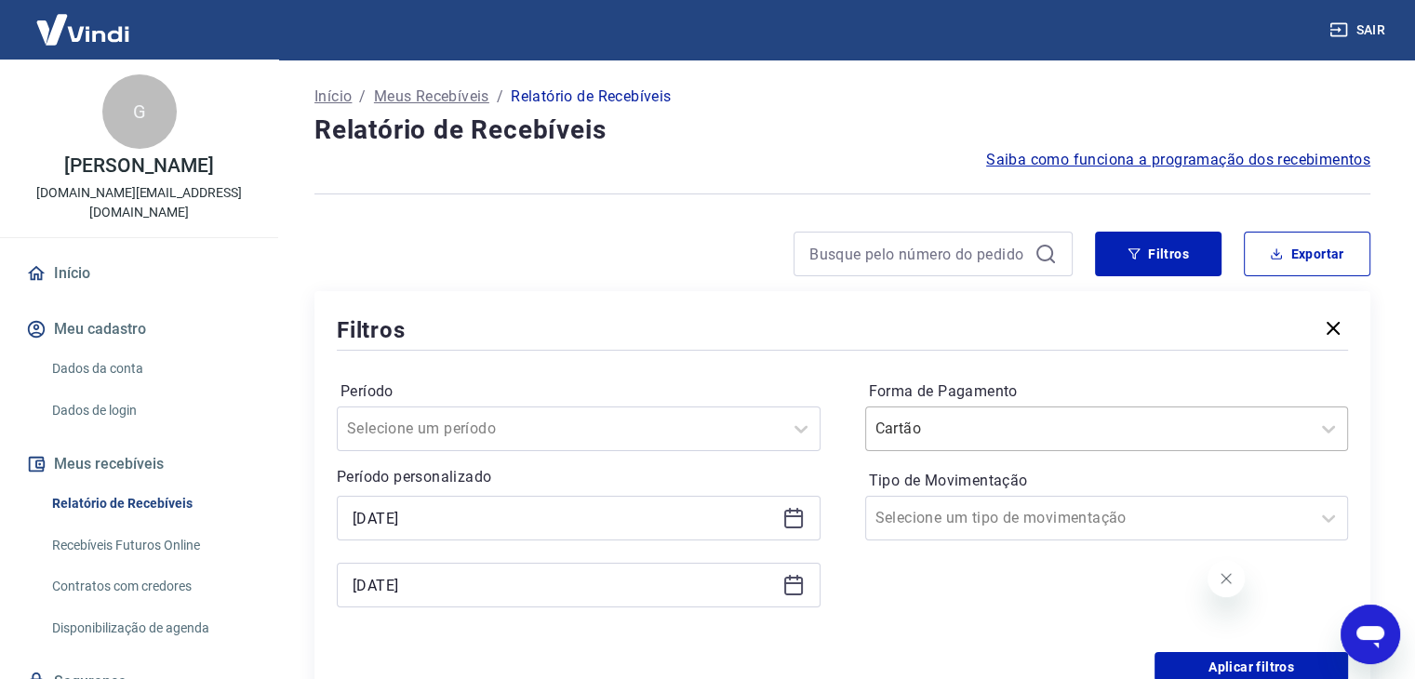
click at [1102, 413] on div "Cartão" at bounding box center [1088, 428] width 445 height 33
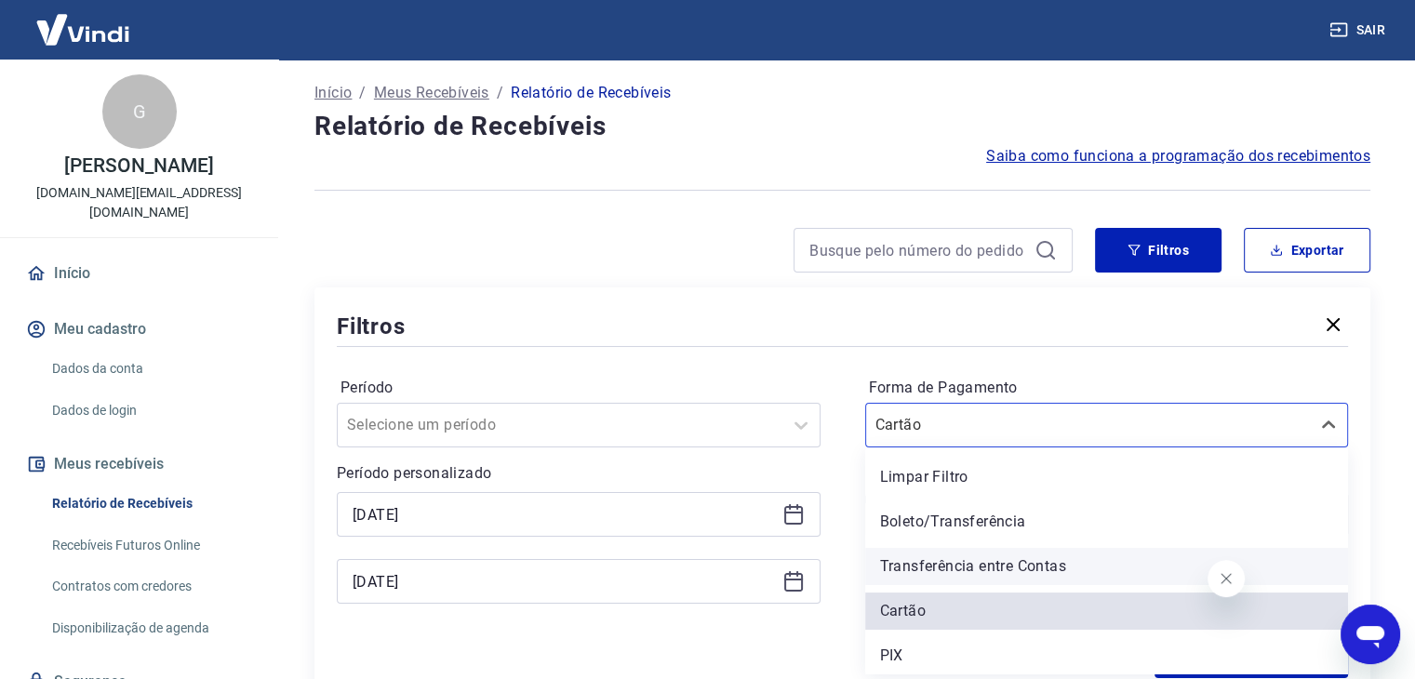
click at [1045, 555] on div "Transferência entre Contas" at bounding box center [1107, 566] width 484 height 37
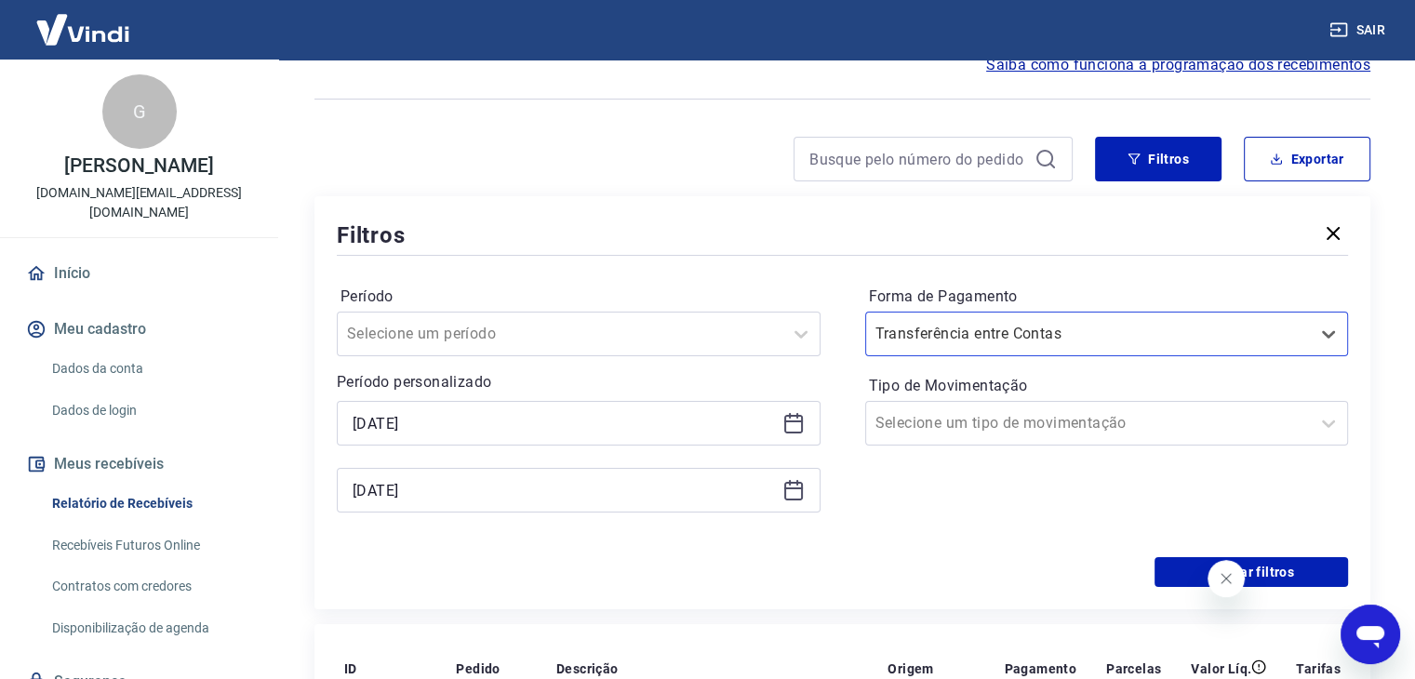
scroll to position [97, 0]
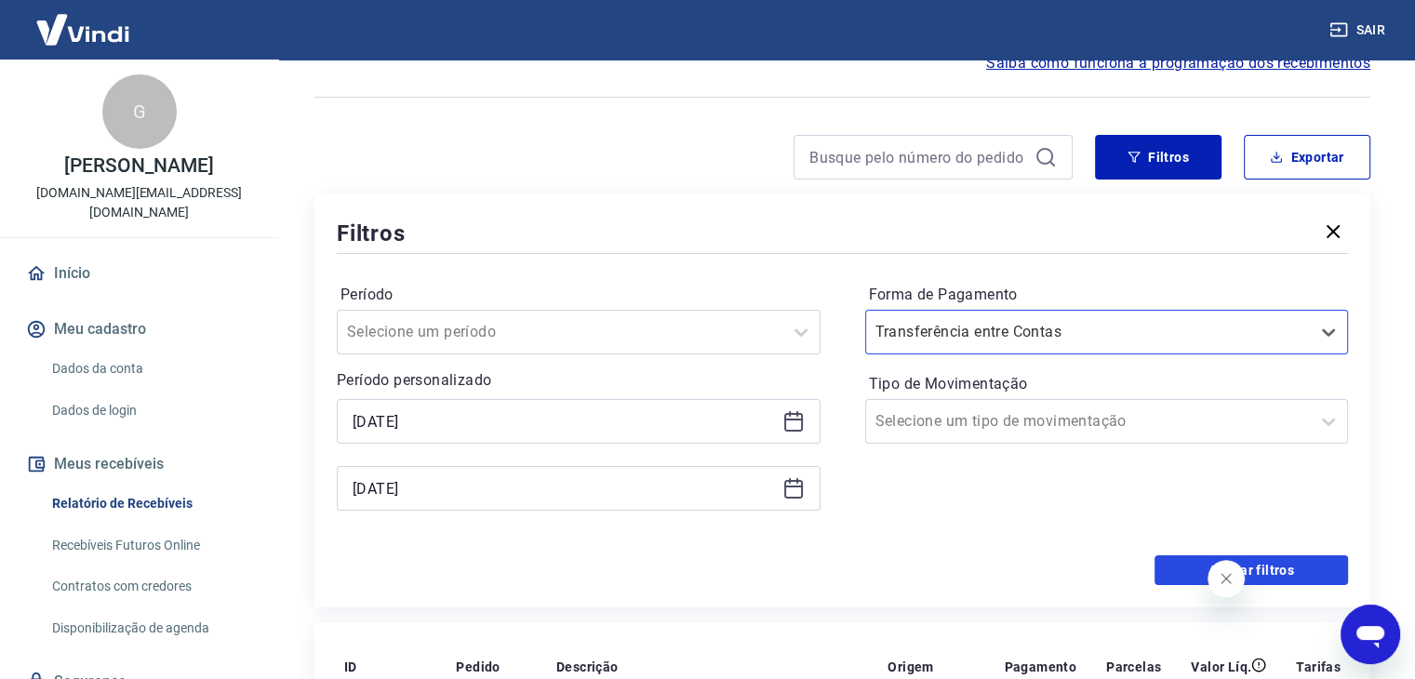
click at [1167, 563] on button "Aplicar filtros" at bounding box center [1252, 570] width 194 height 30
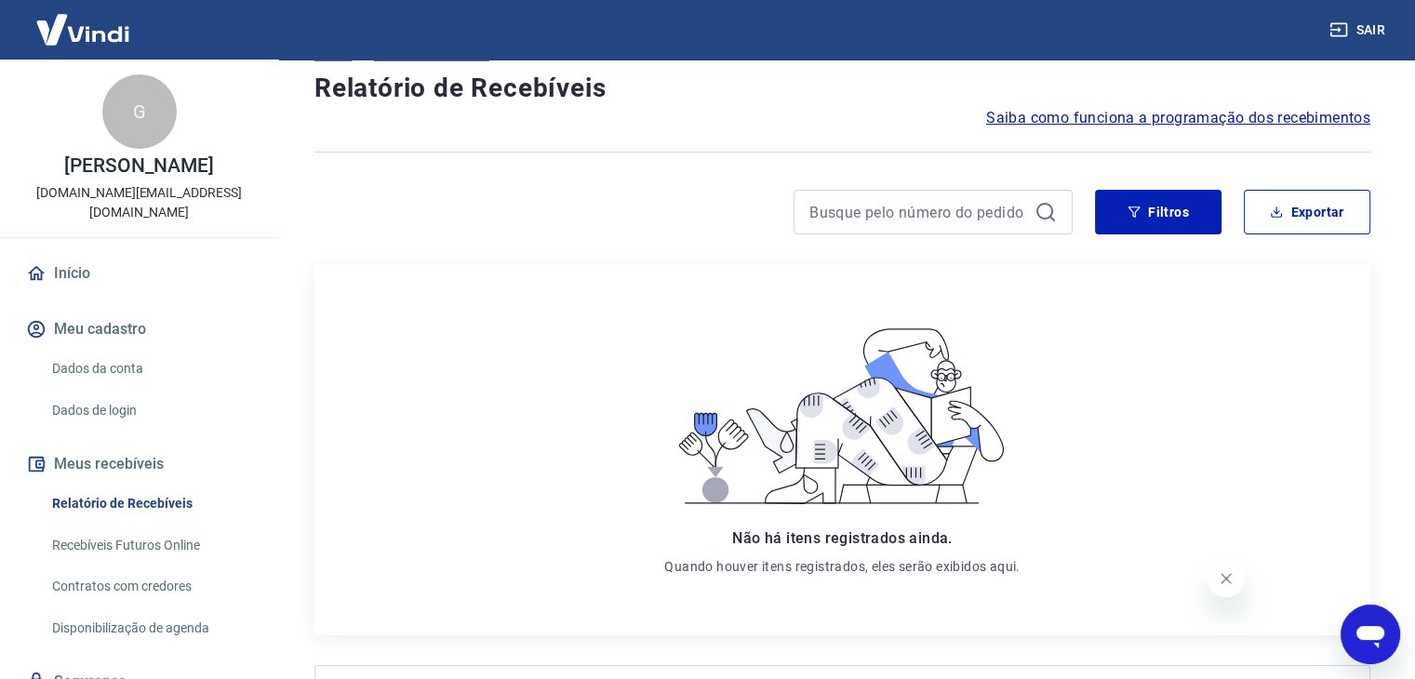
scroll to position [93, 0]
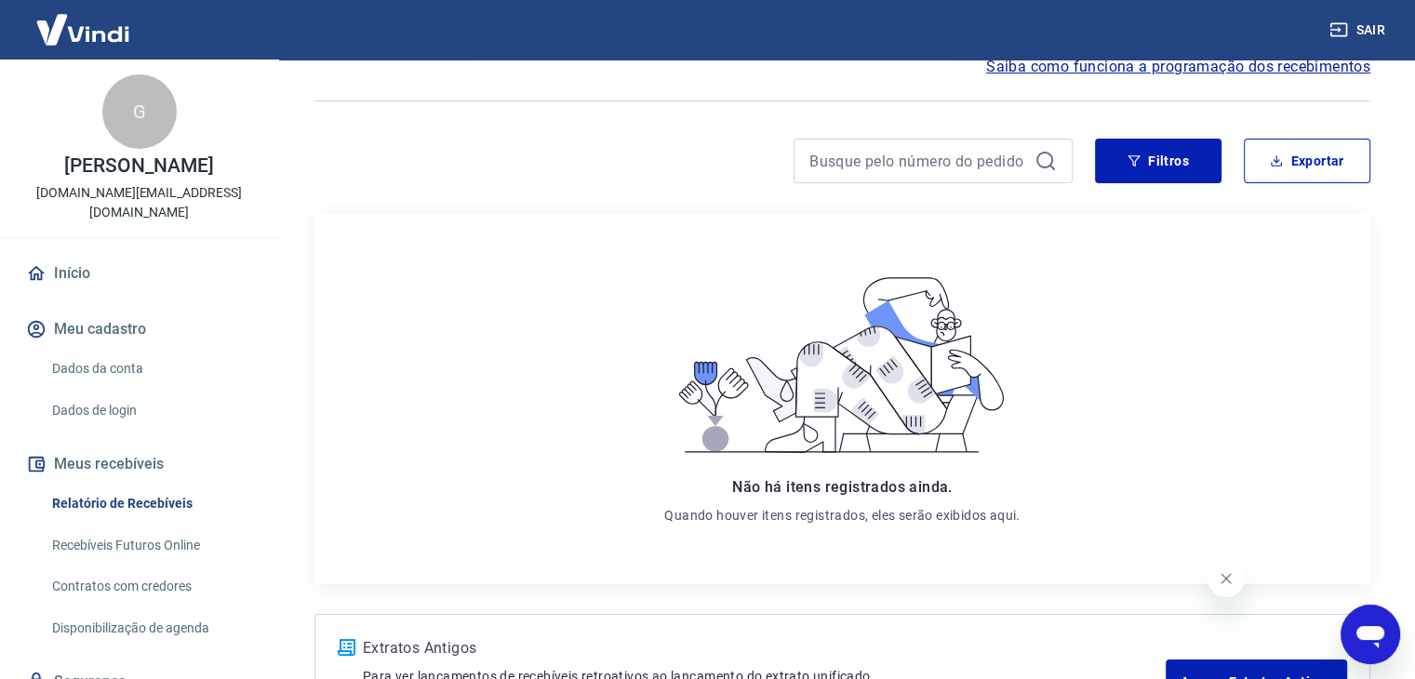
click at [1165, 187] on div "Filtros Exportar" at bounding box center [842, 169] width 1056 height 60
click at [1165, 177] on button "Filtros" at bounding box center [1158, 161] width 127 height 45
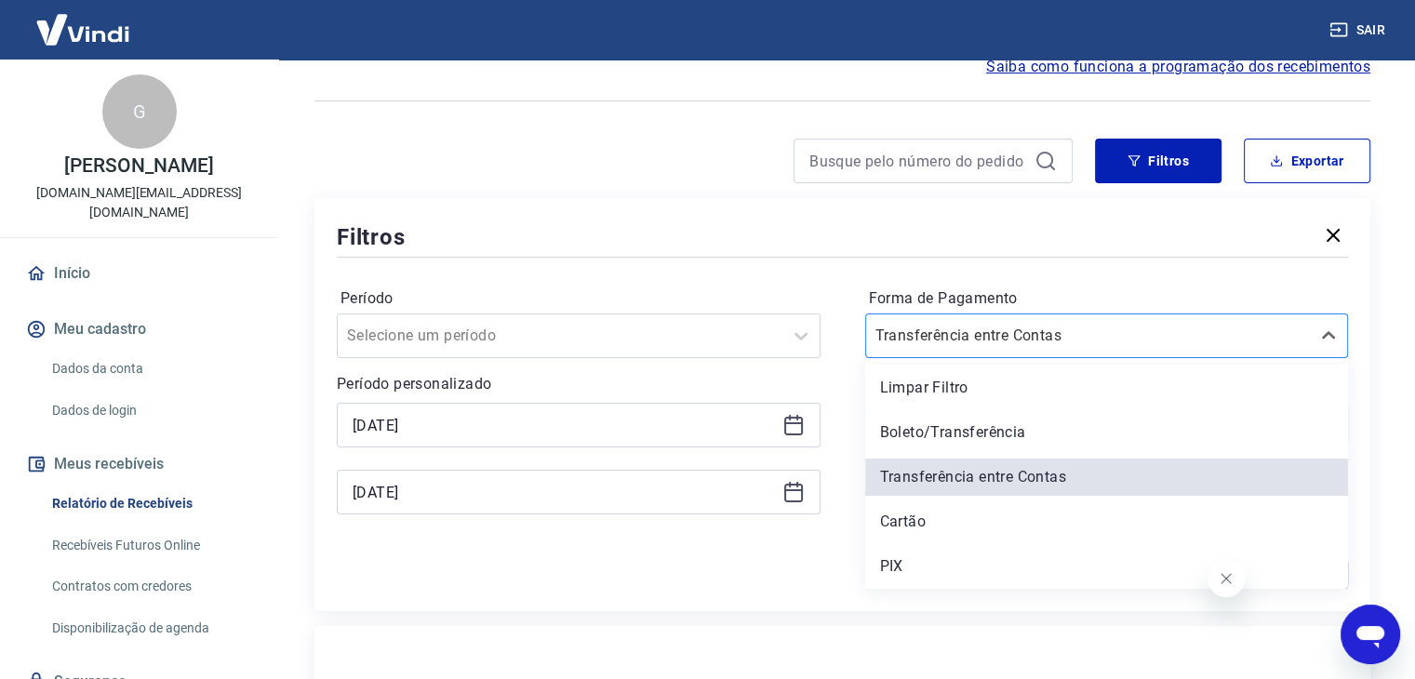
click at [1093, 333] on div at bounding box center [1088, 336] width 426 height 26
click at [974, 434] on div "Boleto/Transferência" at bounding box center [1107, 432] width 484 height 37
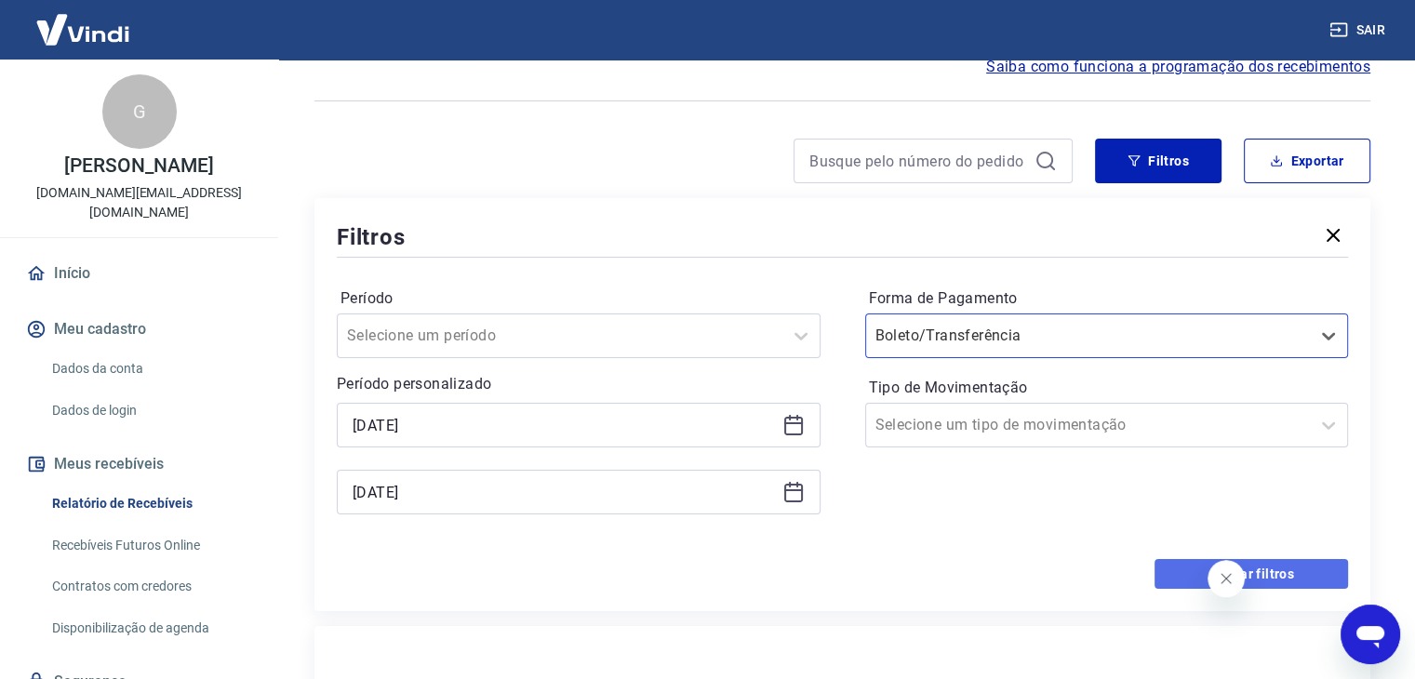
click at [1180, 570] on button "Aplicar filtros" at bounding box center [1252, 574] width 194 height 30
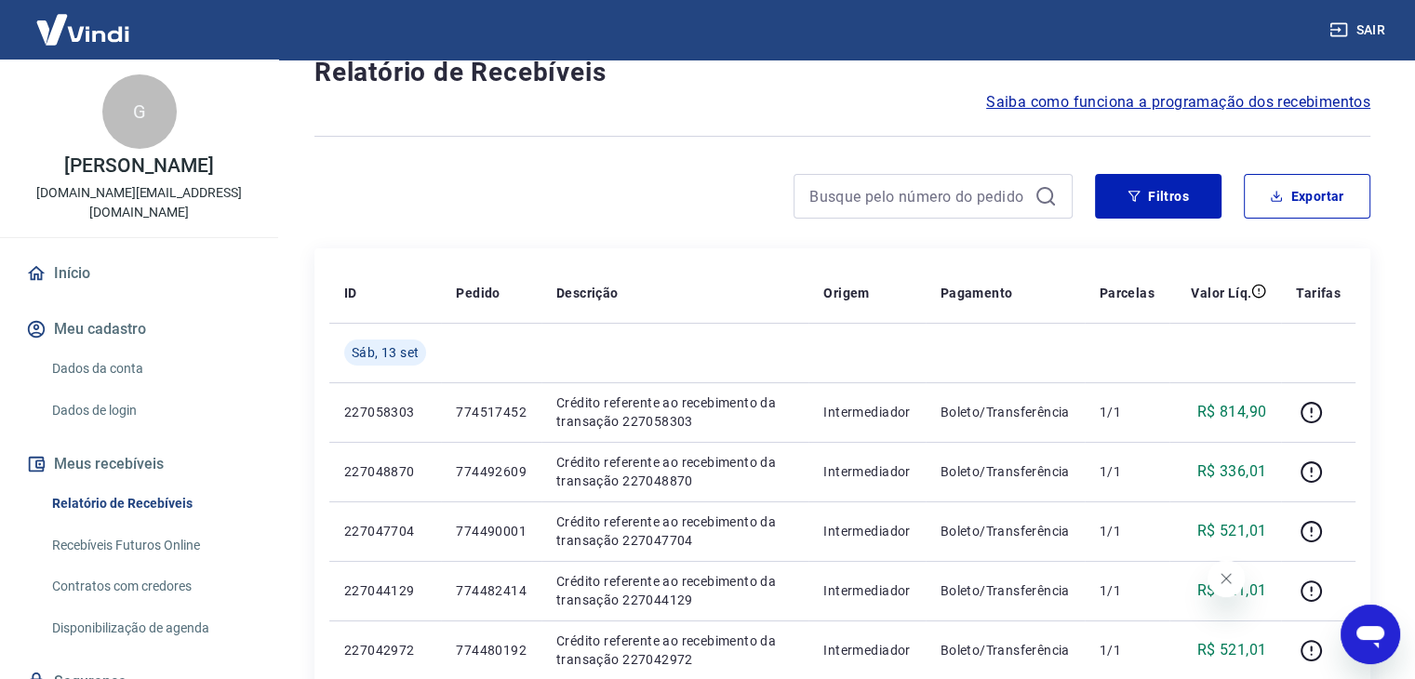
scroll to position [47, 0]
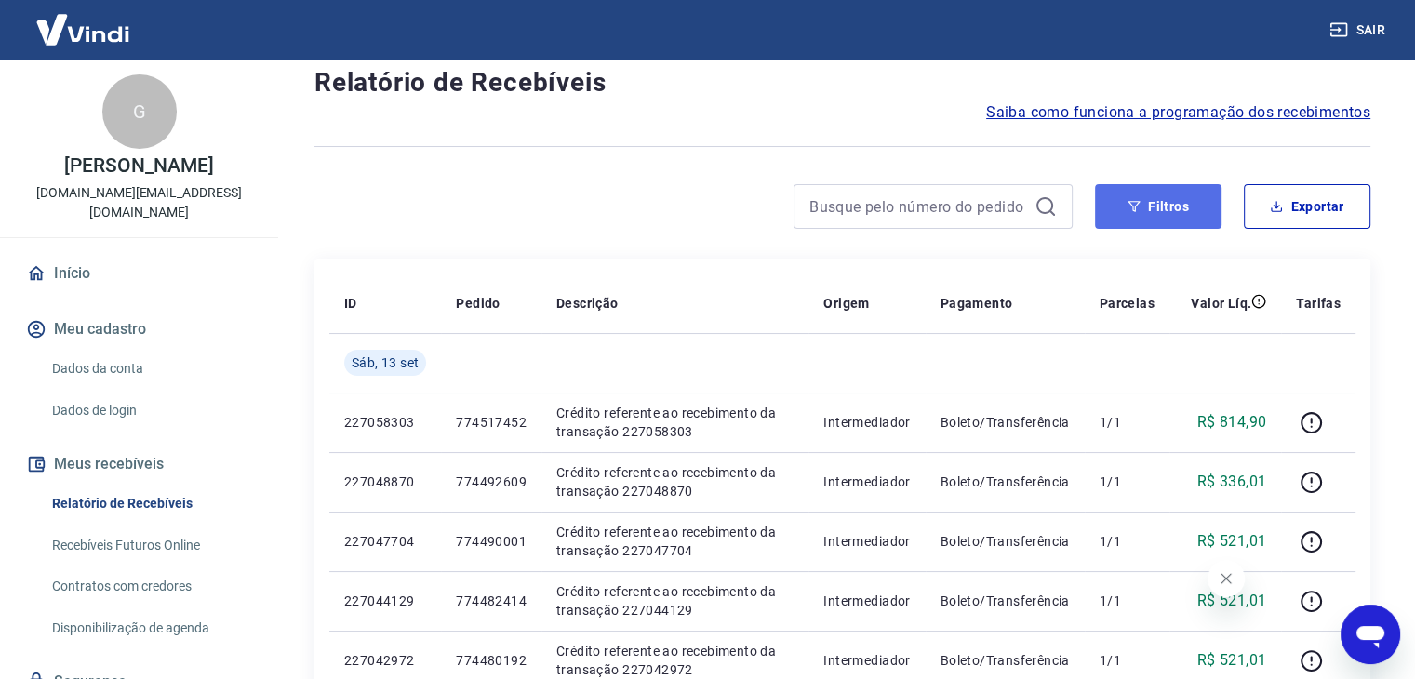
click at [1209, 194] on button "Filtros" at bounding box center [1158, 206] width 127 height 45
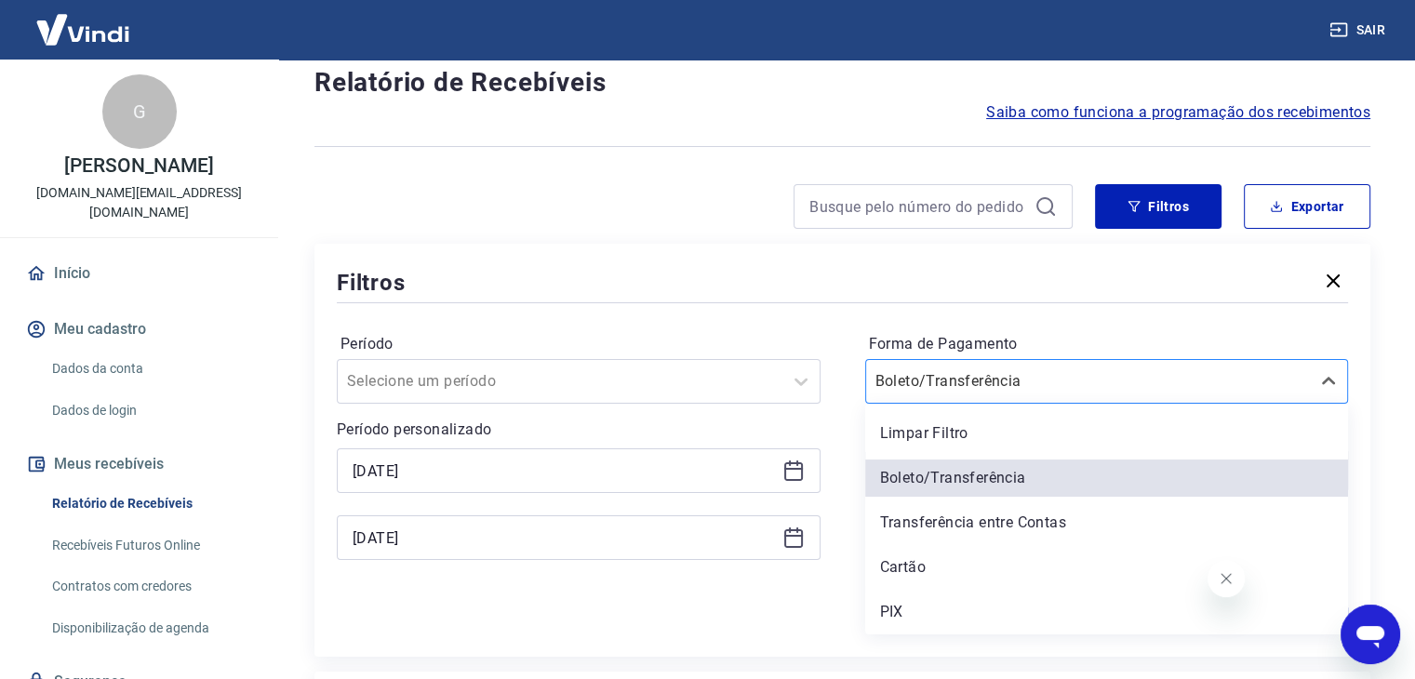
click at [1139, 367] on div "Boleto/Transferência" at bounding box center [1088, 381] width 445 height 33
click at [1115, 429] on div "Limpar Filtro" at bounding box center [1107, 433] width 484 height 37
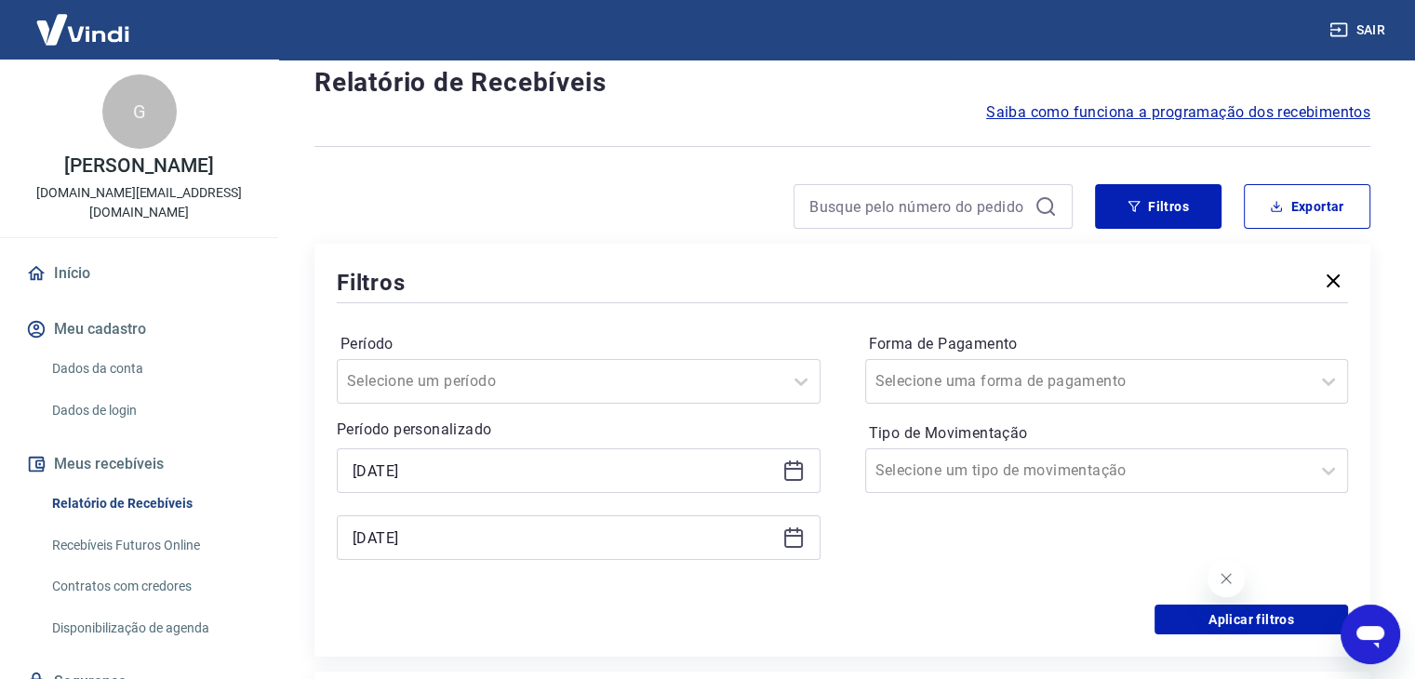
click at [1178, 604] on div "Período Selecione um período Período personalizado 13/09/2025 13/09/2025 Forma …" at bounding box center [842, 456] width 1011 height 298
click at [1068, 459] on div at bounding box center [1088, 471] width 426 height 26
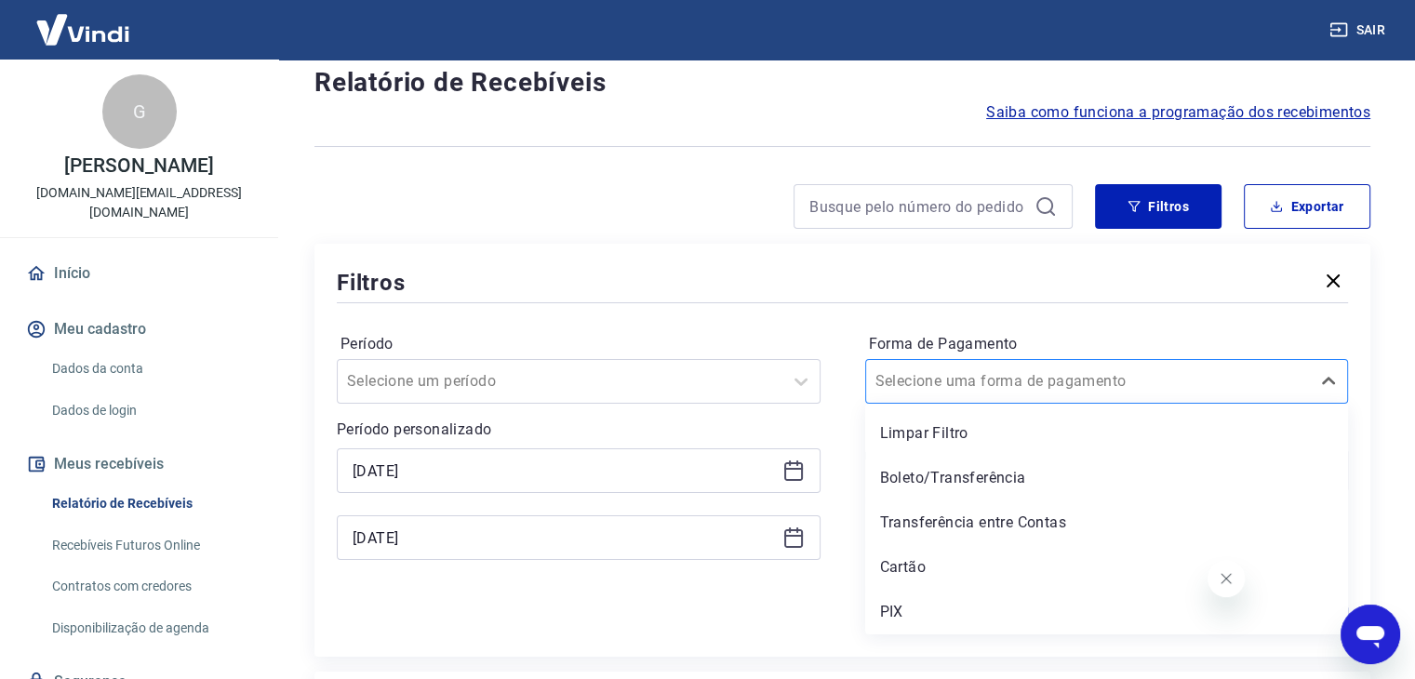
click at [1053, 392] on div at bounding box center [1088, 381] width 426 height 26
drag, startPoint x: 969, startPoint y: 327, endPoint x: 975, endPoint y: 372, distance: 45.1
click at [969, 327] on div "Período Selecione um período Período personalizado 13/09/2025 13/09/2025 Forma …" at bounding box center [842, 456] width 1011 height 298
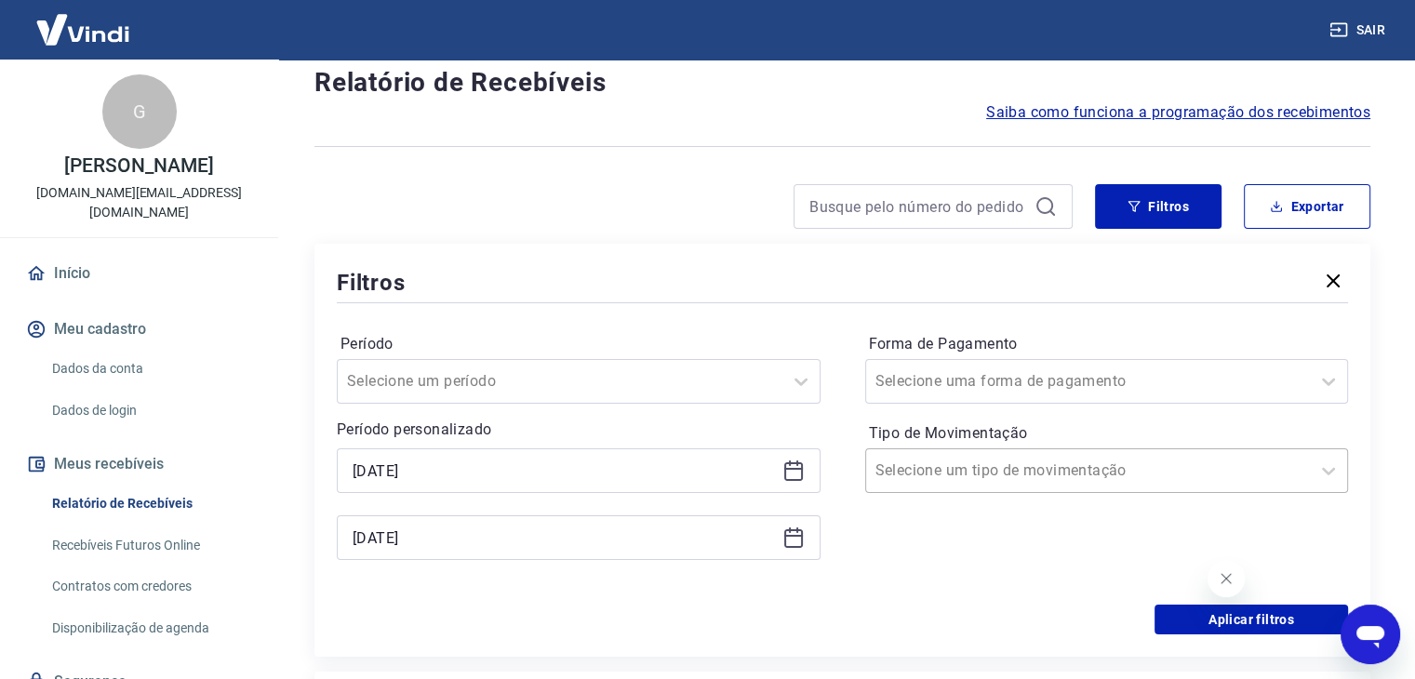
click at [981, 468] on input "Tipo de Movimentação" at bounding box center [969, 471] width 188 height 22
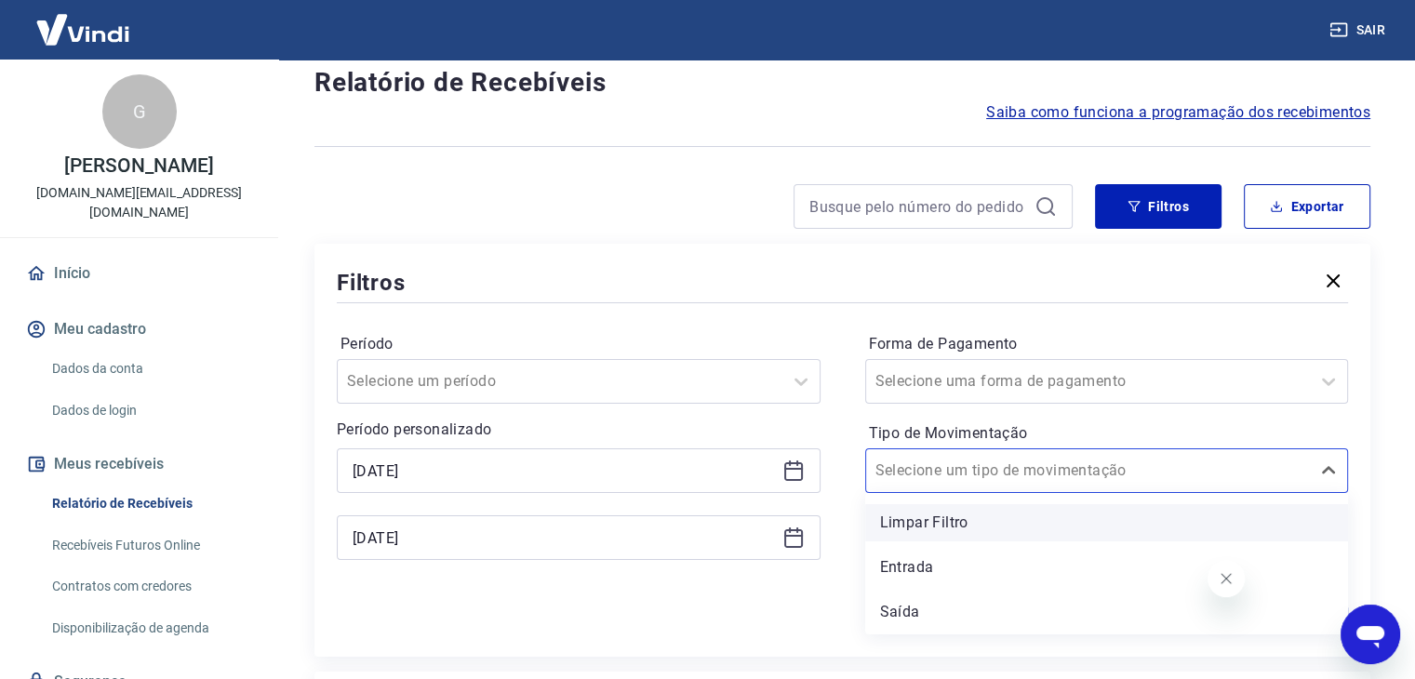
click at [974, 532] on div "Limpar Filtro" at bounding box center [1107, 522] width 484 height 37
click at [979, 466] on input "Tipo de Movimentação" at bounding box center [969, 471] width 188 height 22
click at [967, 545] on div "Limpar Filtro Entrada Saída" at bounding box center [1107, 563] width 484 height 141
click at [964, 570] on div "Entrada" at bounding box center [1107, 567] width 484 height 37
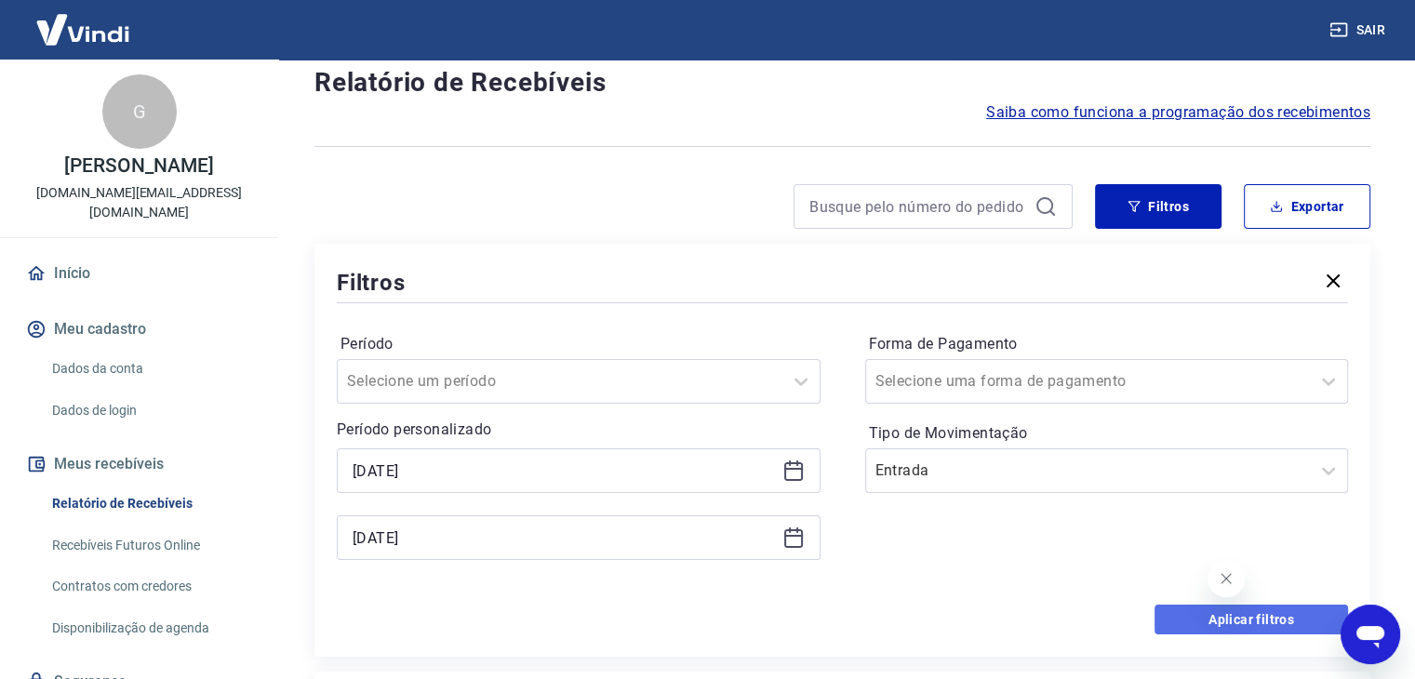
click at [1176, 622] on button "Aplicar filtros" at bounding box center [1252, 620] width 194 height 30
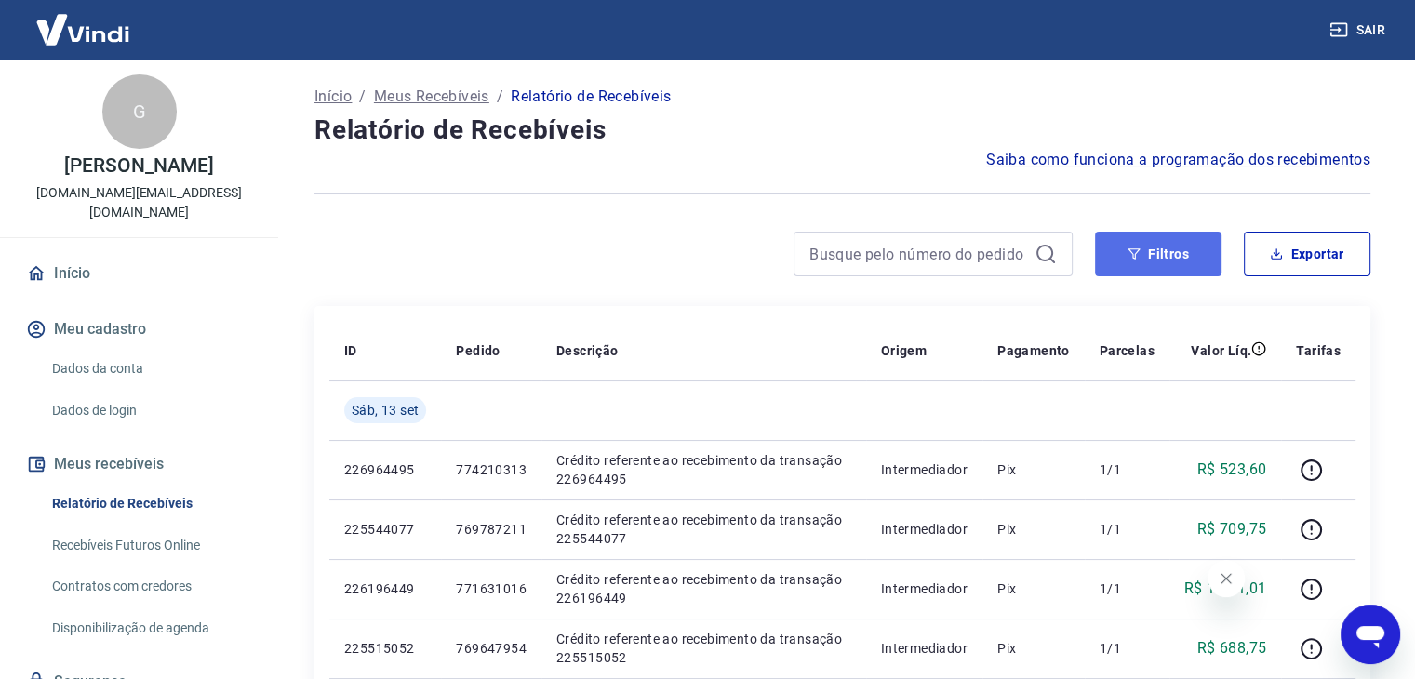
click at [1124, 256] on button "Filtros" at bounding box center [1158, 254] width 127 height 45
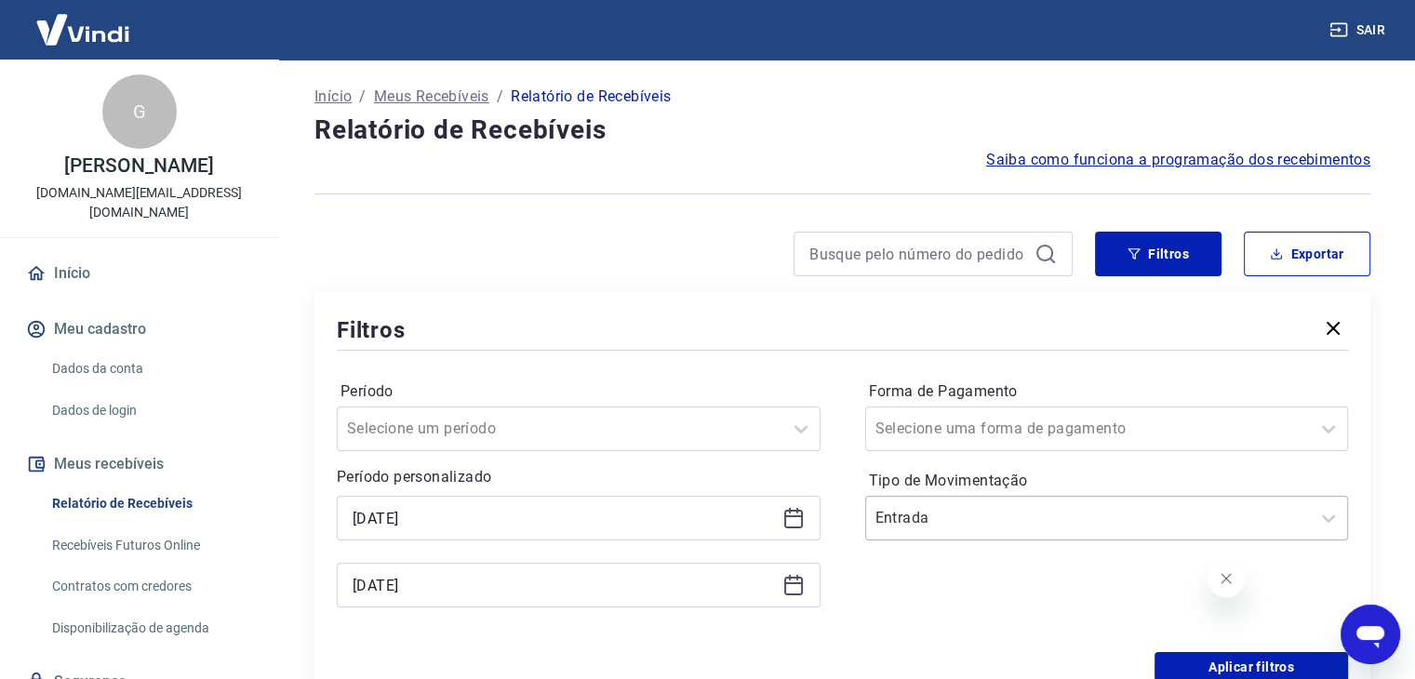
click at [1074, 522] on div at bounding box center [1088, 518] width 426 height 26
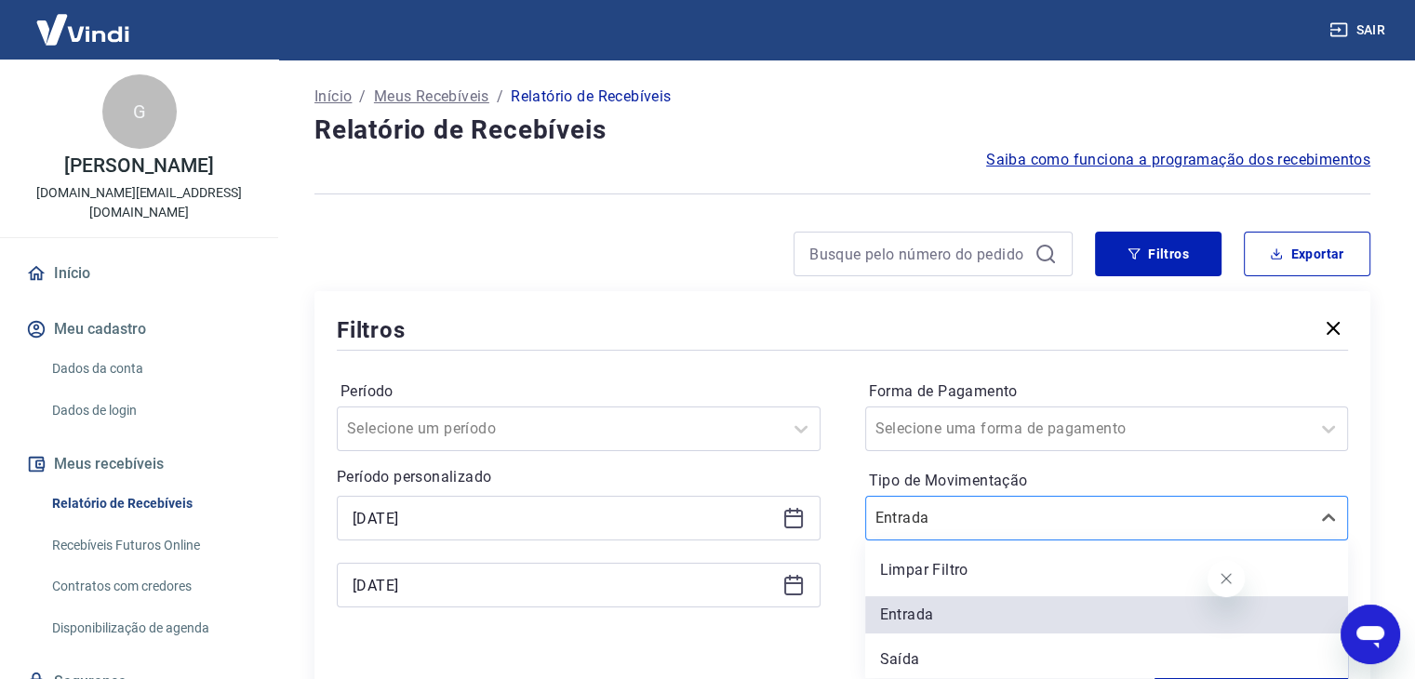
scroll to position [4, 0]
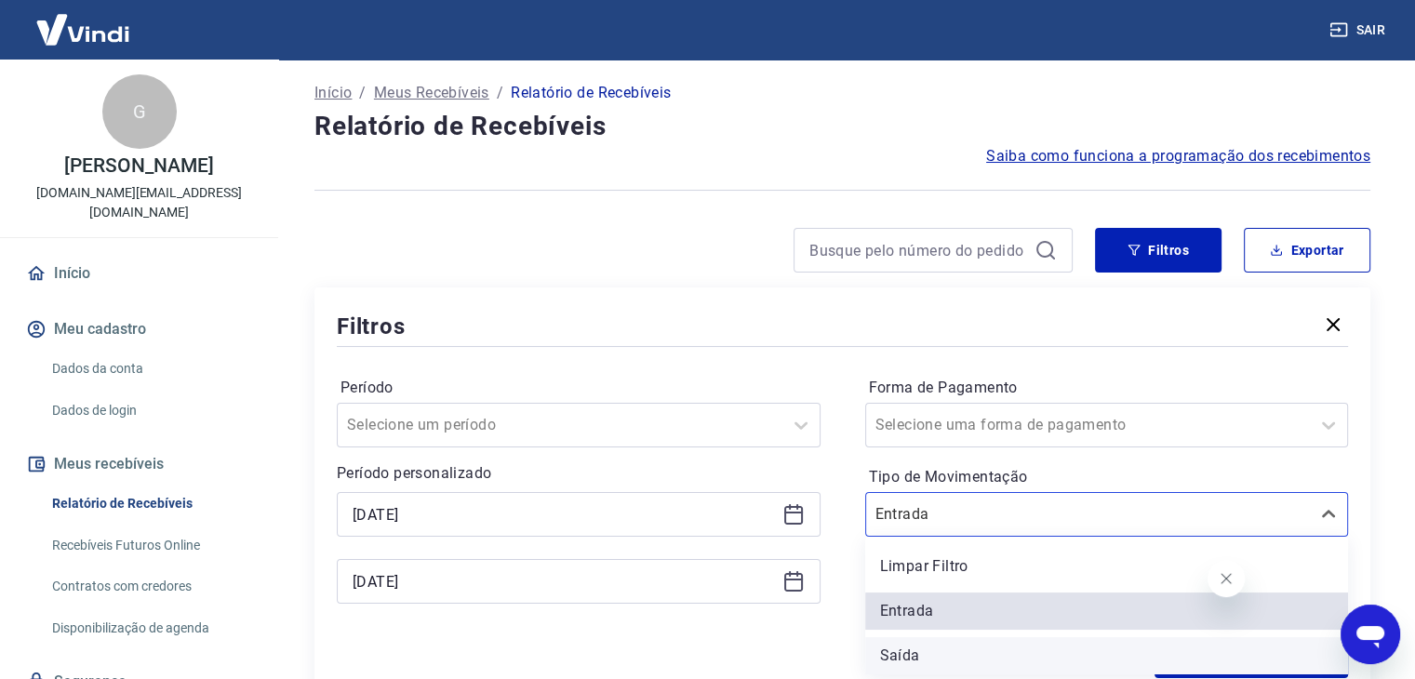
click at [998, 650] on div "Saída" at bounding box center [1107, 655] width 484 height 37
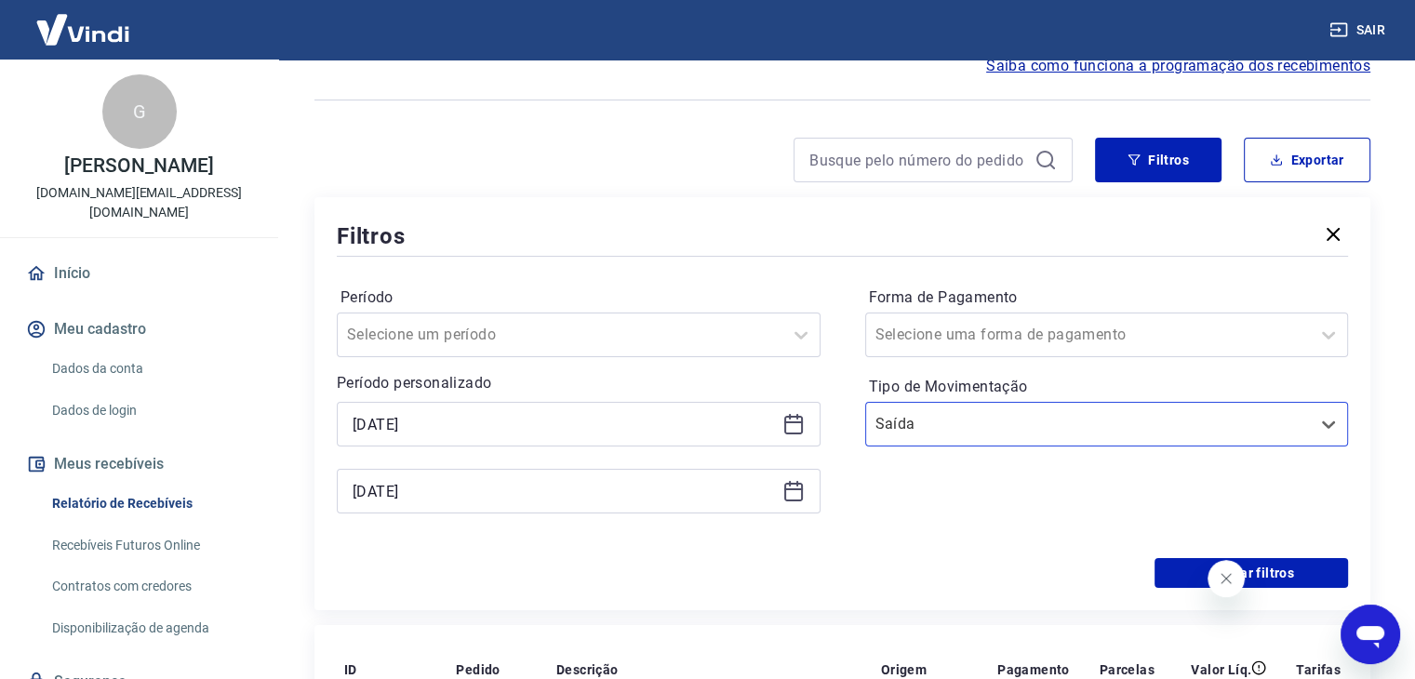
scroll to position [97, 0]
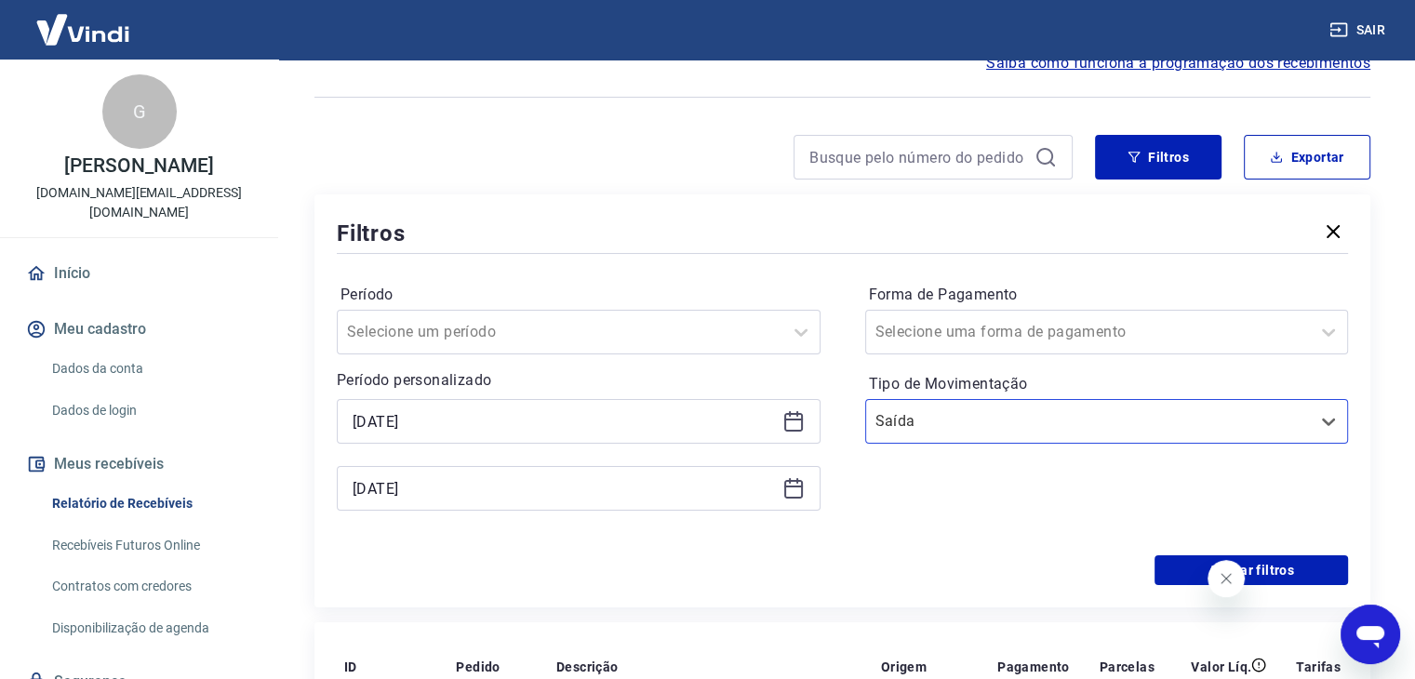
click at [536, 308] on div "Período Selecione um período" at bounding box center [579, 317] width 484 height 74
click at [536, 323] on div at bounding box center [560, 332] width 426 height 26
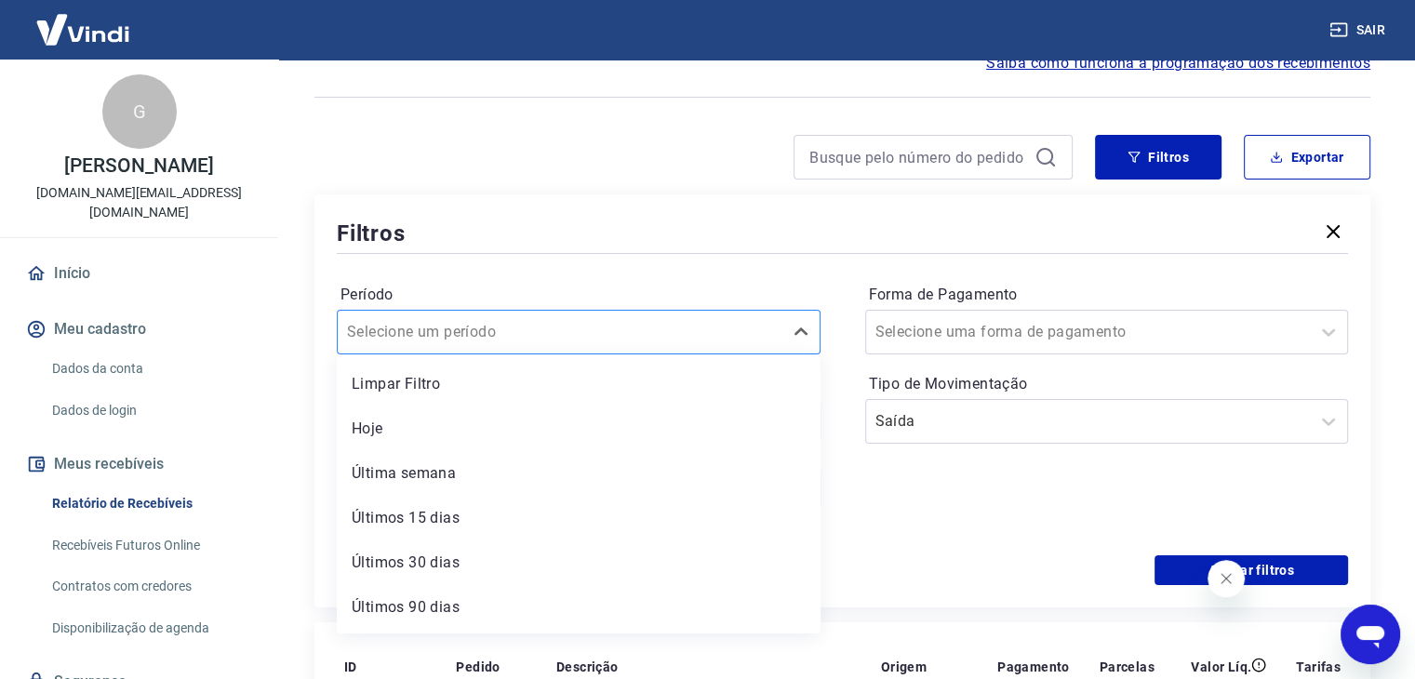
click at [536, 323] on div at bounding box center [560, 332] width 426 height 26
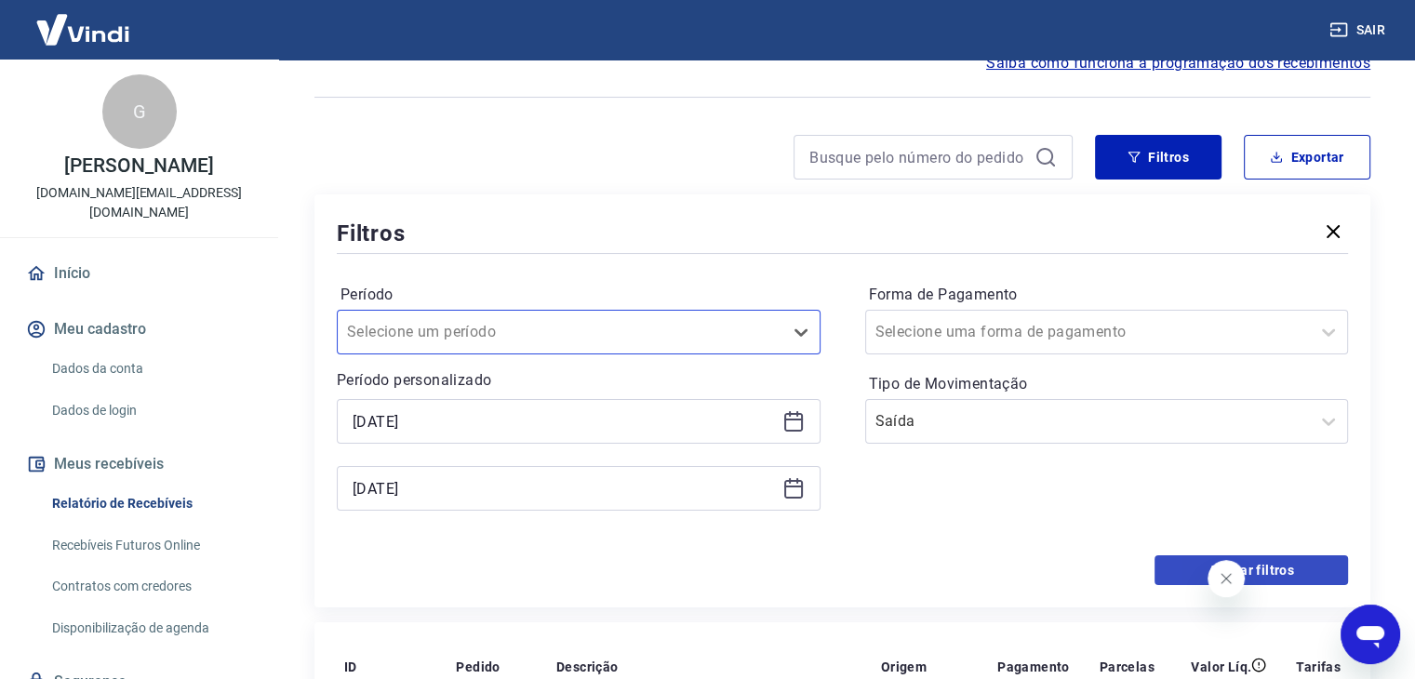
click at [1157, 562] on div "Aplicar filtros" at bounding box center [842, 570] width 1011 height 30
click at [1164, 567] on button "Aplicar filtros" at bounding box center [1252, 570] width 194 height 30
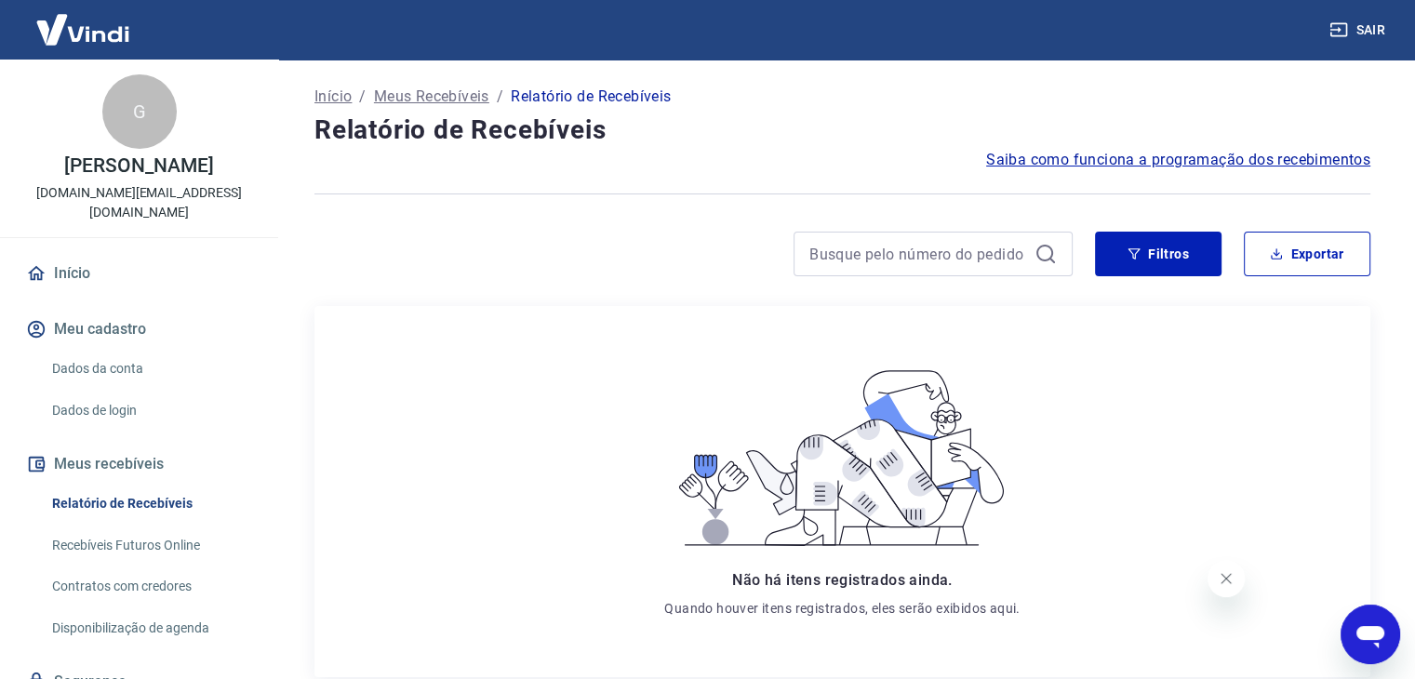
click at [1195, 219] on div "Início / Meus Recebíveis / Relatório de Recebíveis Relatório de Recebíveis Saib…" at bounding box center [842, 451] width 1101 height 783
click at [1191, 227] on div "Início / Meus Recebíveis / Relatório de Recebíveis Relatório de Recebíveis Saib…" at bounding box center [842, 451] width 1101 height 783
click at [1188, 233] on button "Filtros" at bounding box center [1158, 254] width 127 height 45
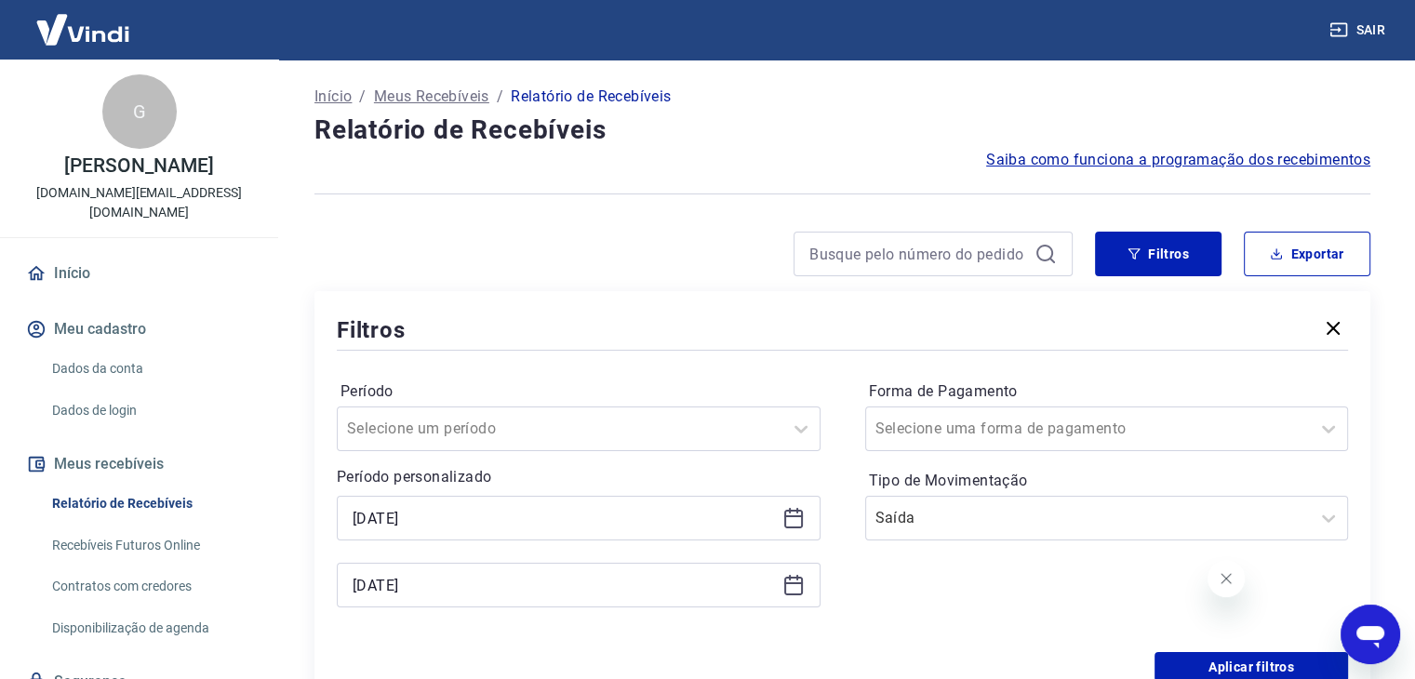
click at [961, 494] on div "Tipo de Movimentação Saída" at bounding box center [1107, 503] width 484 height 74
click at [966, 512] on input "Tipo de Movimentação" at bounding box center [969, 518] width 188 height 22
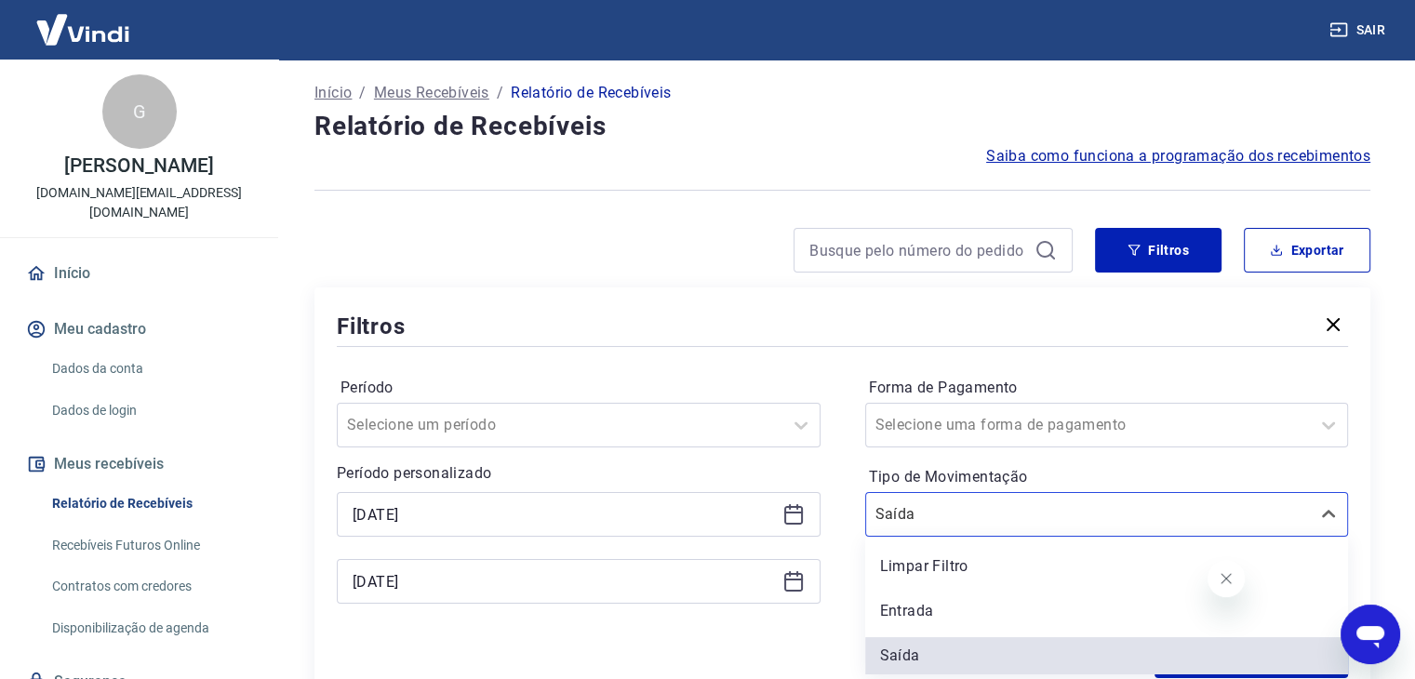
scroll to position [4, 0]
click at [963, 555] on div "Limpar Filtro" at bounding box center [1107, 562] width 484 height 37
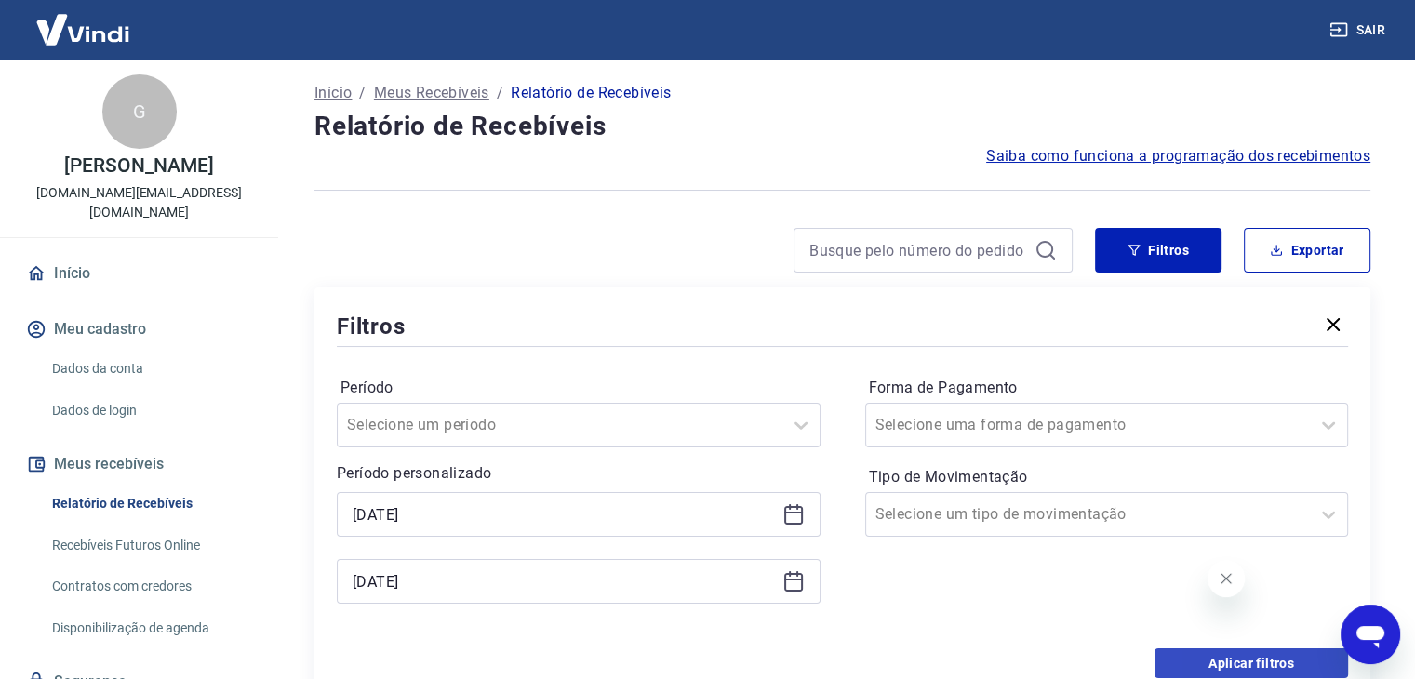
click at [1163, 648] on form "Período Selecione um período Período personalizado 13/09/2025 13/09/2025 Forma …" at bounding box center [842, 514] width 1011 height 327
click at [1175, 656] on button "Aplicar filtros" at bounding box center [1252, 663] width 194 height 30
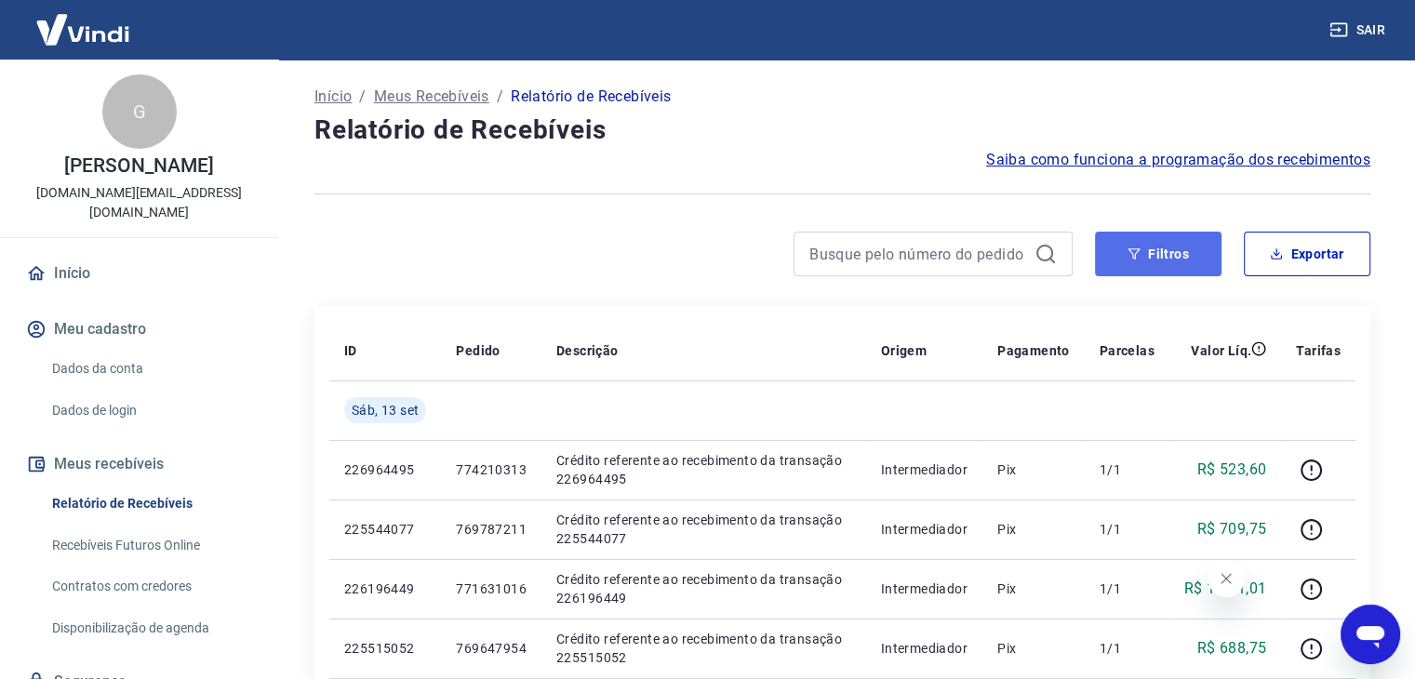
click at [1129, 247] on button "Filtros" at bounding box center [1158, 254] width 127 height 45
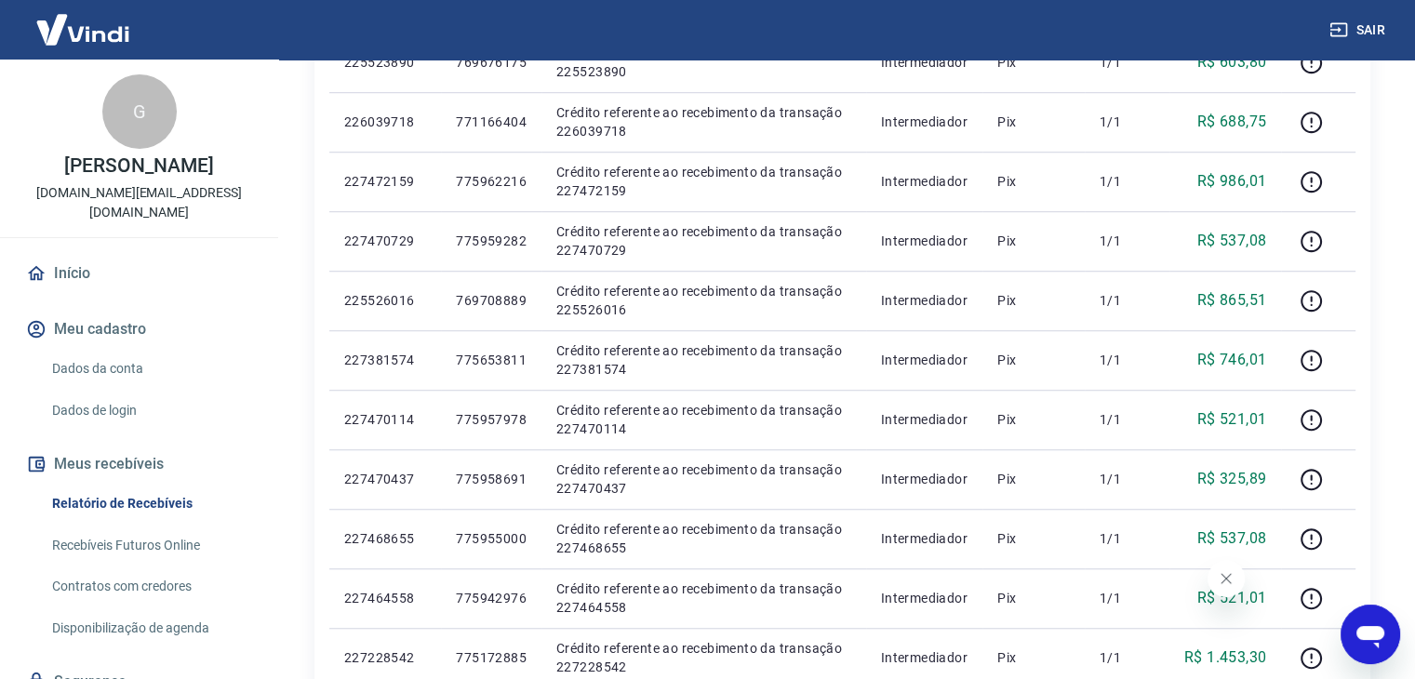
scroll to position [1670, 0]
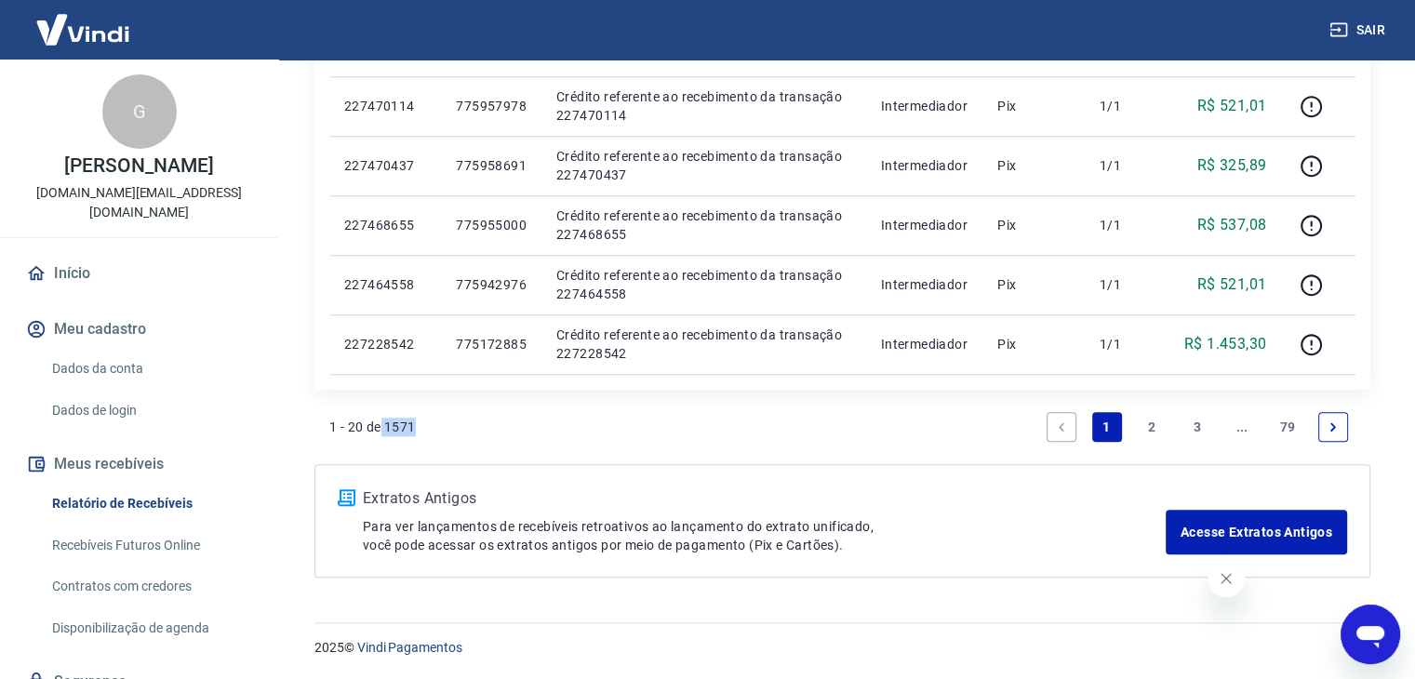
drag, startPoint x: 425, startPoint y: 412, endPoint x: 380, endPoint y: 420, distance: 46.2
click at [380, 420] on div "1 - 20 de 1571 1 2 3 ... 79" at bounding box center [842, 427] width 1026 height 45
click at [395, 425] on p "1 - 20 de 1571" at bounding box center [372, 427] width 87 height 19
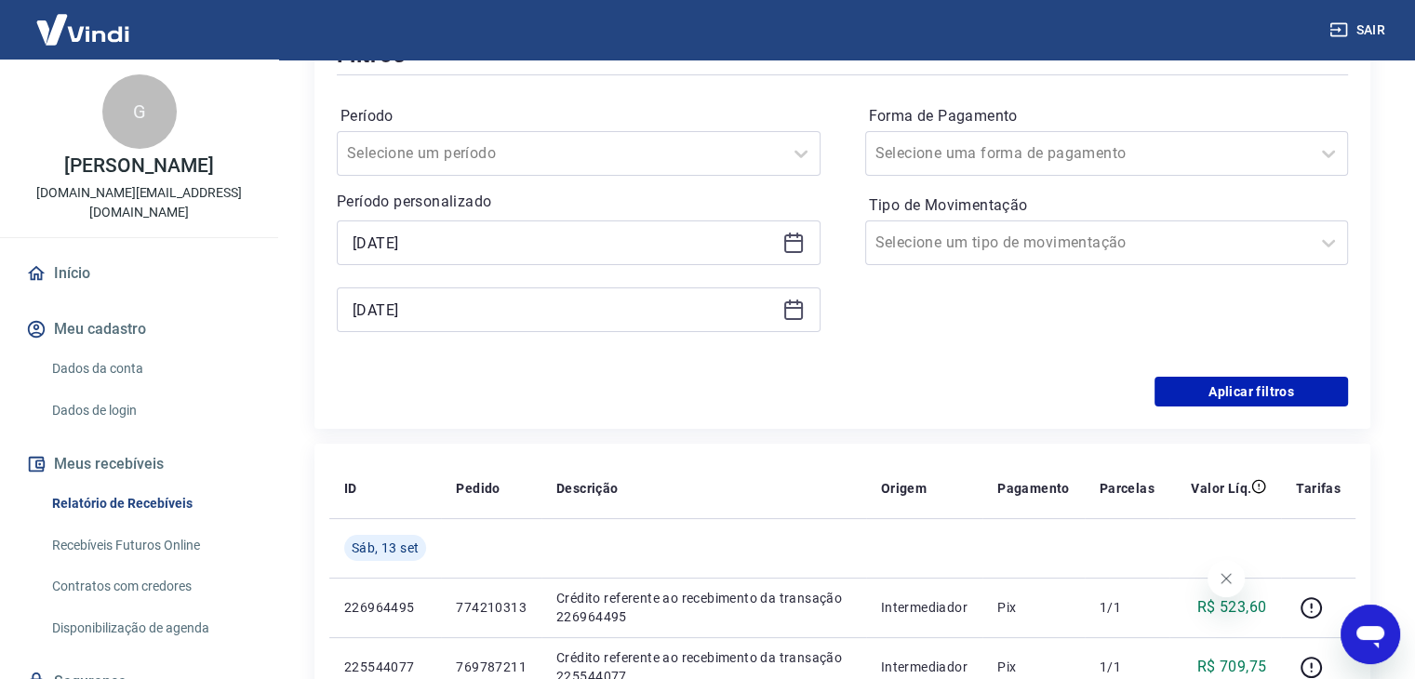
scroll to position [274, 0]
drag, startPoint x: 597, startPoint y: 334, endPoint x: 598, endPoint y: 319, distance: 14.9
click at [597, 328] on div "Período Selecione um período Período personalizado 13/09/2025 13/09/2025" at bounding box center [579, 228] width 484 height 253
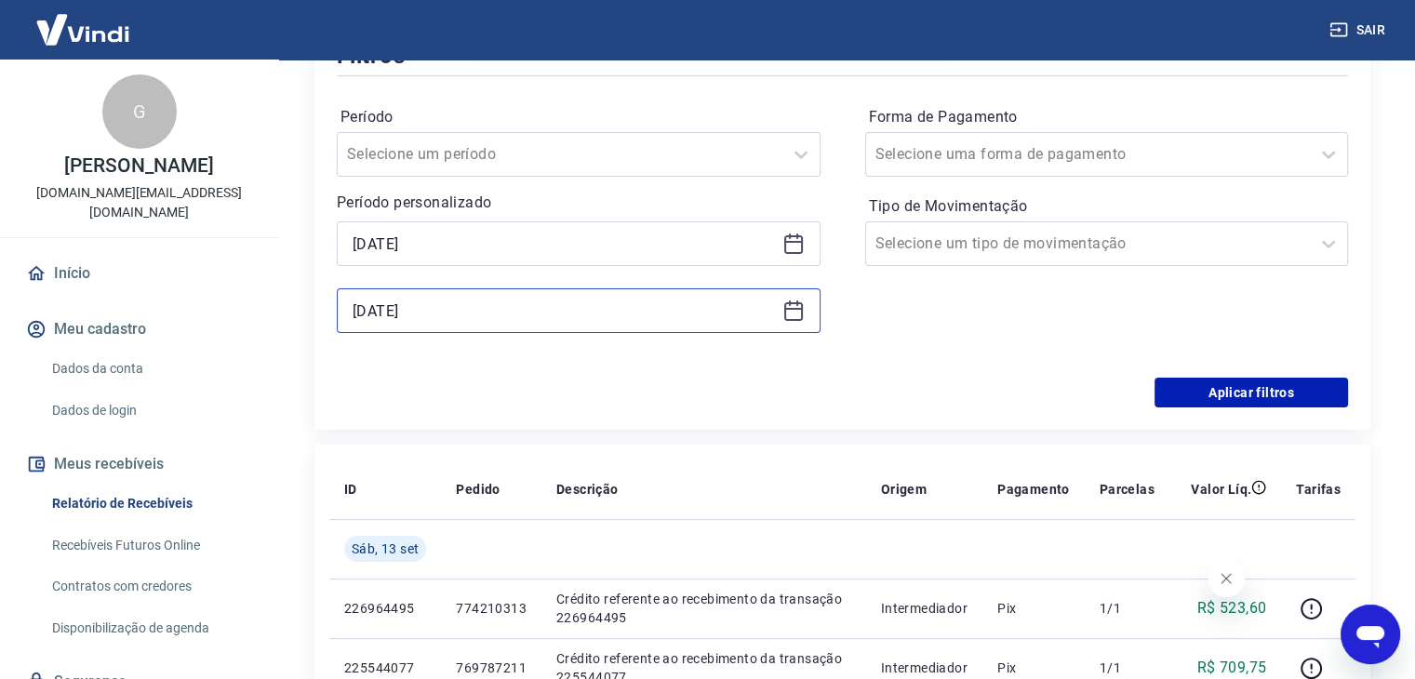
click at [598, 319] on input "[DATE]" at bounding box center [564, 311] width 422 height 28
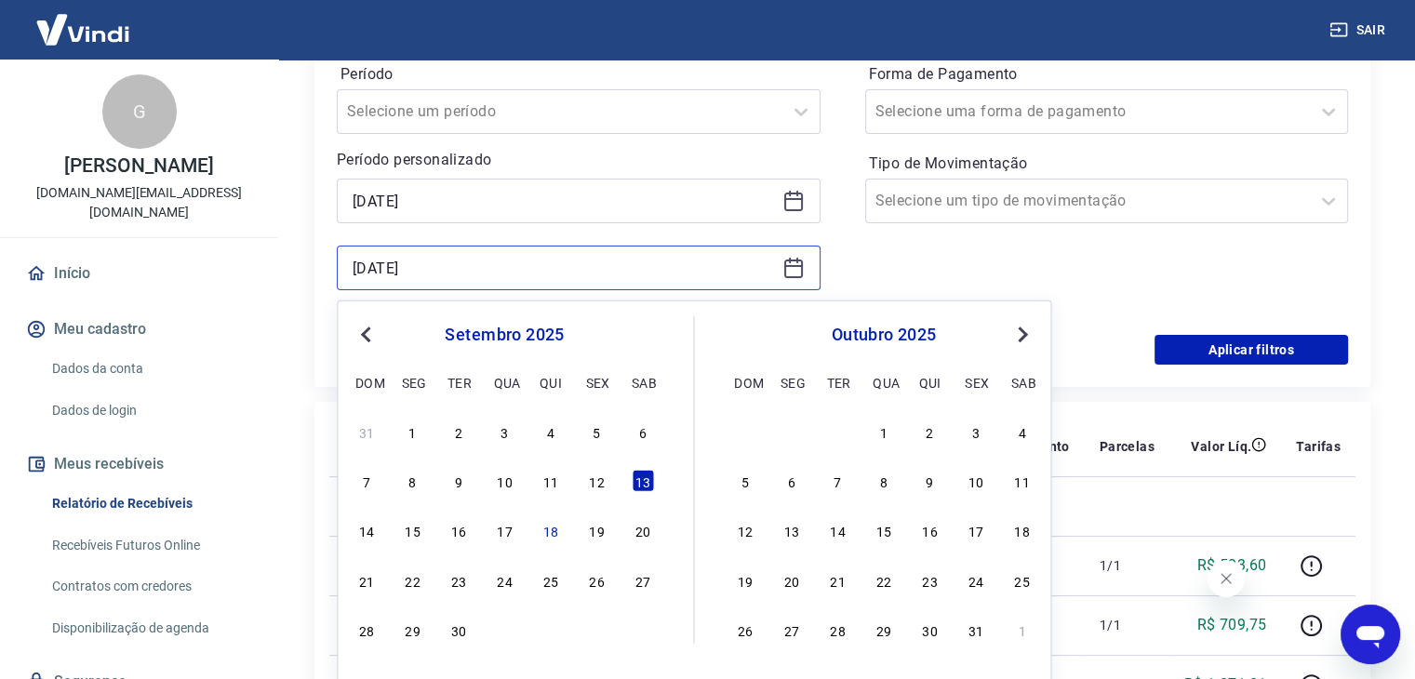
scroll to position [461, 0]
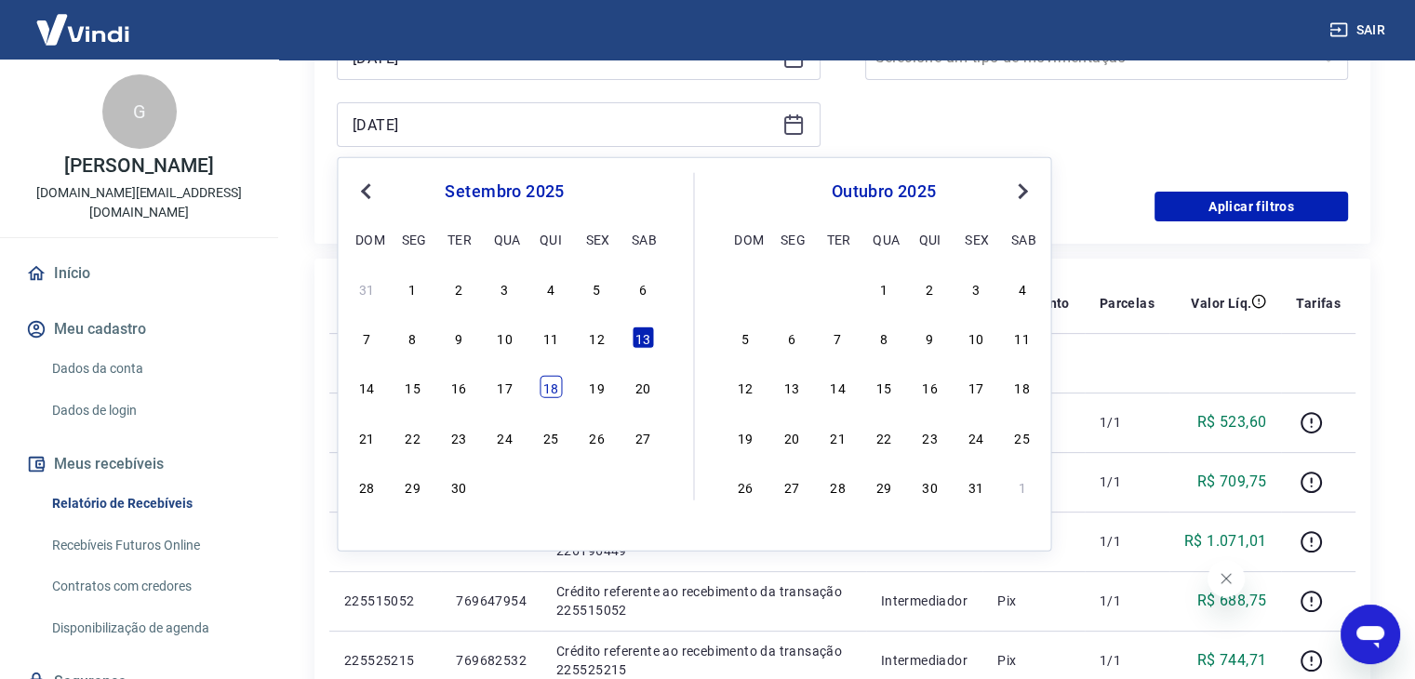
click at [554, 394] on div "18" at bounding box center [551, 387] width 22 height 22
type input "18/09/2025"
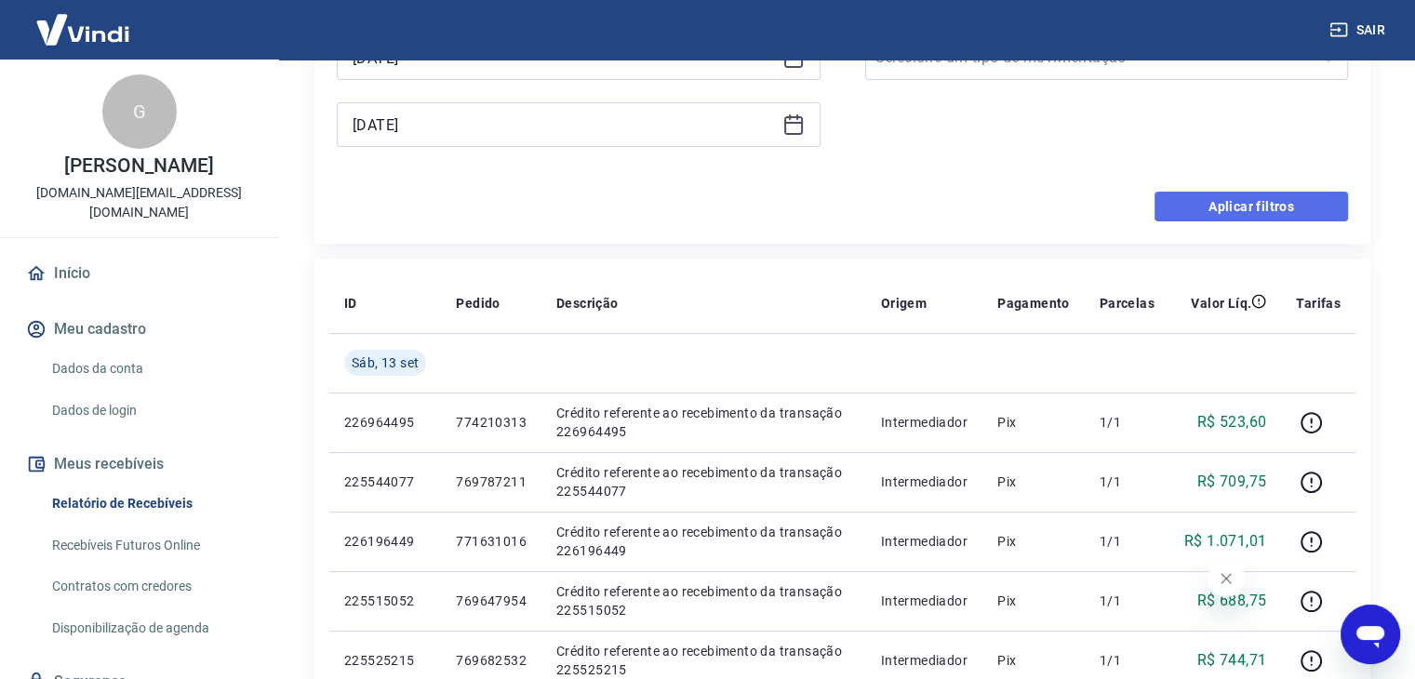
click at [1237, 202] on button "Aplicar filtros" at bounding box center [1252, 207] width 194 height 30
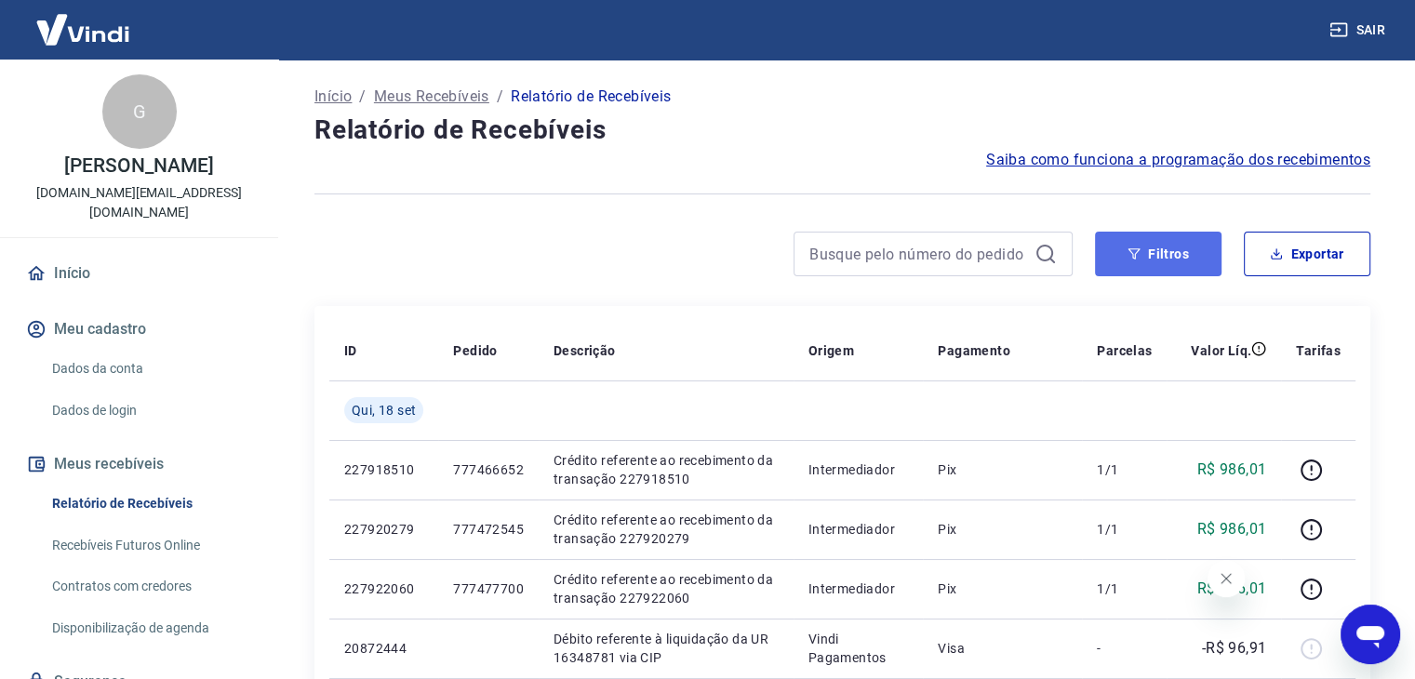
click at [1153, 265] on button "Filtros" at bounding box center [1158, 254] width 127 height 45
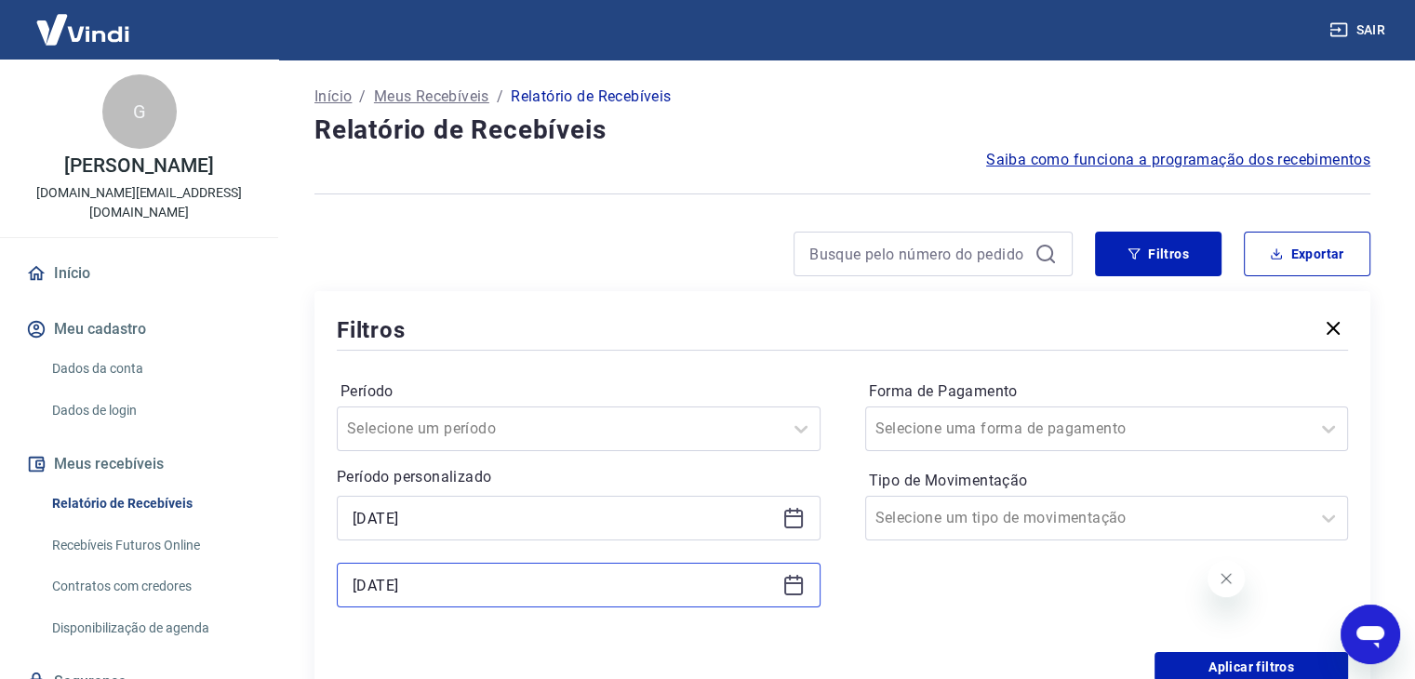
click at [500, 574] on input "18/09/2025" at bounding box center [564, 585] width 422 height 28
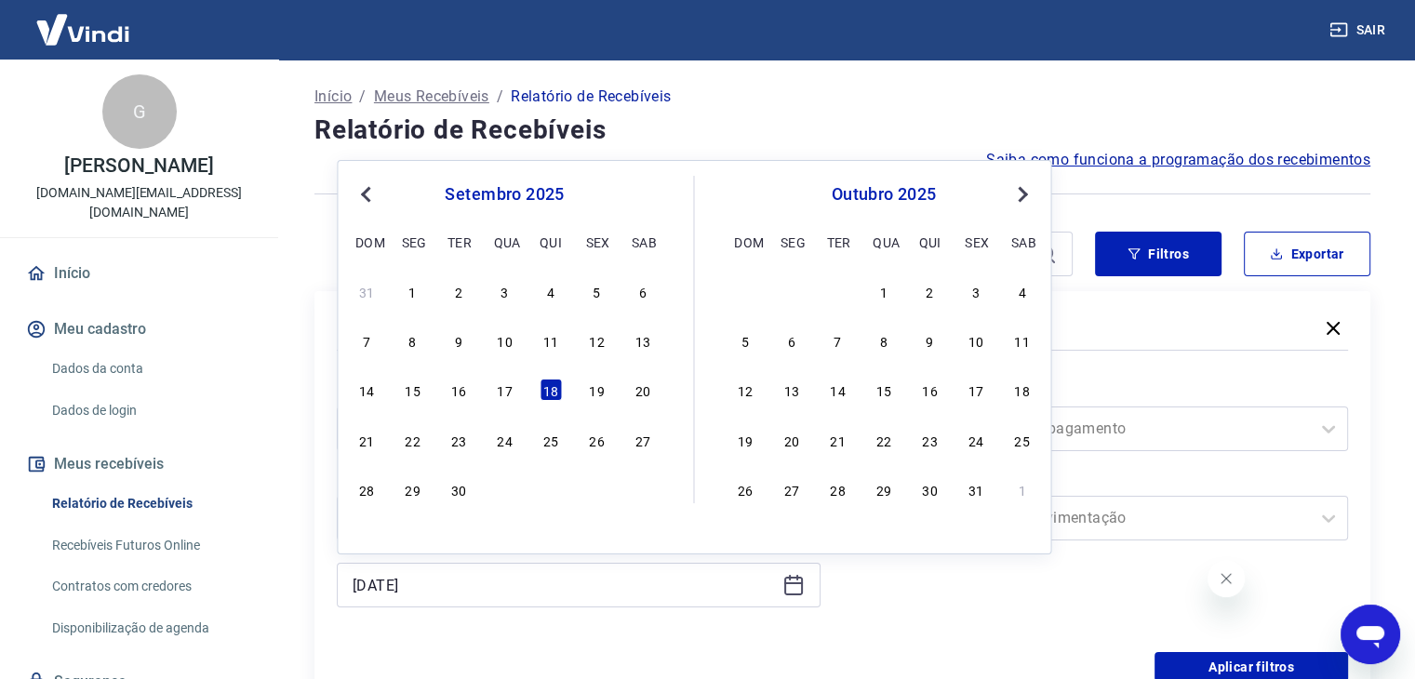
click at [525, 374] on div "31 1 2 3 4 5 6 7 8 9 10 11 12 13 14 15 16 17 18 19 20 21 22 23 24 25 26 27 28 2…" at bounding box center [504, 389] width 303 height 225
click at [491, 382] on div "14 15 16 17 18 19 20" at bounding box center [504, 390] width 303 height 27
click at [501, 384] on div "17" at bounding box center [504, 390] width 22 height 22
type input "[DATE]"
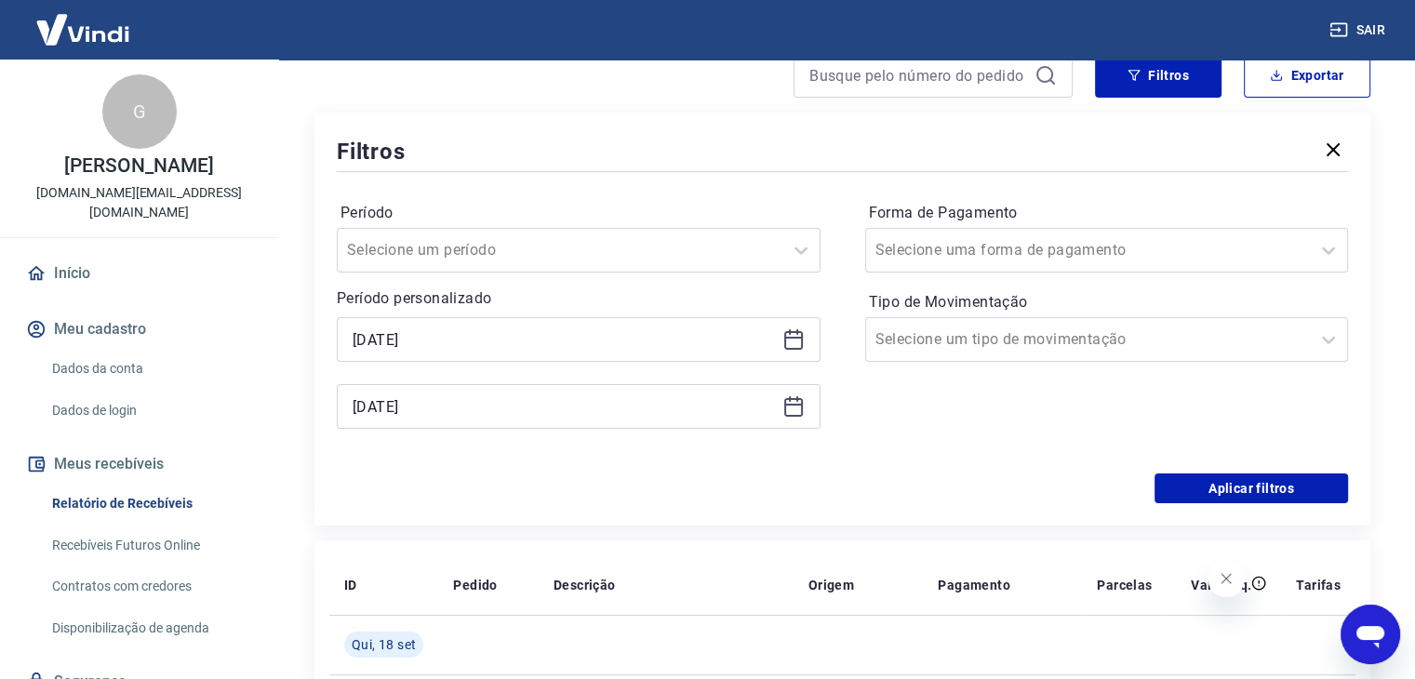
scroll to position [186, 0]
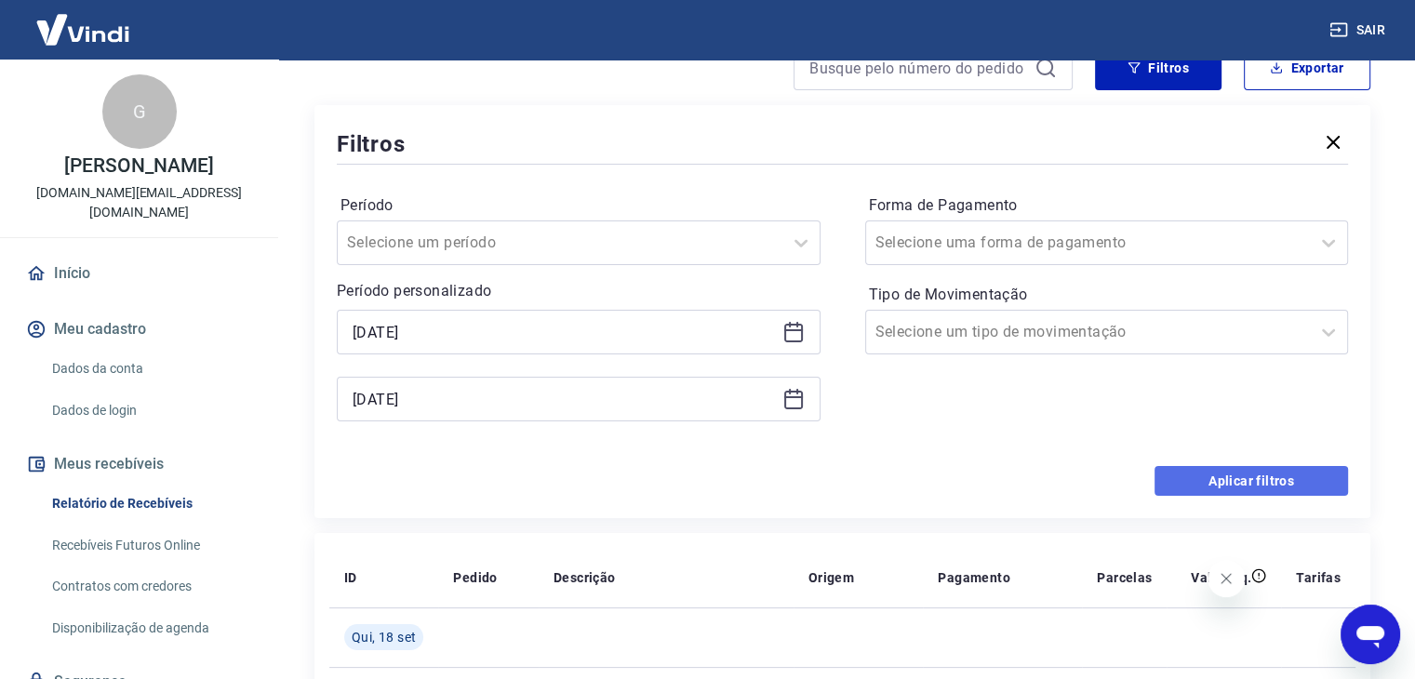
click at [1236, 469] on button "Aplicar filtros" at bounding box center [1252, 481] width 194 height 30
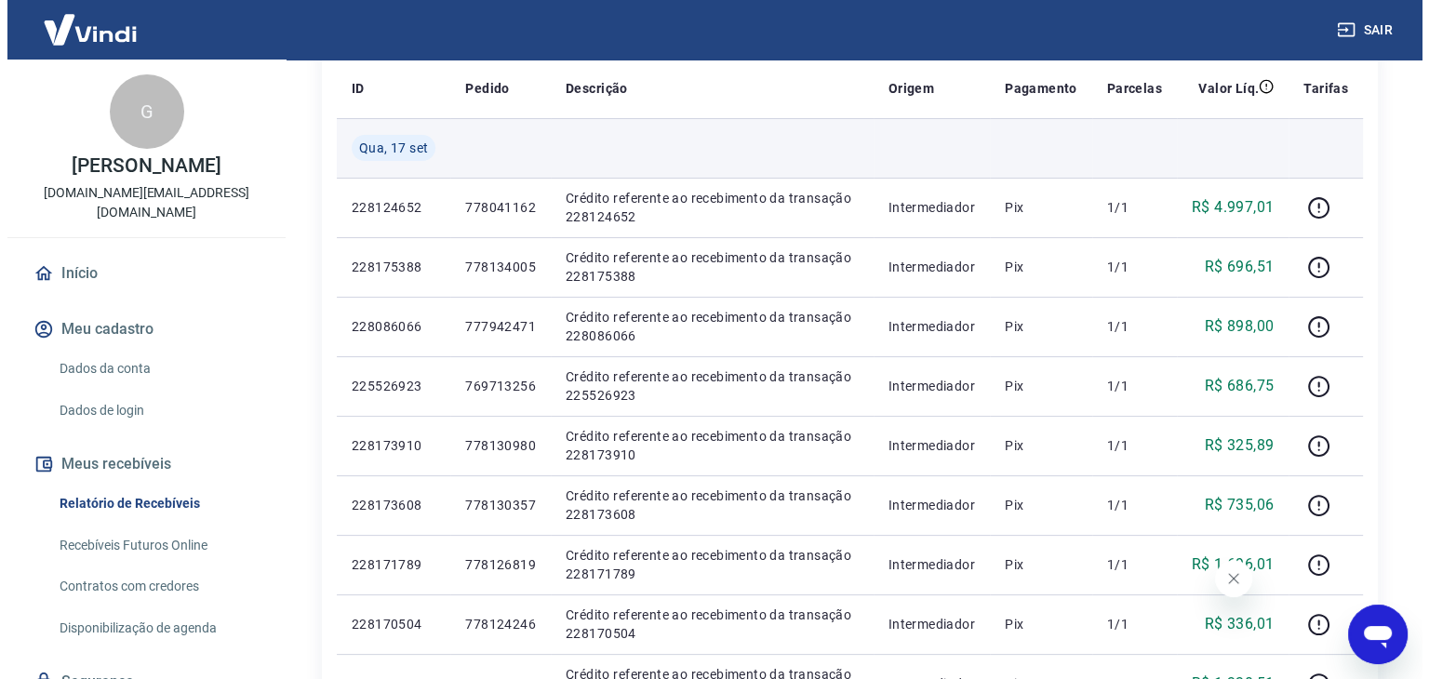
scroll to position [140, 0]
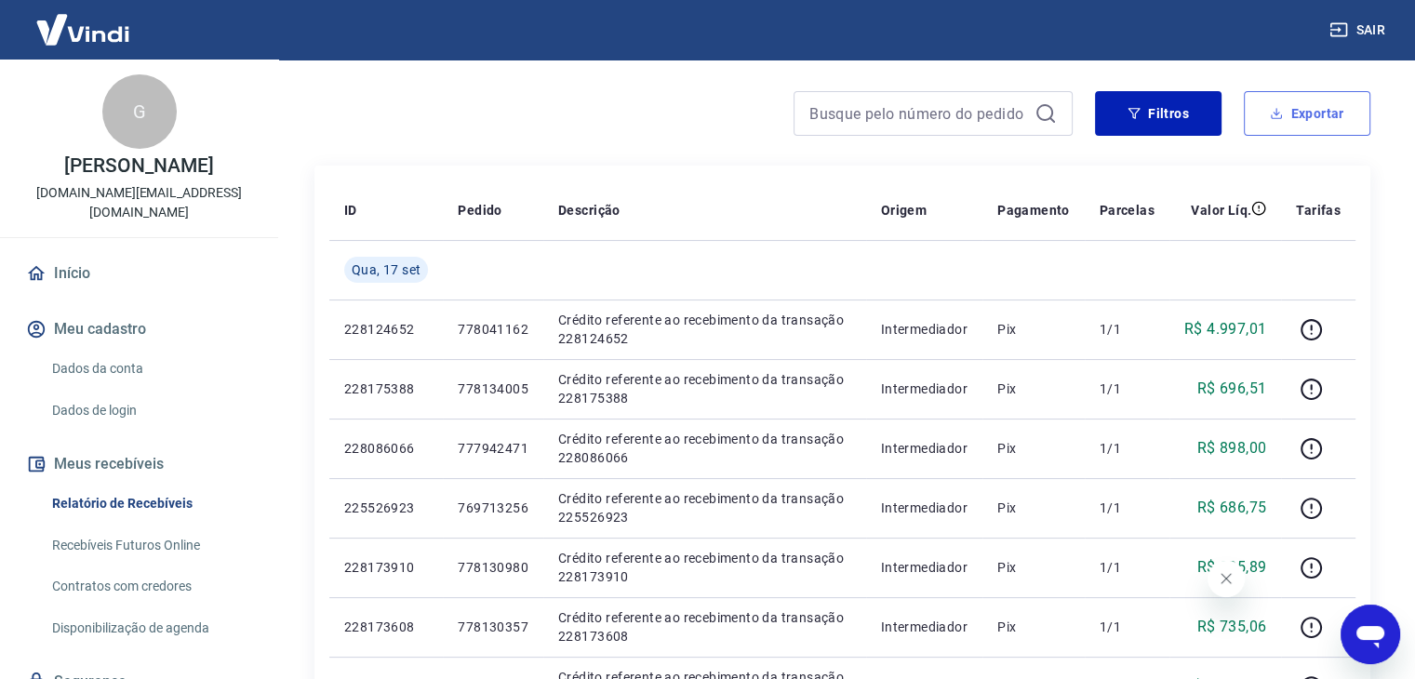
click at [1276, 101] on button "Exportar" at bounding box center [1307, 113] width 127 height 45
type input "[DATE]"
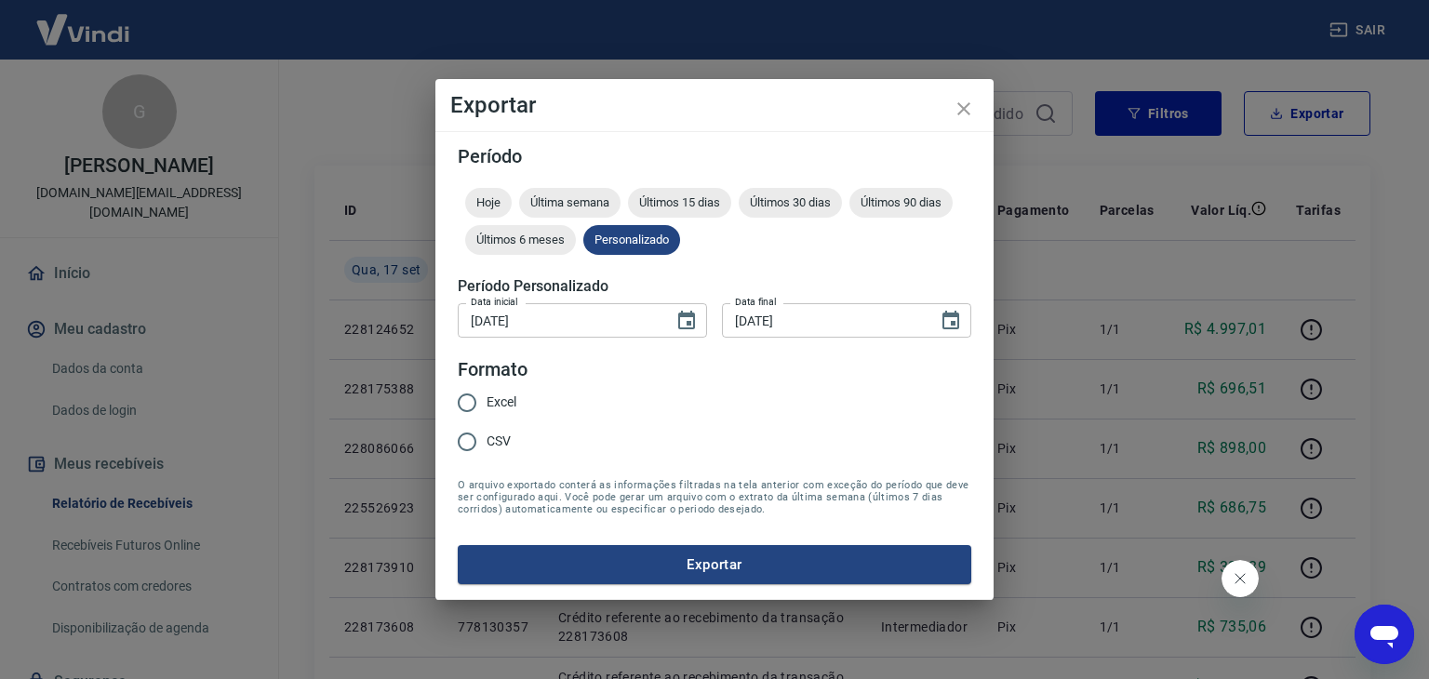
click at [473, 400] on input "Excel" at bounding box center [467, 402] width 39 height 39
radio input "true"
click at [623, 562] on button "Exportar" at bounding box center [715, 564] width 514 height 39
click at [996, 113] on div "Exportar Período Hoje Última semana Últimos 15 dias Últimos 30 dias Últimos 90 …" at bounding box center [714, 339] width 1429 height 679
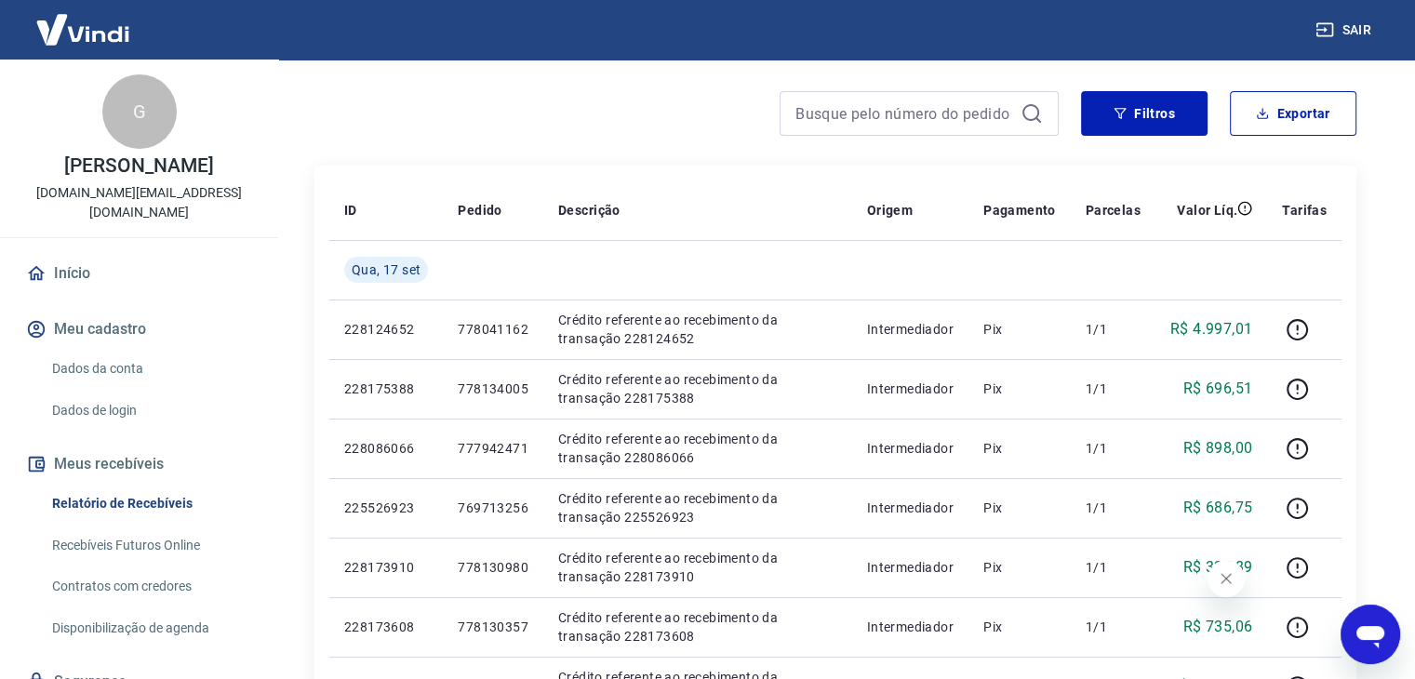
click at [973, 111] on body "Sair G [PERSON_NAME] [DOMAIN_NAME][EMAIL_ADDRESS][DOMAIN_NAME] Início Meu cadas…" at bounding box center [707, 199] width 1415 height 679
